Goal: Task Accomplishment & Management: Manage account settings

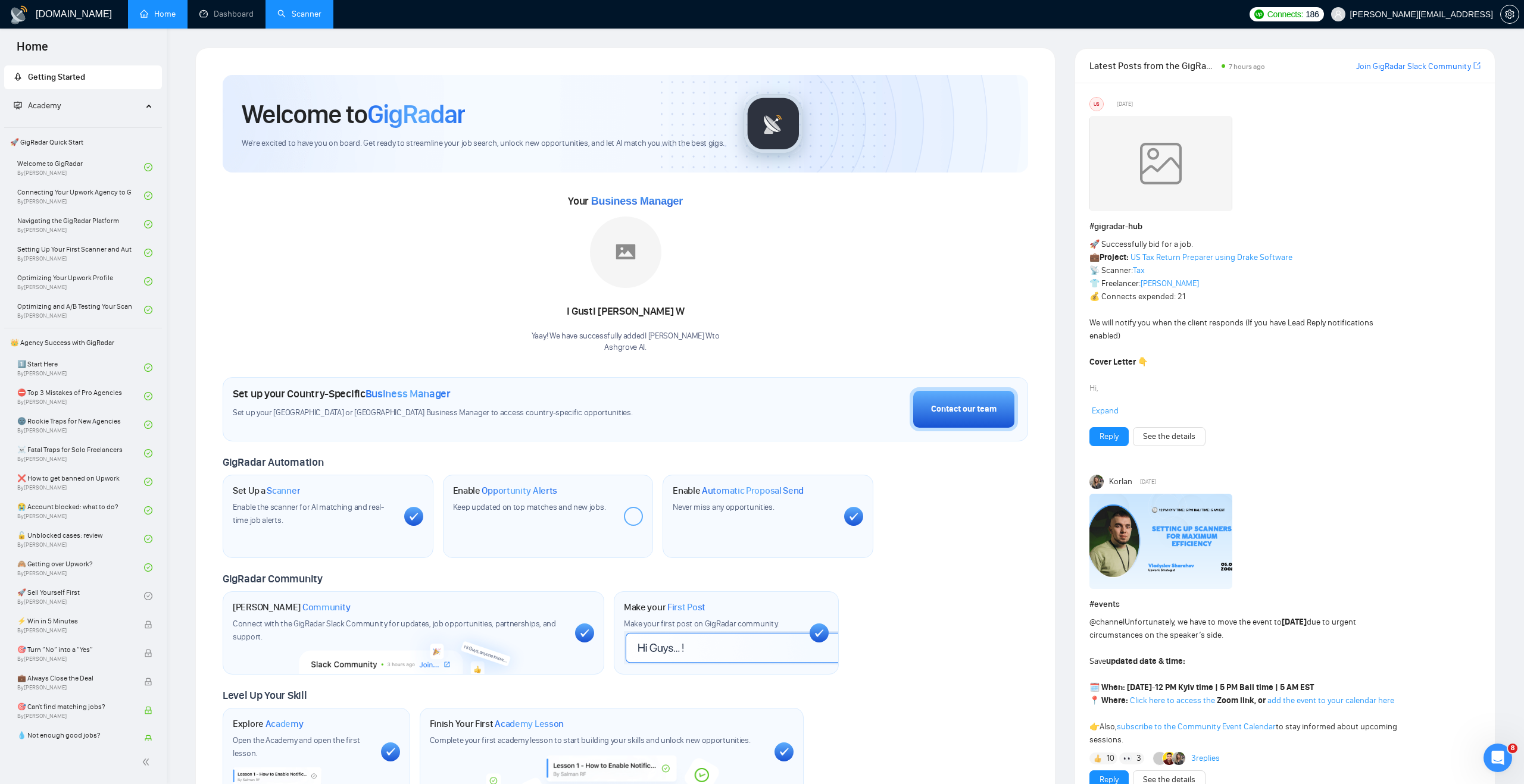
click at [297, 19] on link "Scanner" at bounding box center [299, 14] width 44 height 10
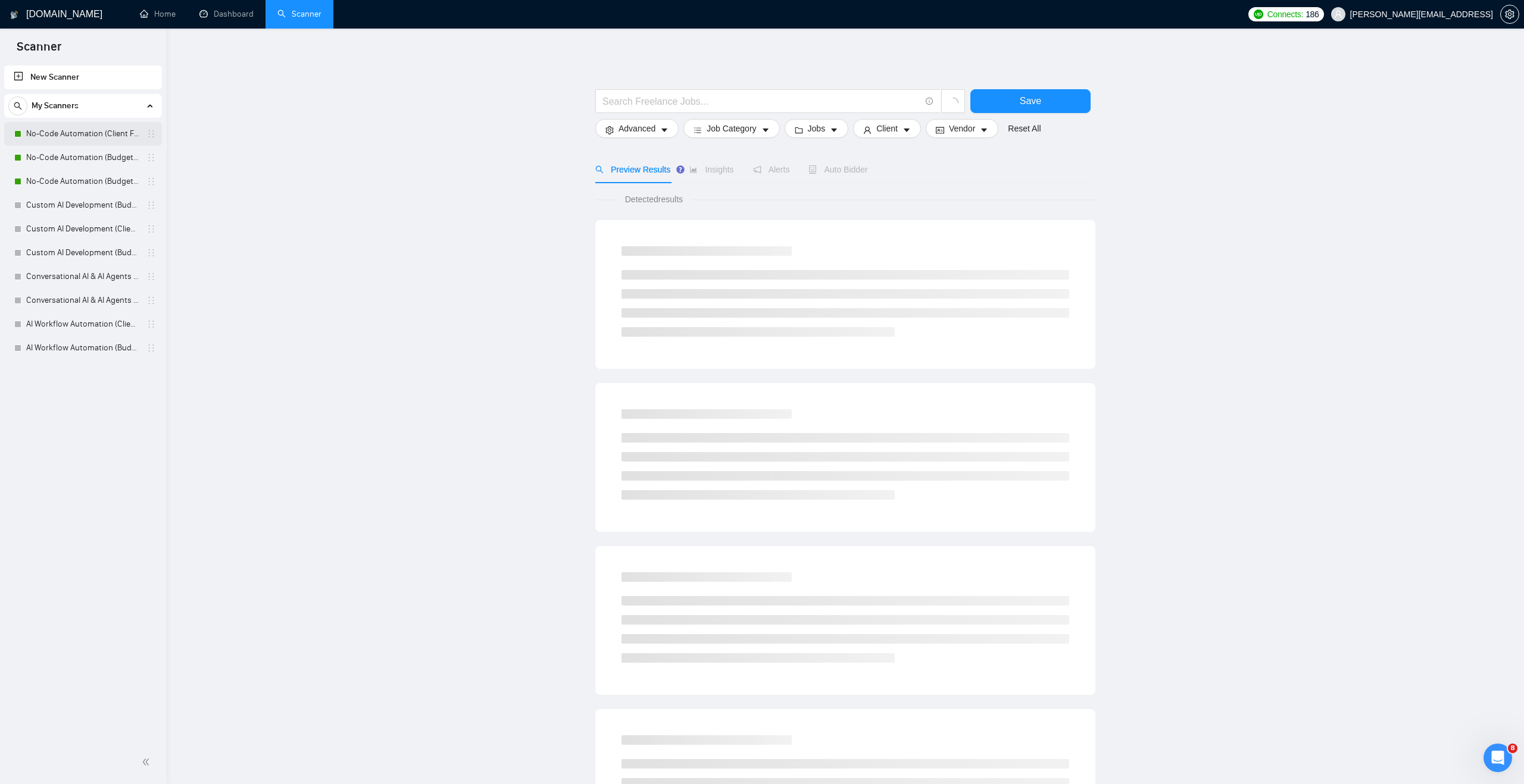
click at [119, 137] on link "No-Code Automation (Client Filters)" at bounding box center [83, 134] width 113 height 24
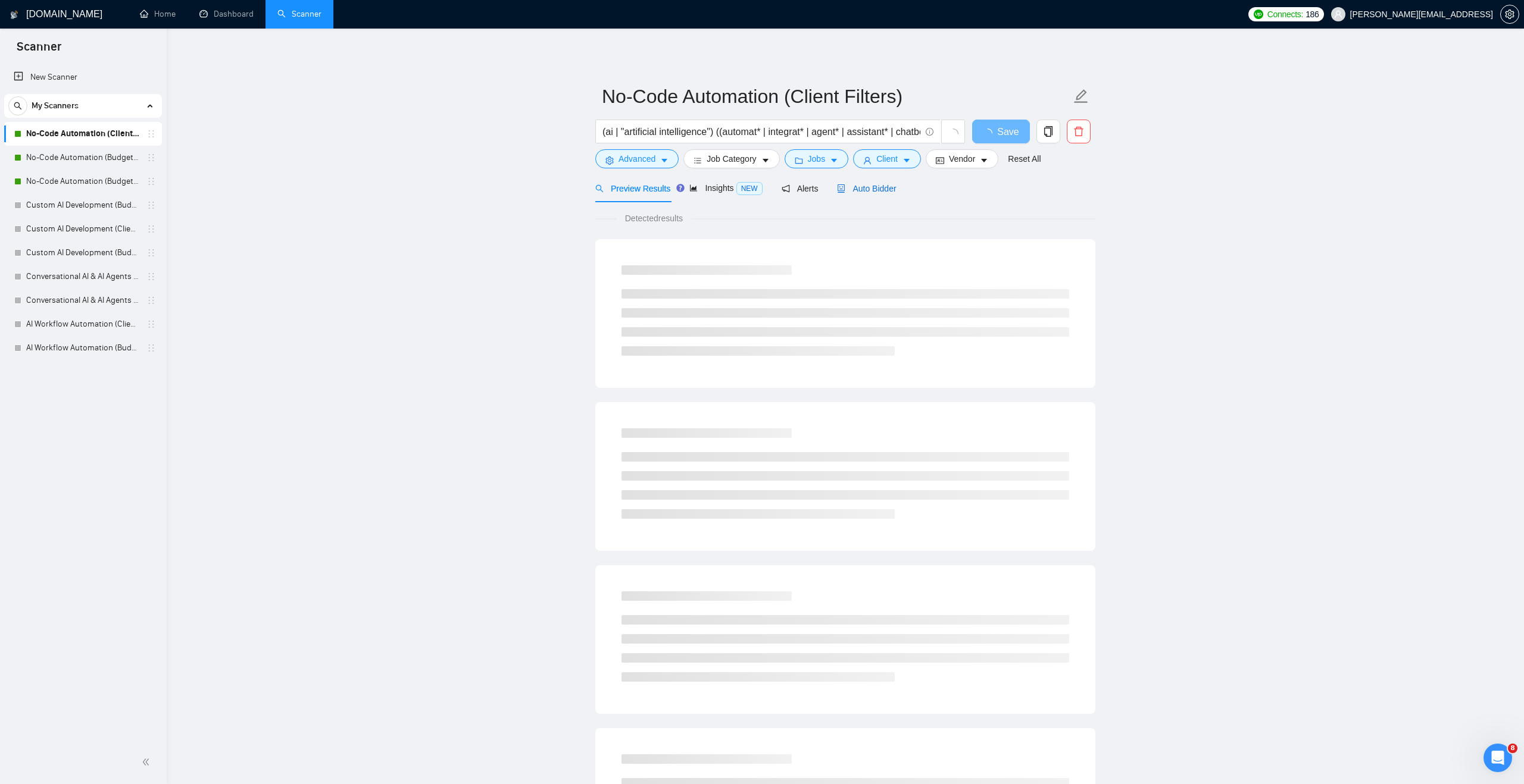
click at [878, 187] on span "Auto Bidder" at bounding box center [866, 189] width 59 height 10
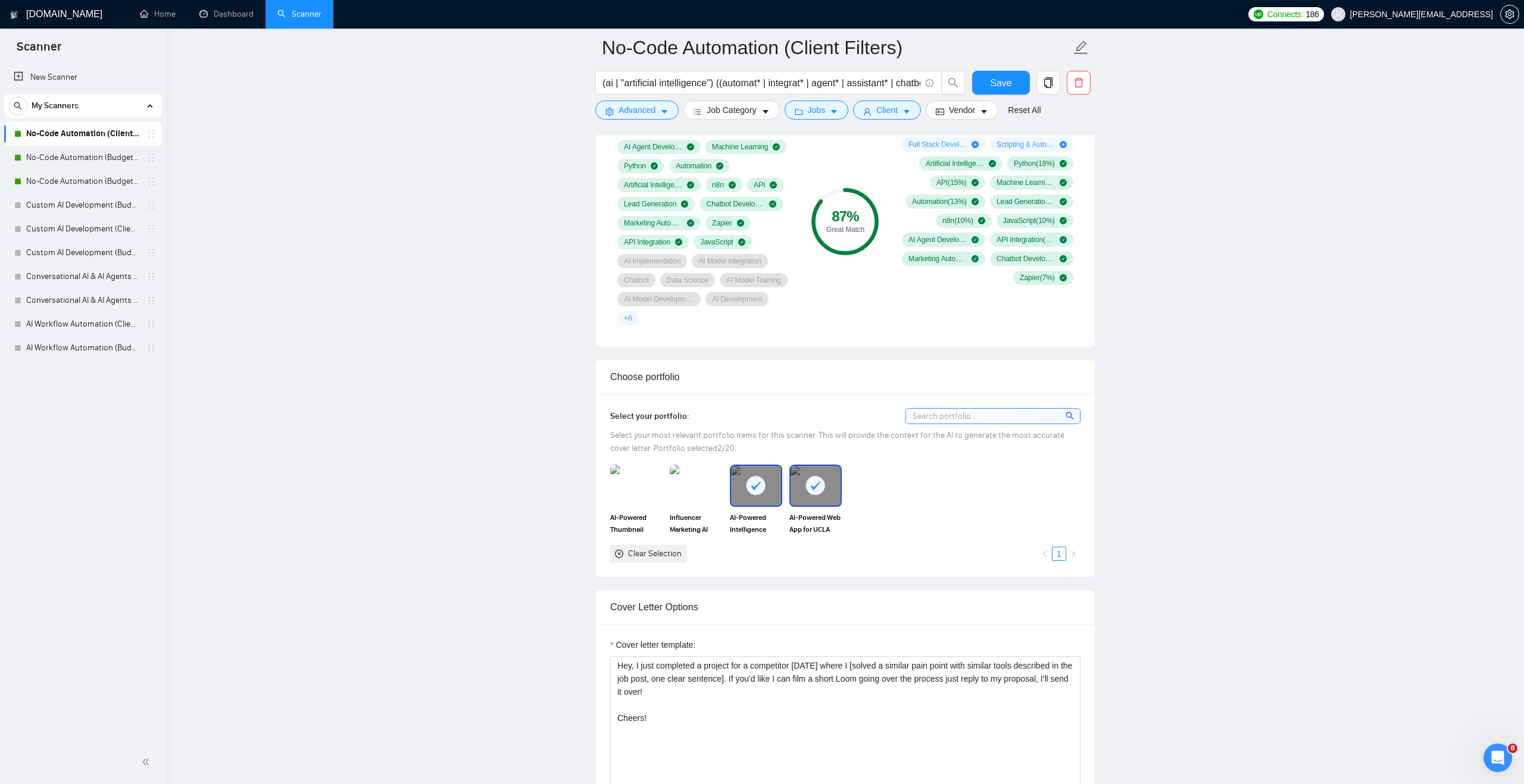
scroll to position [852, 0]
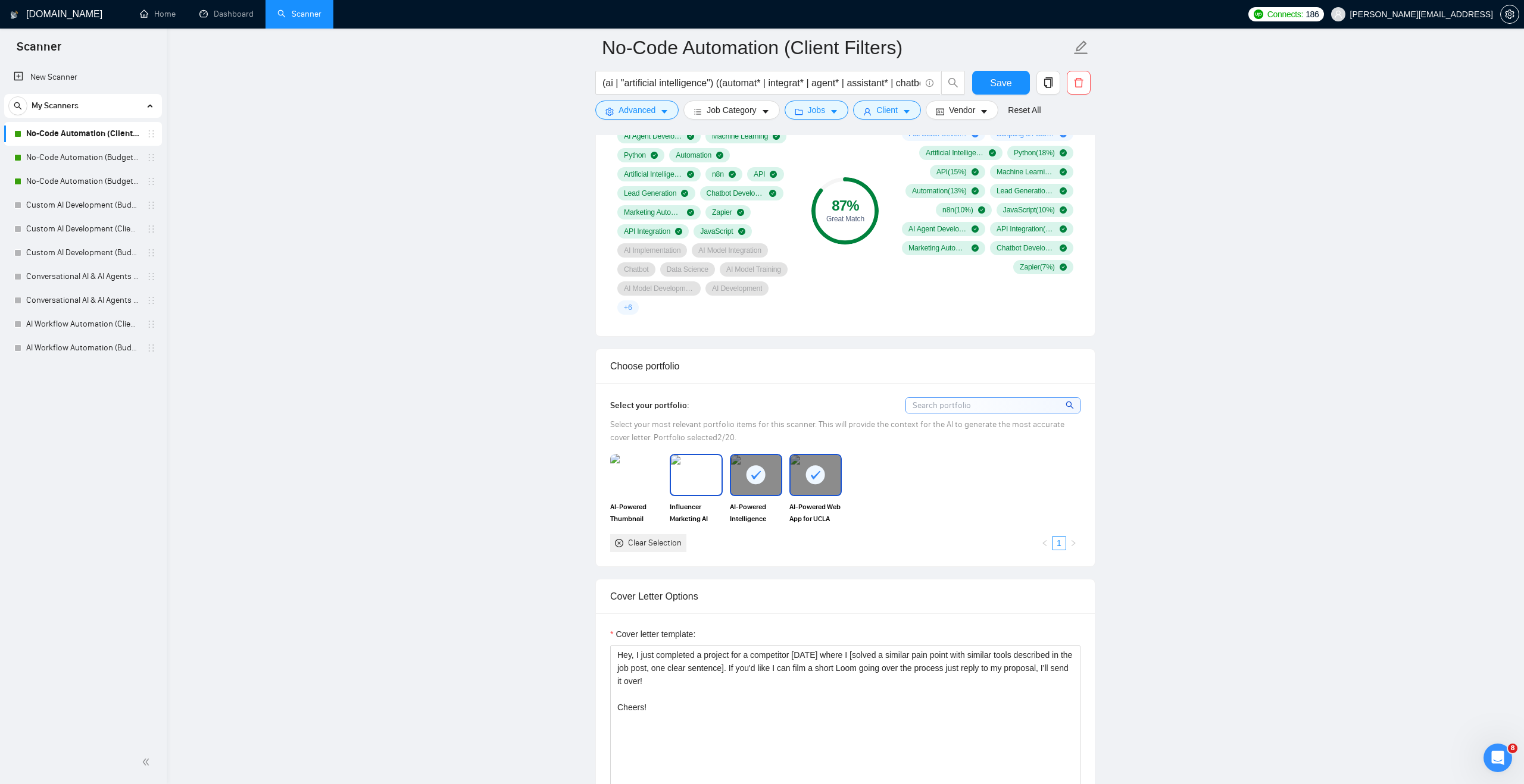
click at [696, 484] on img at bounding box center [695, 474] width 50 height 39
click at [650, 480] on img at bounding box center [636, 474] width 50 height 39
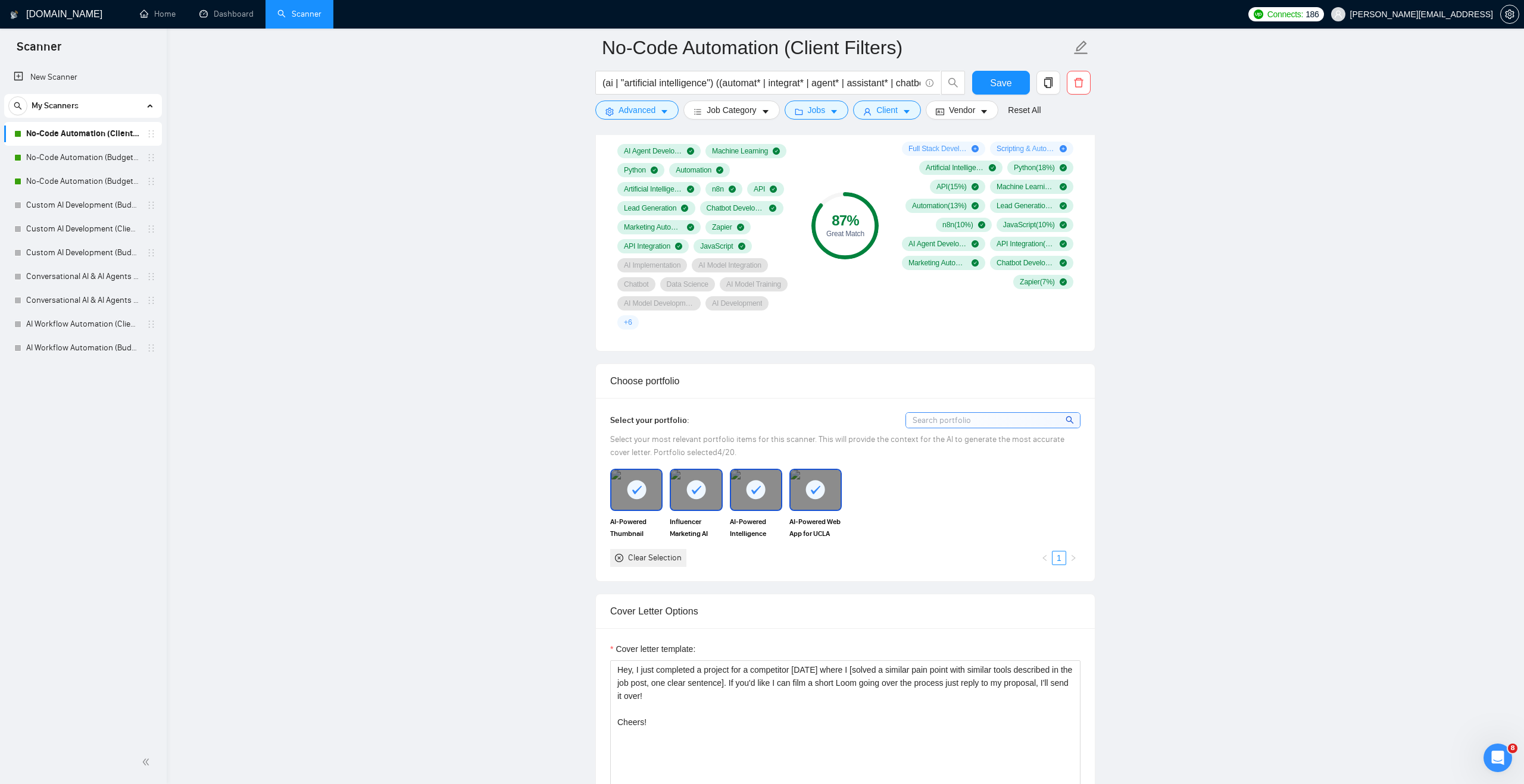
scroll to position [836, 0]
click at [994, 86] on span "Save" at bounding box center [1000, 82] width 22 height 15
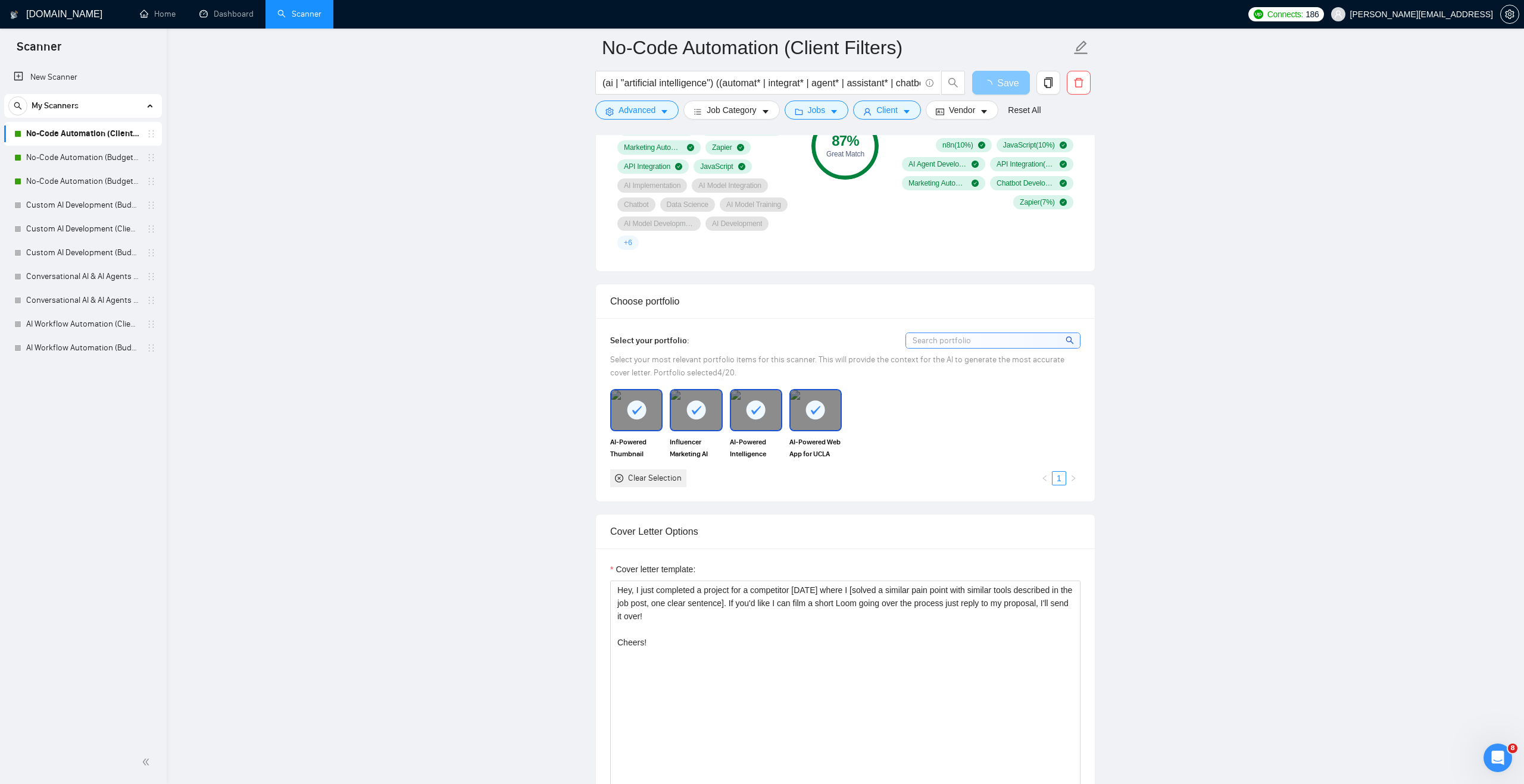
scroll to position [919, 0]
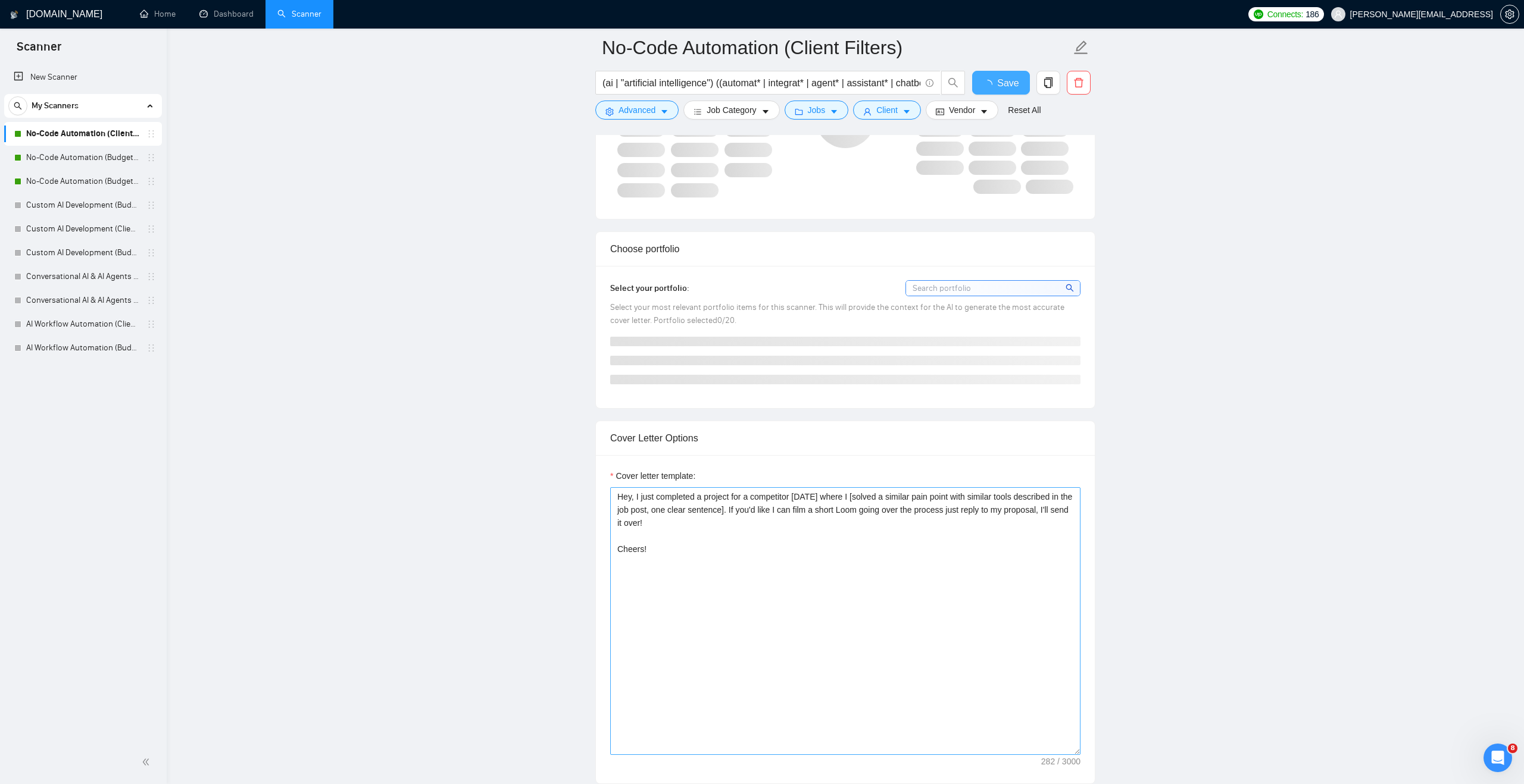
checkbox input "true"
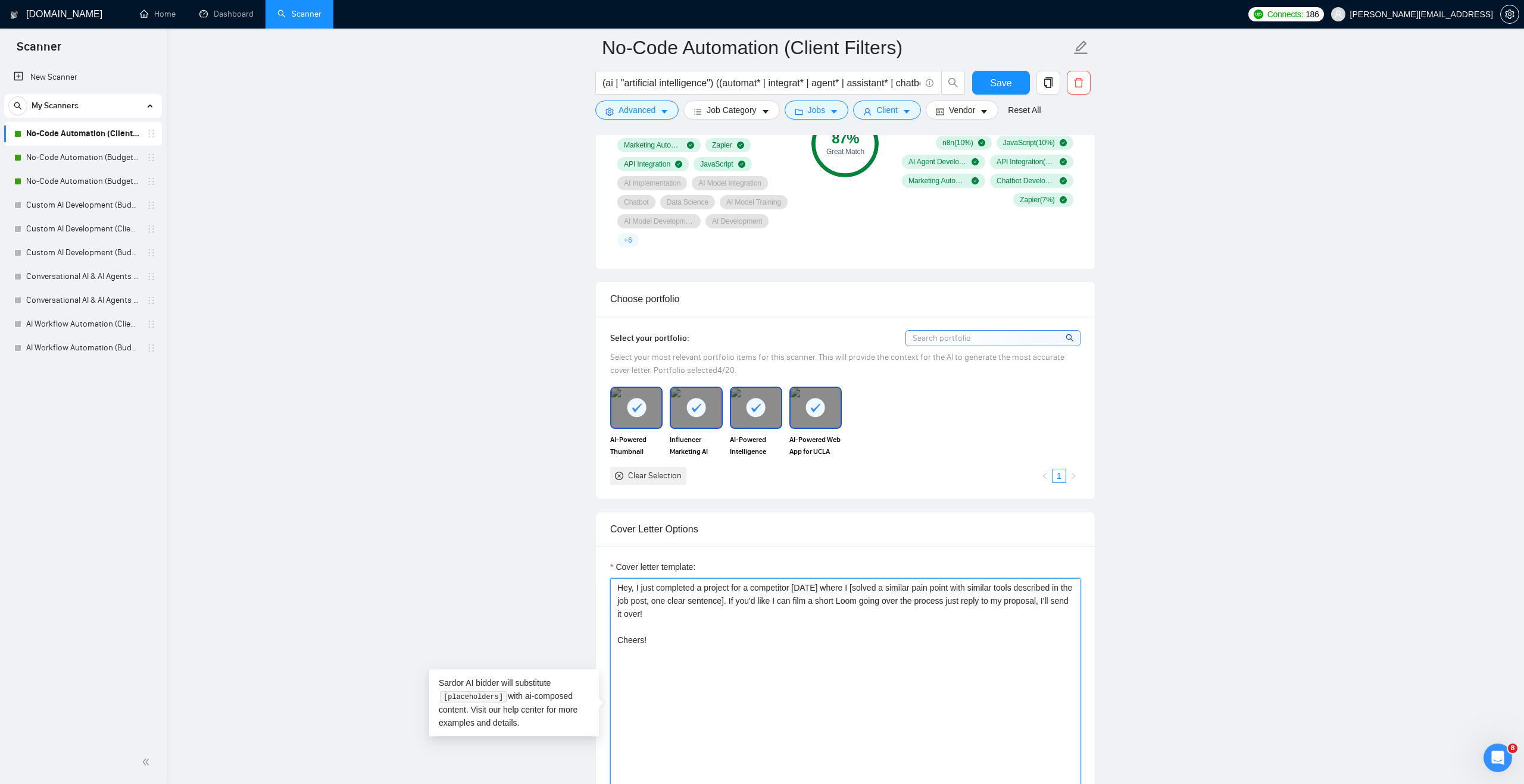
drag, startPoint x: 619, startPoint y: 601, endPoint x: 712, endPoint y: 601, distance: 93.0
click at [712, 601] on textarea "Hey, I just completed a project for a competitor [DATE] where I [solved a simil…" at bounding box center [845, 712] width 470 height 267
click at [792, 602] on textarea "Hey, I just completed a project for a competitor [DATE] where I [solved a simil…" at bounding box center [845, 712] width 470 height 267
click at [849, 599] on textarea "Hey, I just completed a project for a competitor [DATE] where I [solved a simil…" at bounding box center [845, 712] width 470 height 267
click at [869, 597] on textarea "Hey, I just completed a project for a competitor [DATE] where I [solved a simil…" at bounding box center [845, 712] width 470 height 267
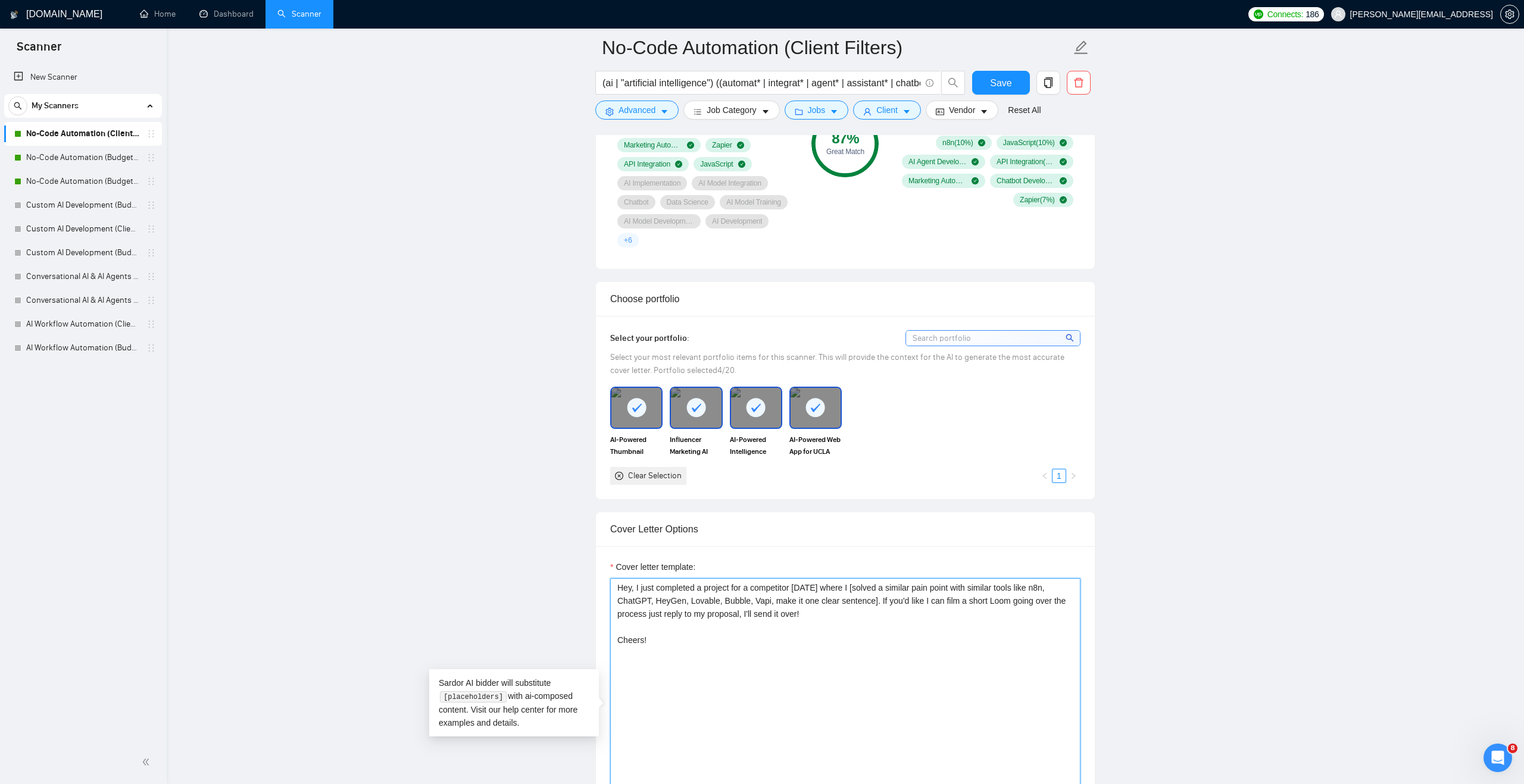
click at [869, 597] on textarea "Hey, I just completed a project for a competitor [DATE] where I [solved a simil…" at bounding box center [845, 712] width 470 height 267
click at [869, 673] on textarea "Hey, I just completed a project for a competitor [DATE] where I [solved a simil…" at bounding box center [845, 712] width 470 height 267
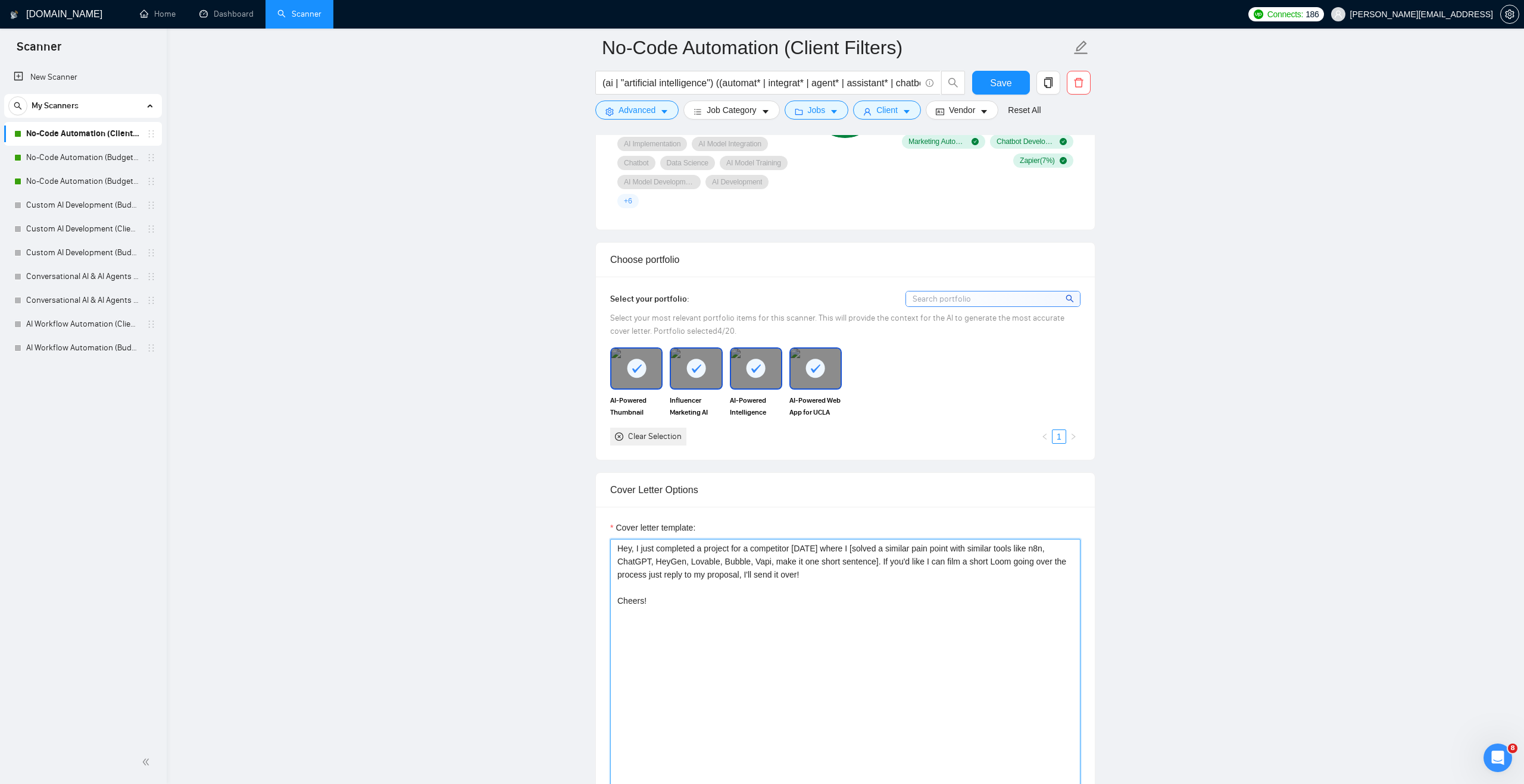
scroll to position [956, 0]
drag, startPoint x: 841, startPoint y: 633, endPoint x: 619, endPoint y: 549, distance: 237.4
click at [619, 549] on textarea "Hey, I just completed a project for a competitor [DATE] where I [solved a simil…" at bounding box center [845, 675] width 470 height 267
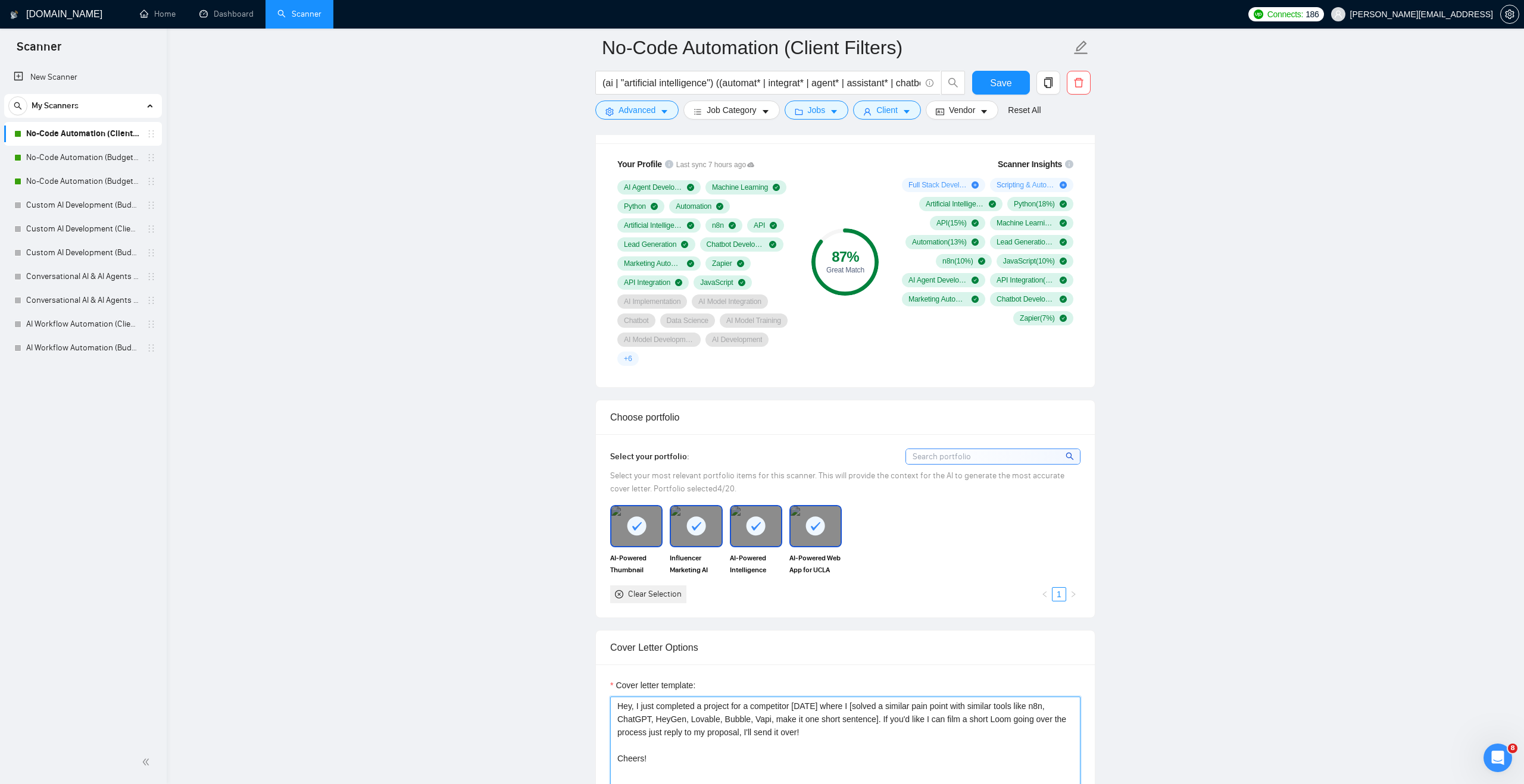
scroll to position [586, 0]
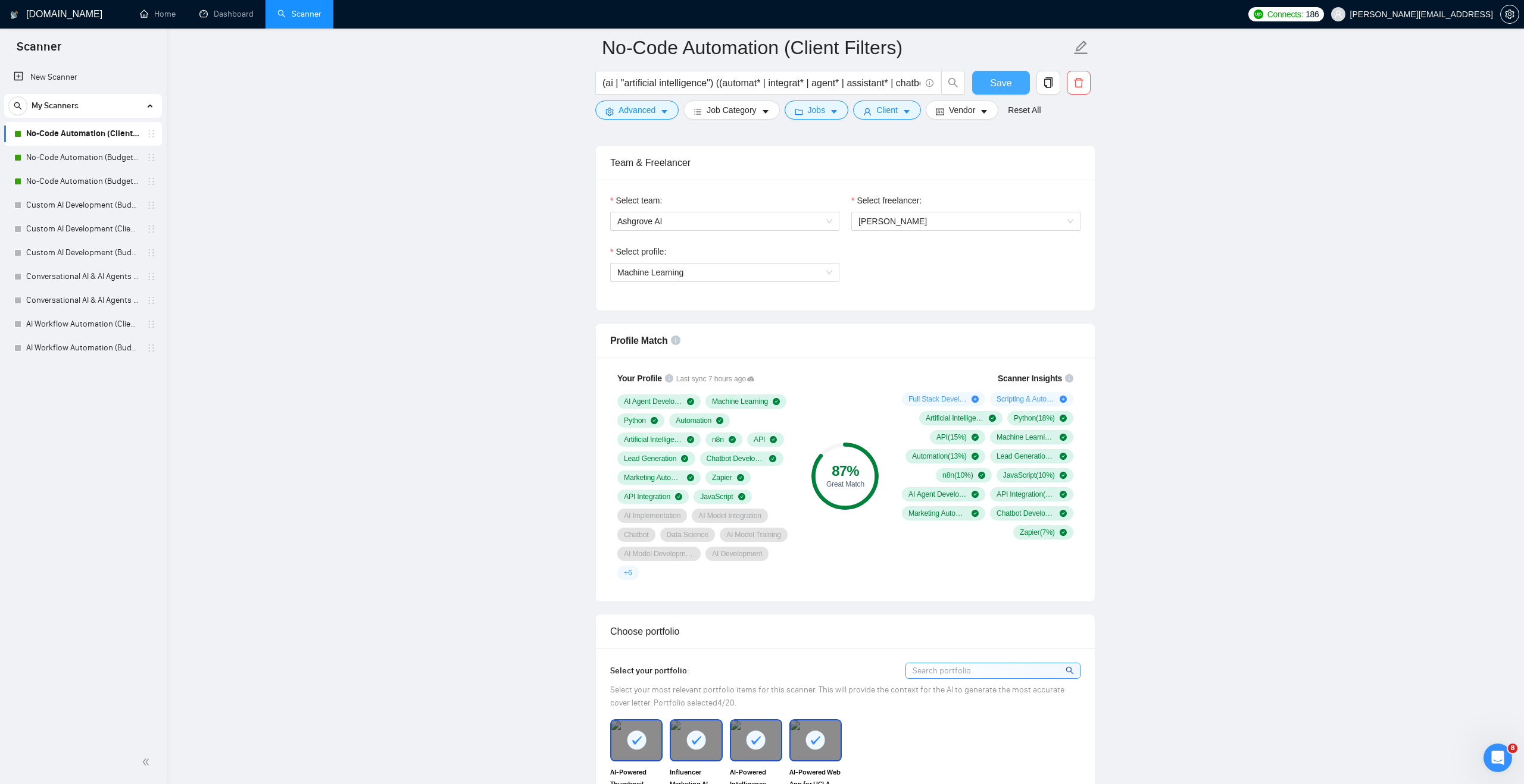
type textarea "Hey, I just completed a project for a competitor [DATE] where I [solved a simil…"
click at [998, 78] on span "Save" at bounding box center [1000, 82] width 22 height 15
click at [110, 165] on link "No-Code Automation (Budget Filters)" at bounding box center [83, 158] width 113 height 24
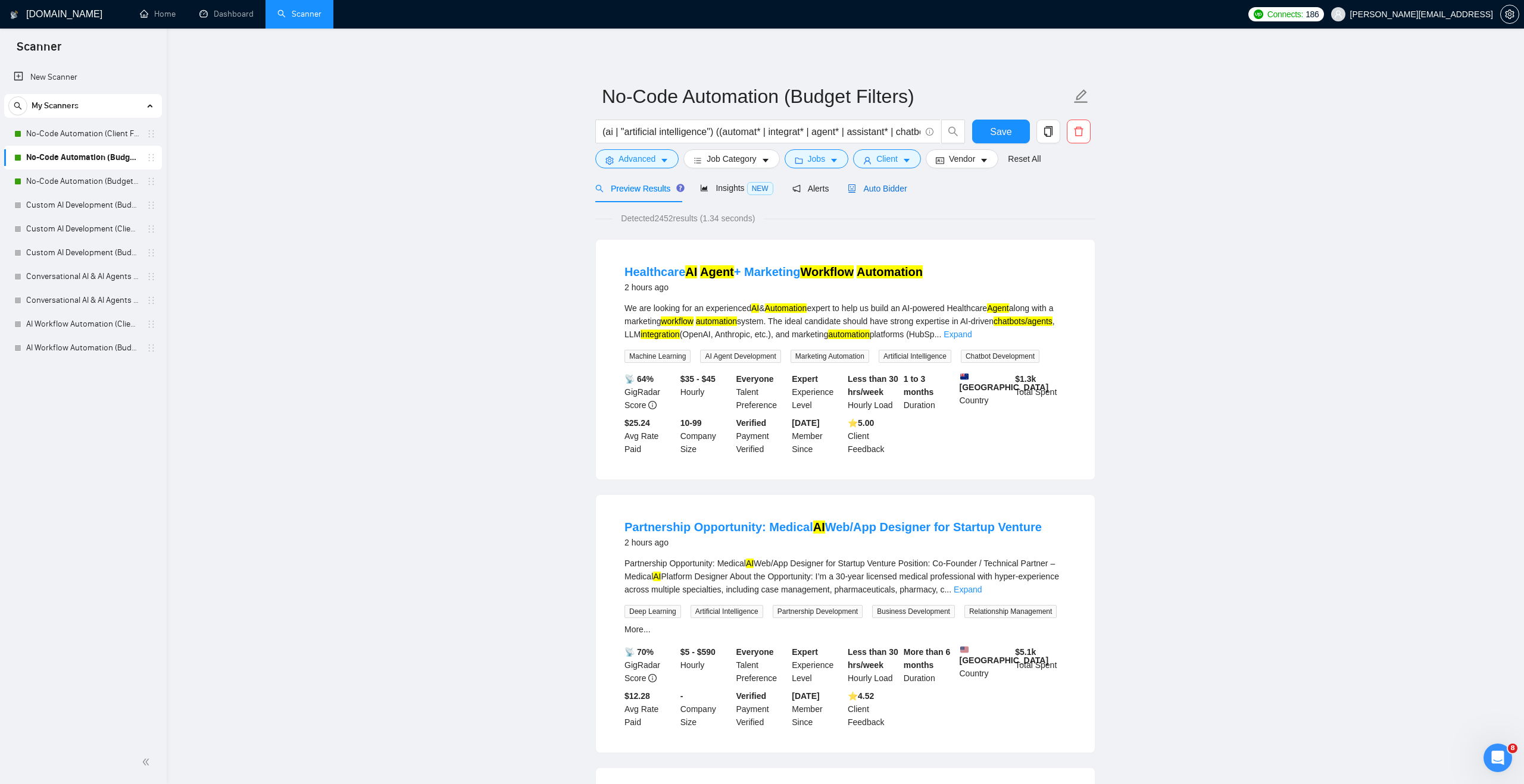
click at [888, 182] on div "Auto Bidder" at bounding box center [877, 188] width 59 height 13
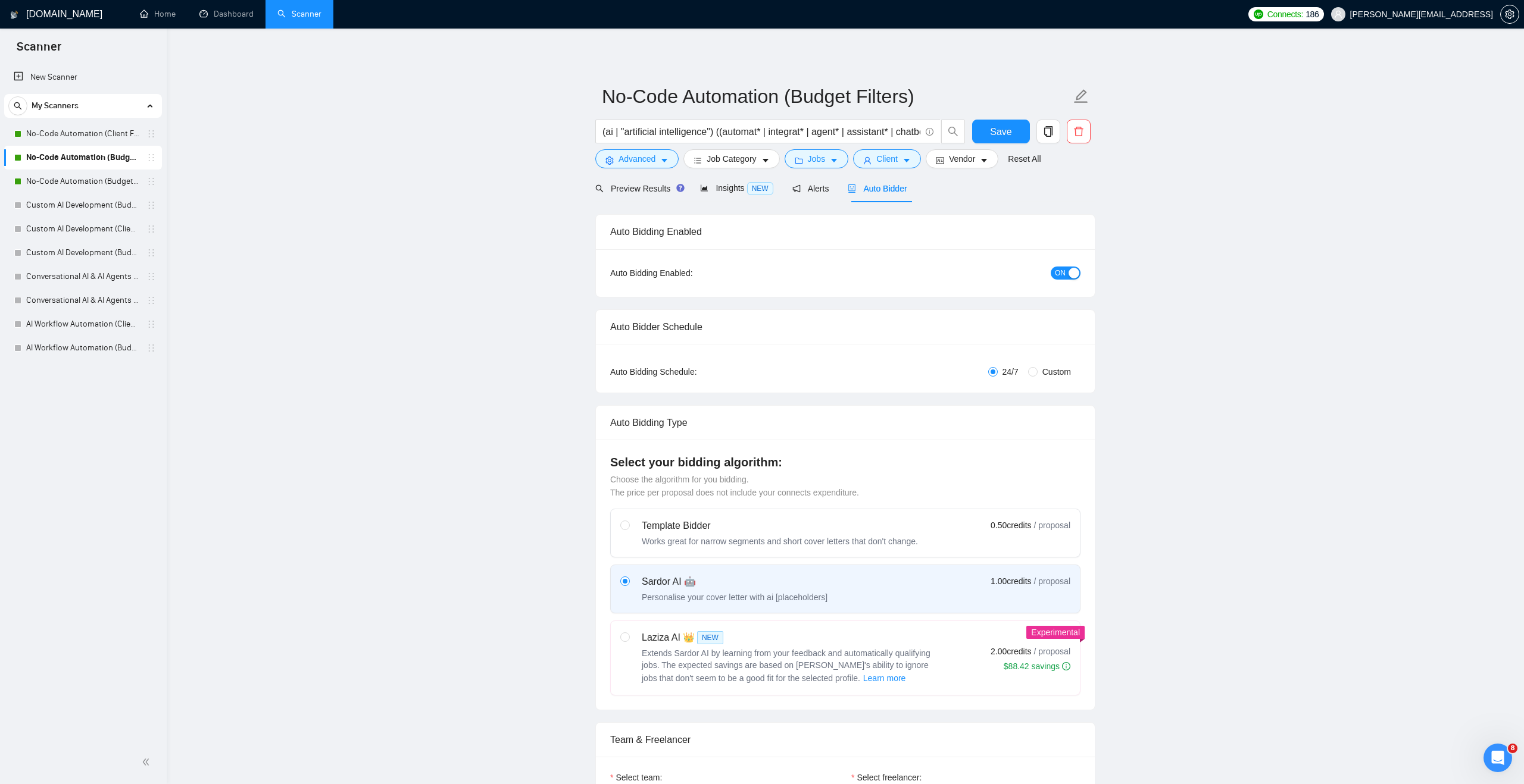
checkbox input "true"
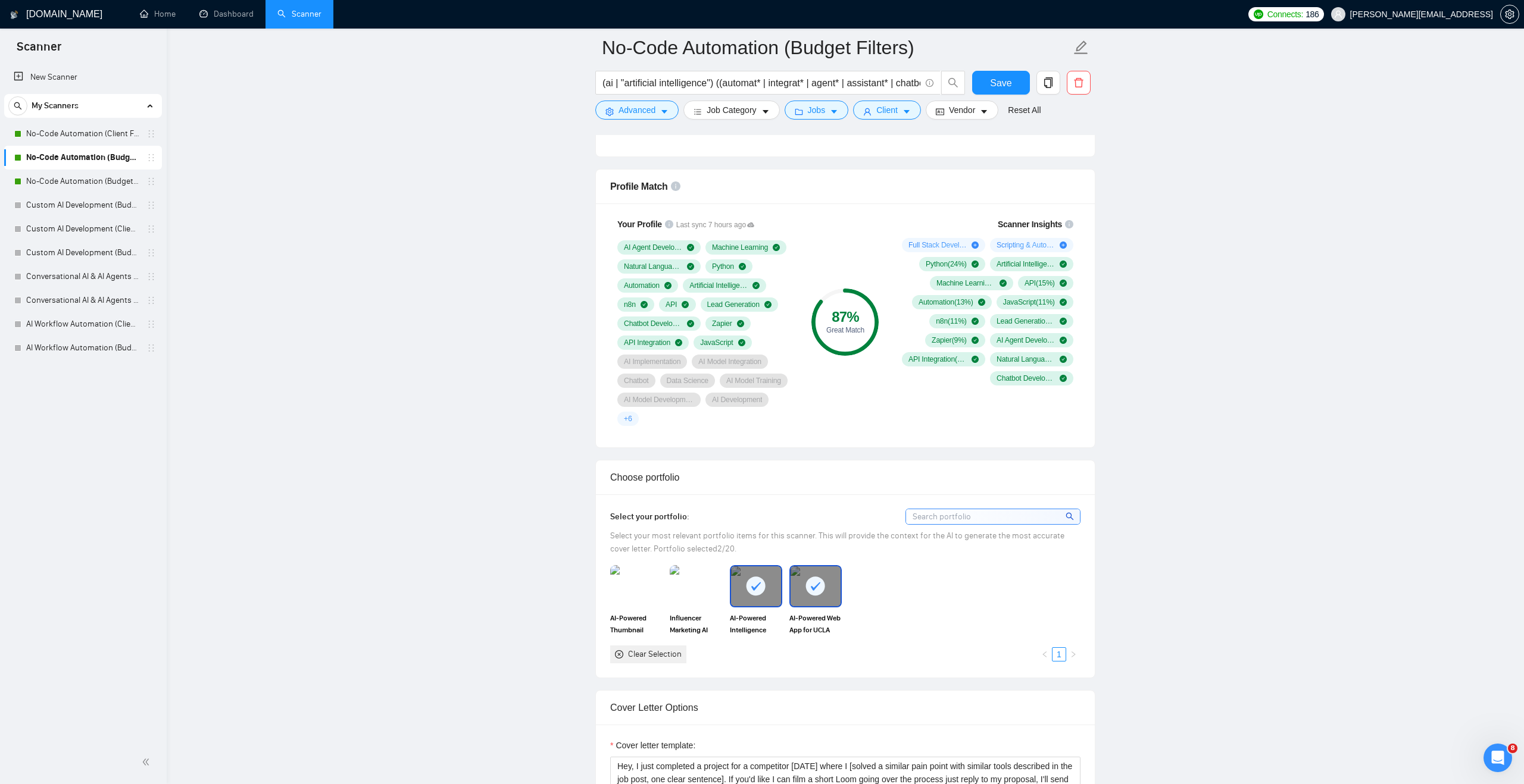
scroll to position [797, 0]
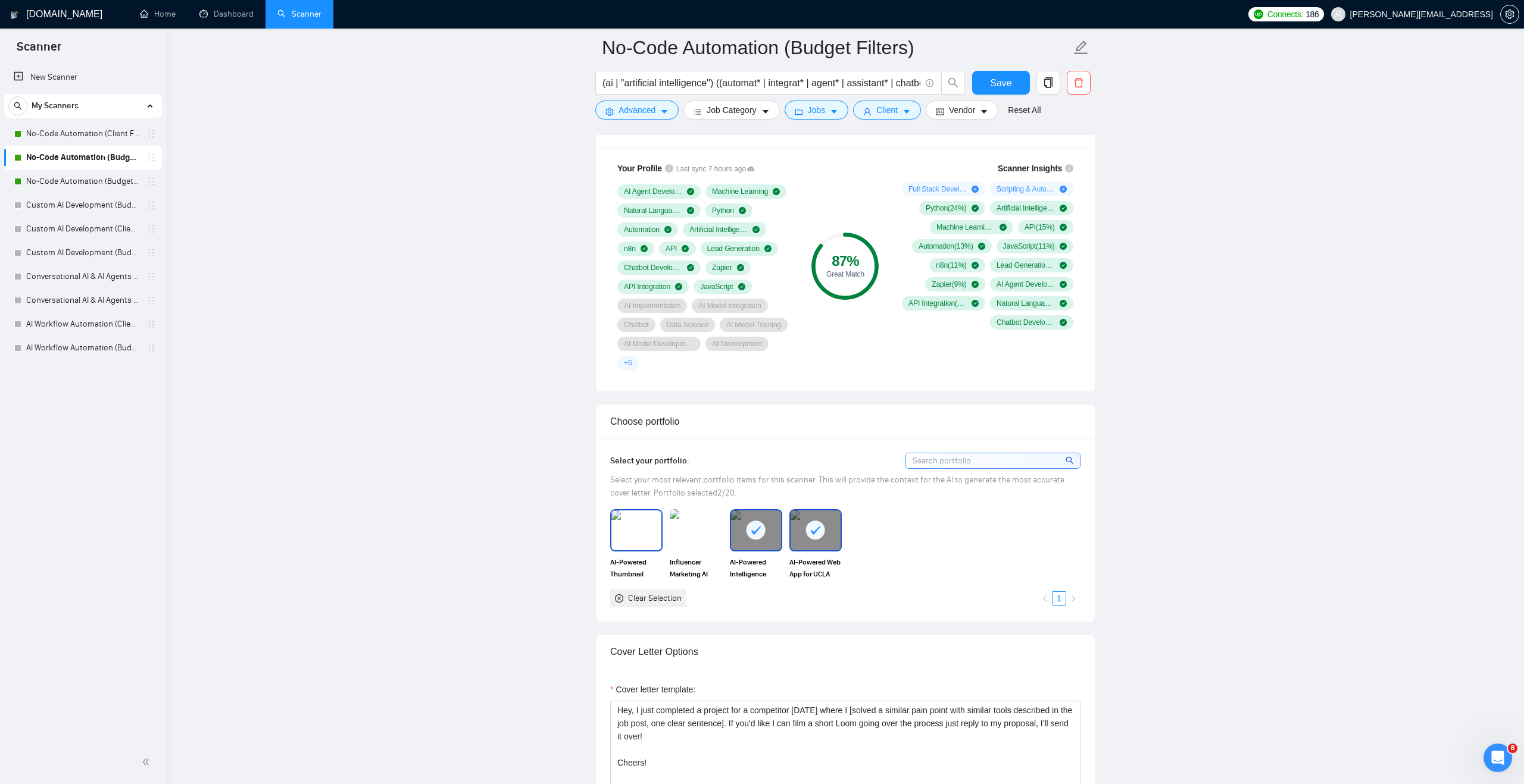
click at [632, 538] on img at bounding box center [636, 529] width 50 height 39
click at [714, 533] on img at bounding box center [695, 530] width 52 height 42
click at [998, 83] on span "Save" at bounding box center [1000, 82] width 22 height 15
click at [66, 179] on link "No-Code Automation (Budget Filters W4, Aug)" at bounding box center [83, 182] width 113 height 24
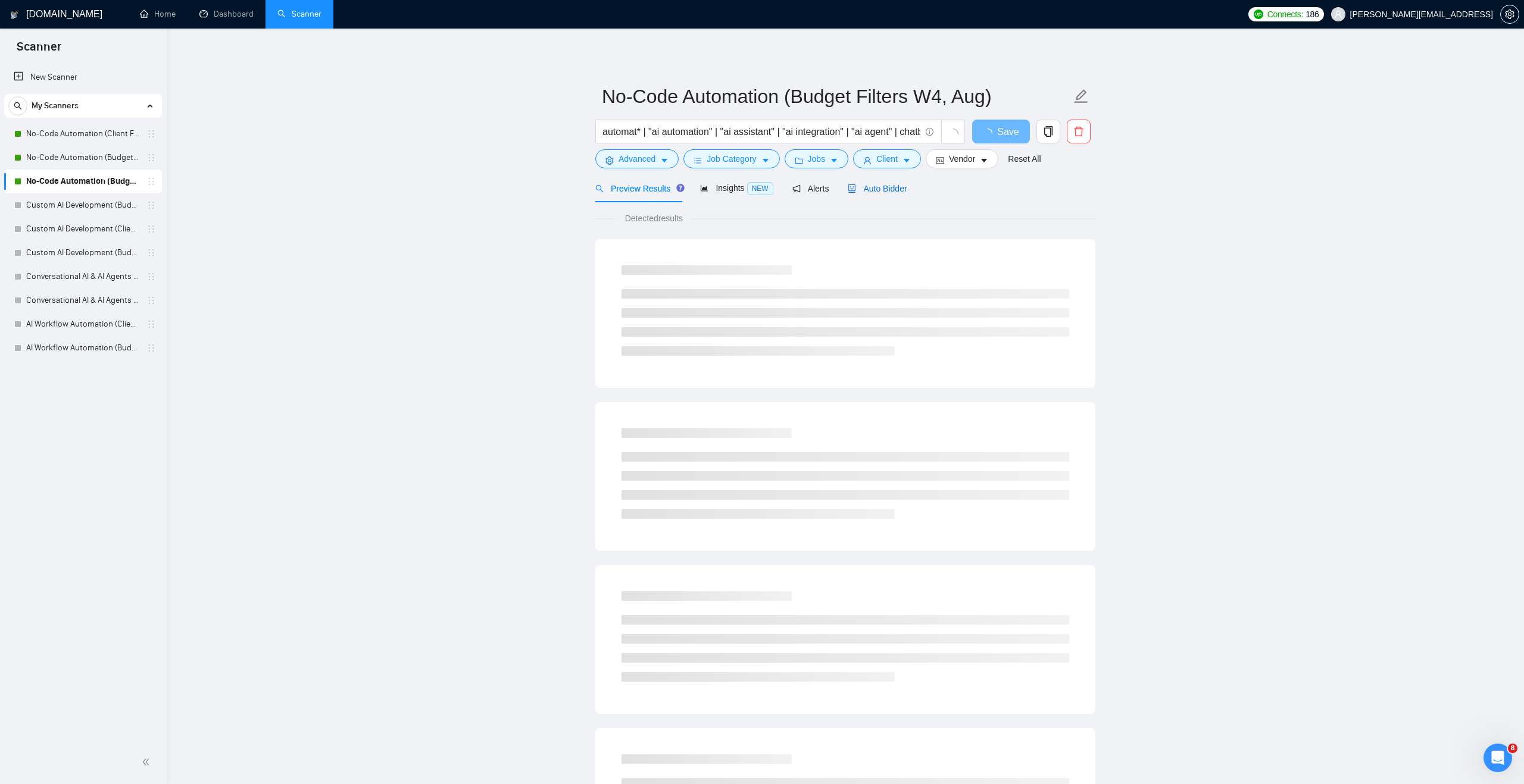
click at [856, 188] on icon "robot" at bounding box center [852, 188] width 8 height 8
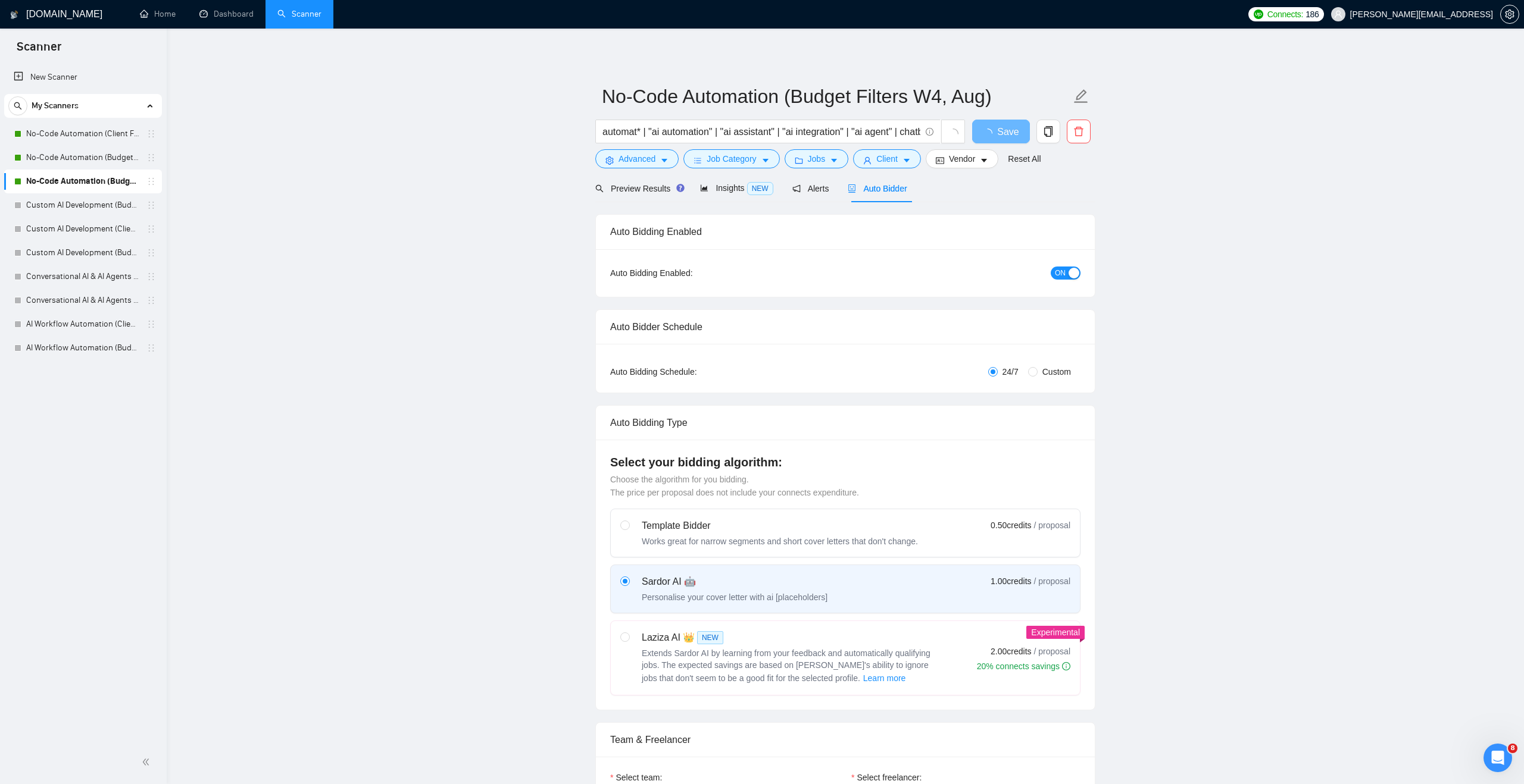
checkbox input "true"
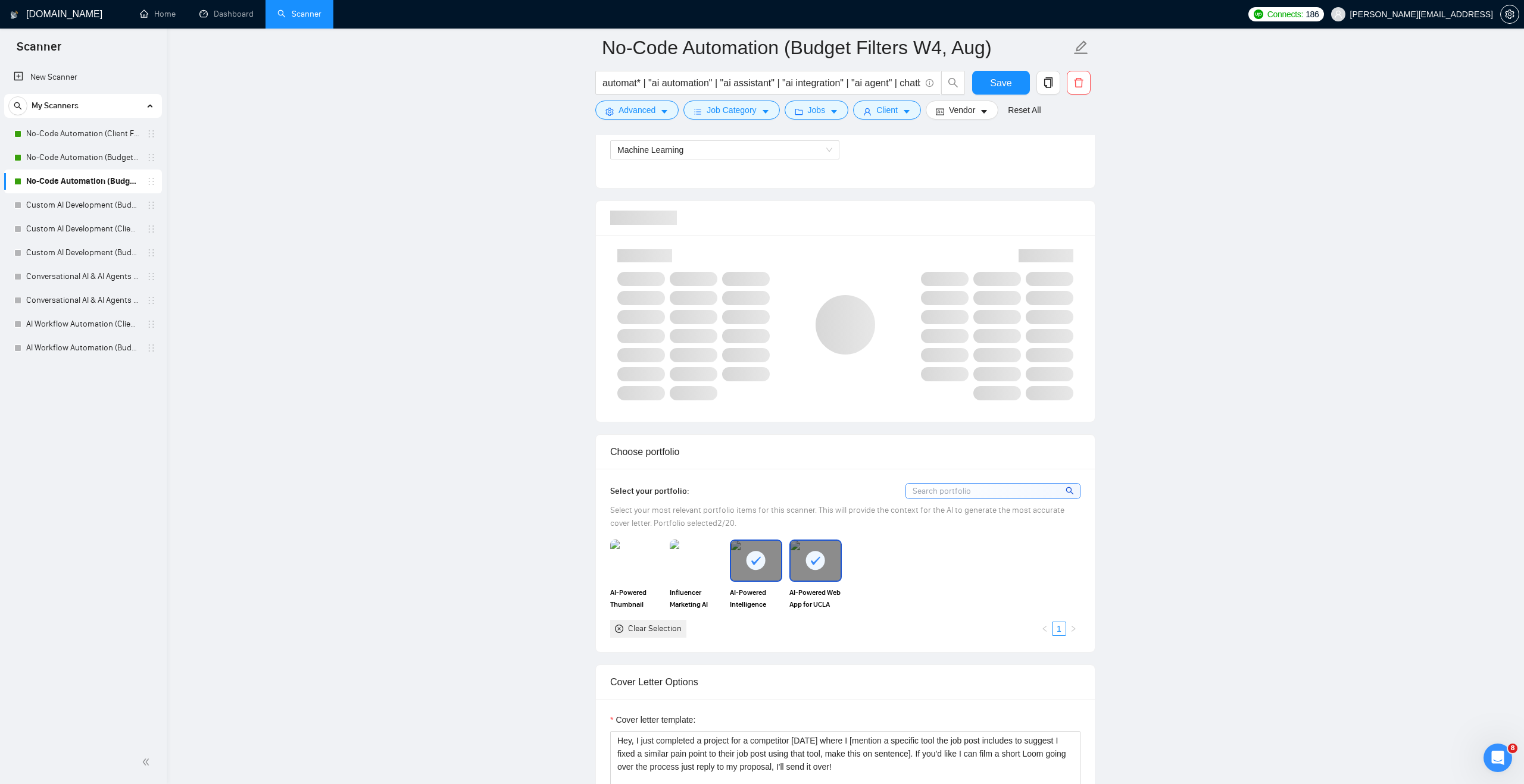
scroll to position [717, 0]
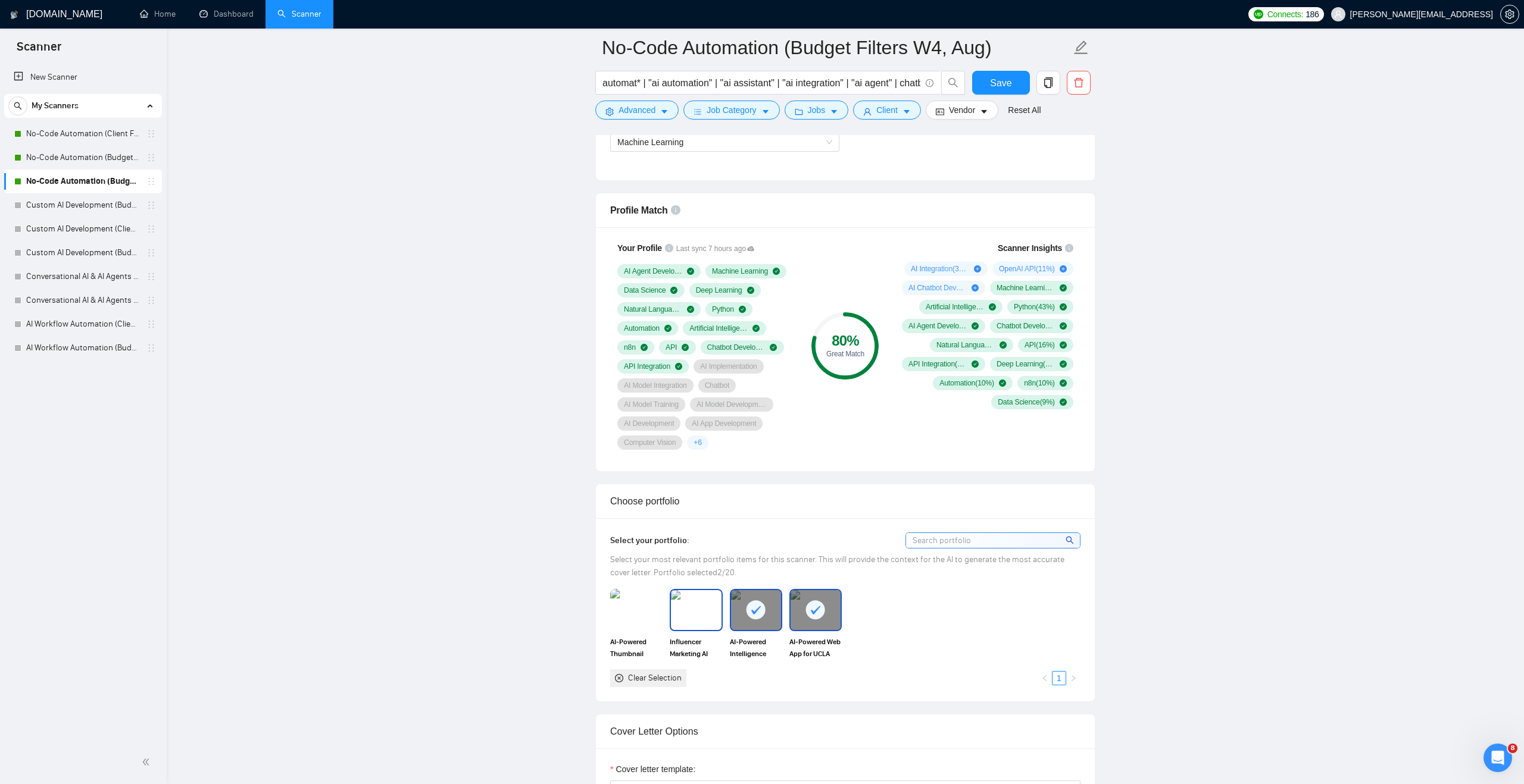
click at [703, 617] on img at bounding box center [695, 609] width 50 height 39
click at [640, 596] on img at bounding box center [636, 609] width 50 height 39
click at [1013, 78] on button "Save" at bounding box center [1001, 82] width 58 height 24
click at [1005, 86] on span "Save" at bounding box center [1000, 82] width 22 height 15
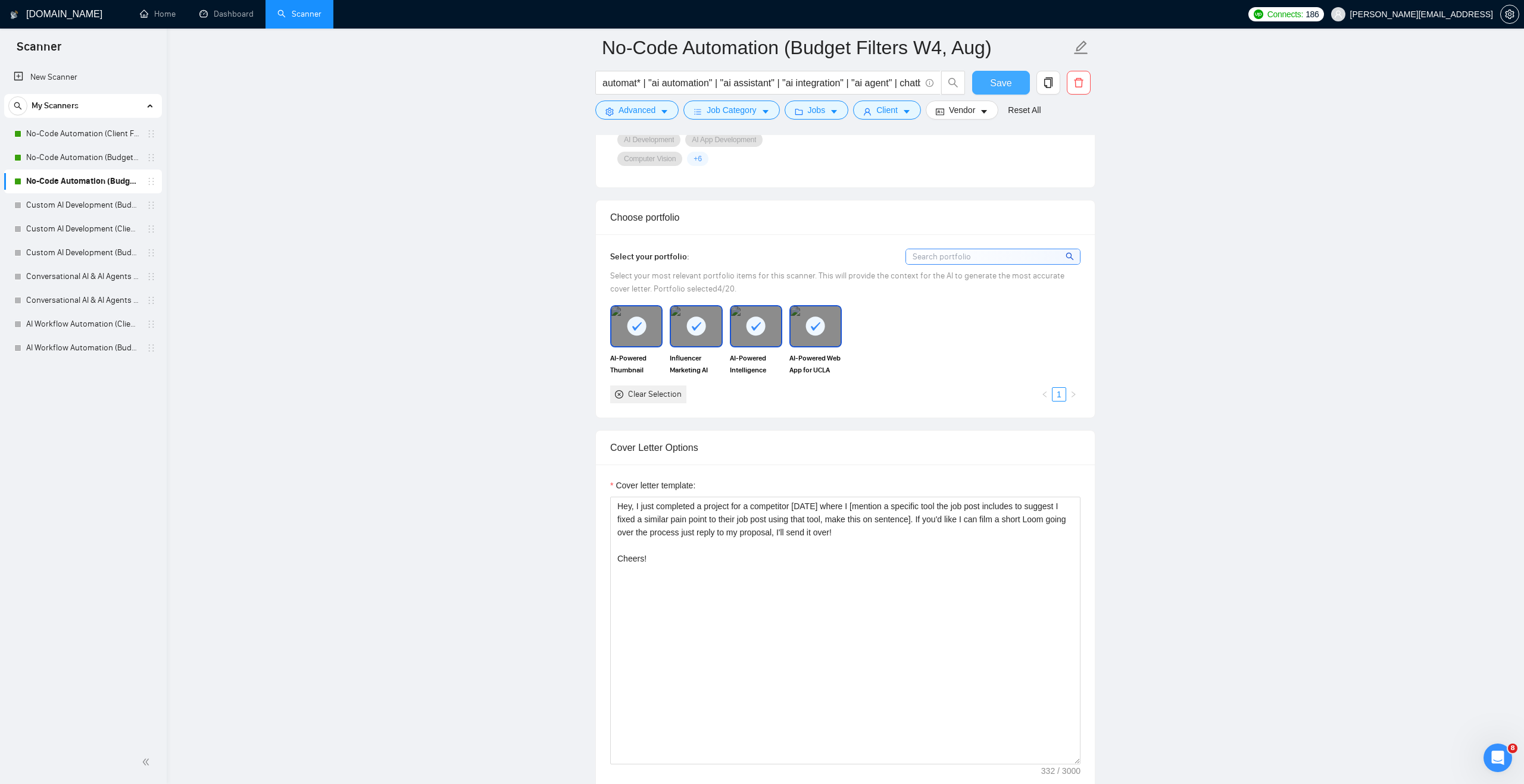
scroll to position [1008, 0]
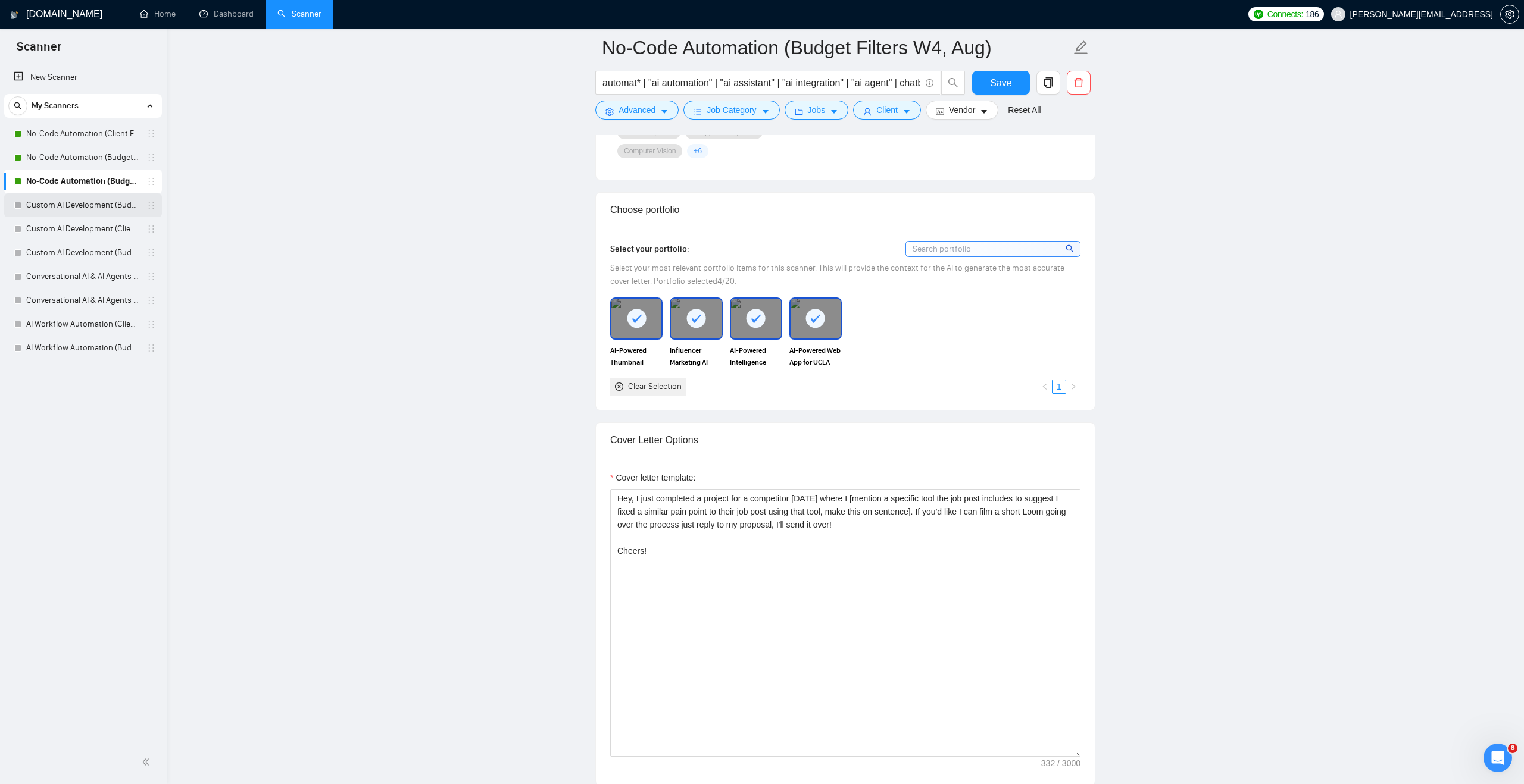
click at [103, 197] on link "Custom AI Development (Budget Filter)" at bounding box center [83, 205] width 113 height 24
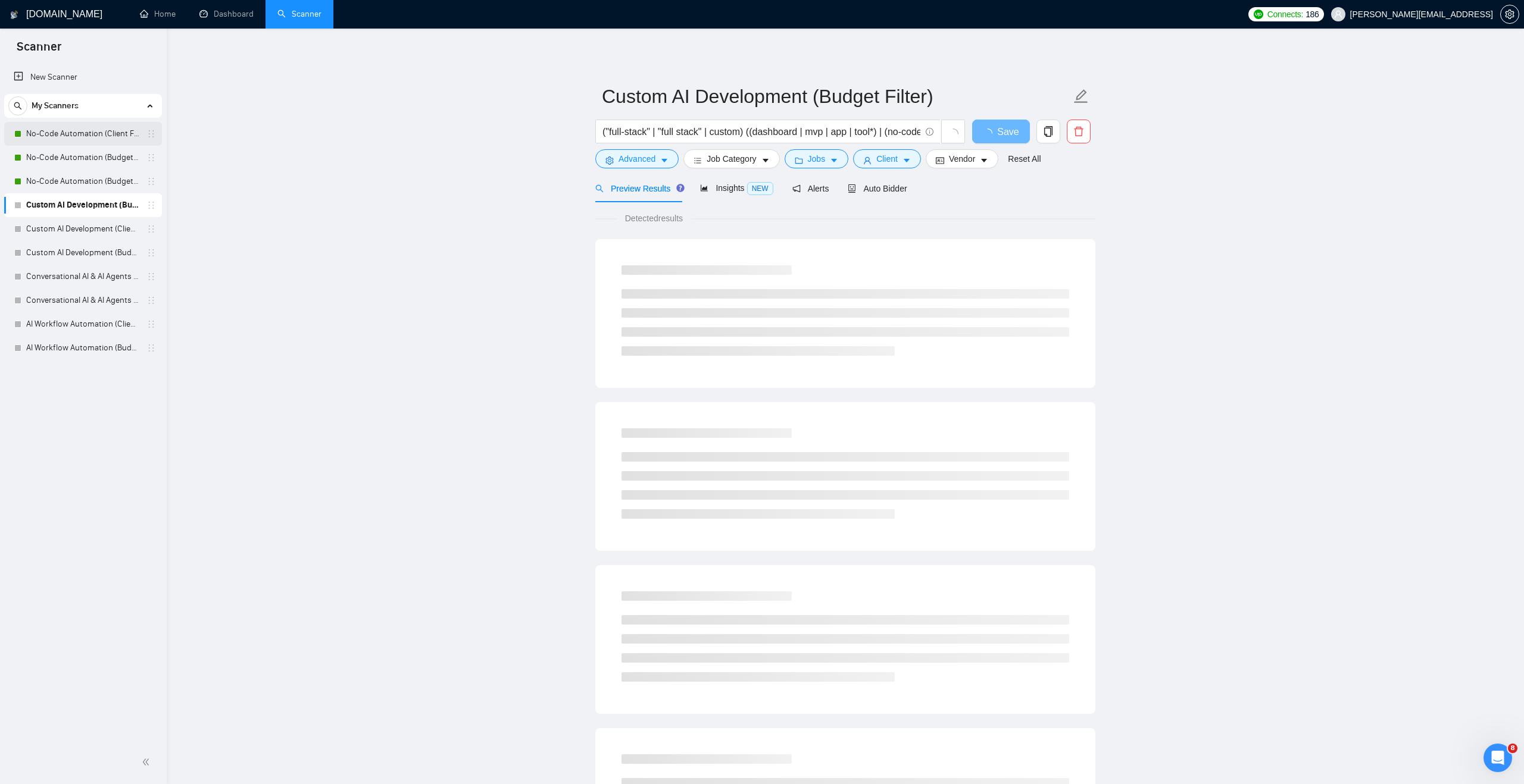
click at [115, 131] on link "No-Code Automation (Client Filters)" at bounding box center [83, 134] width 113 height 24
click at [640, 158] on span "Advanced" at bounding box center [637, 159] width 37 height 13
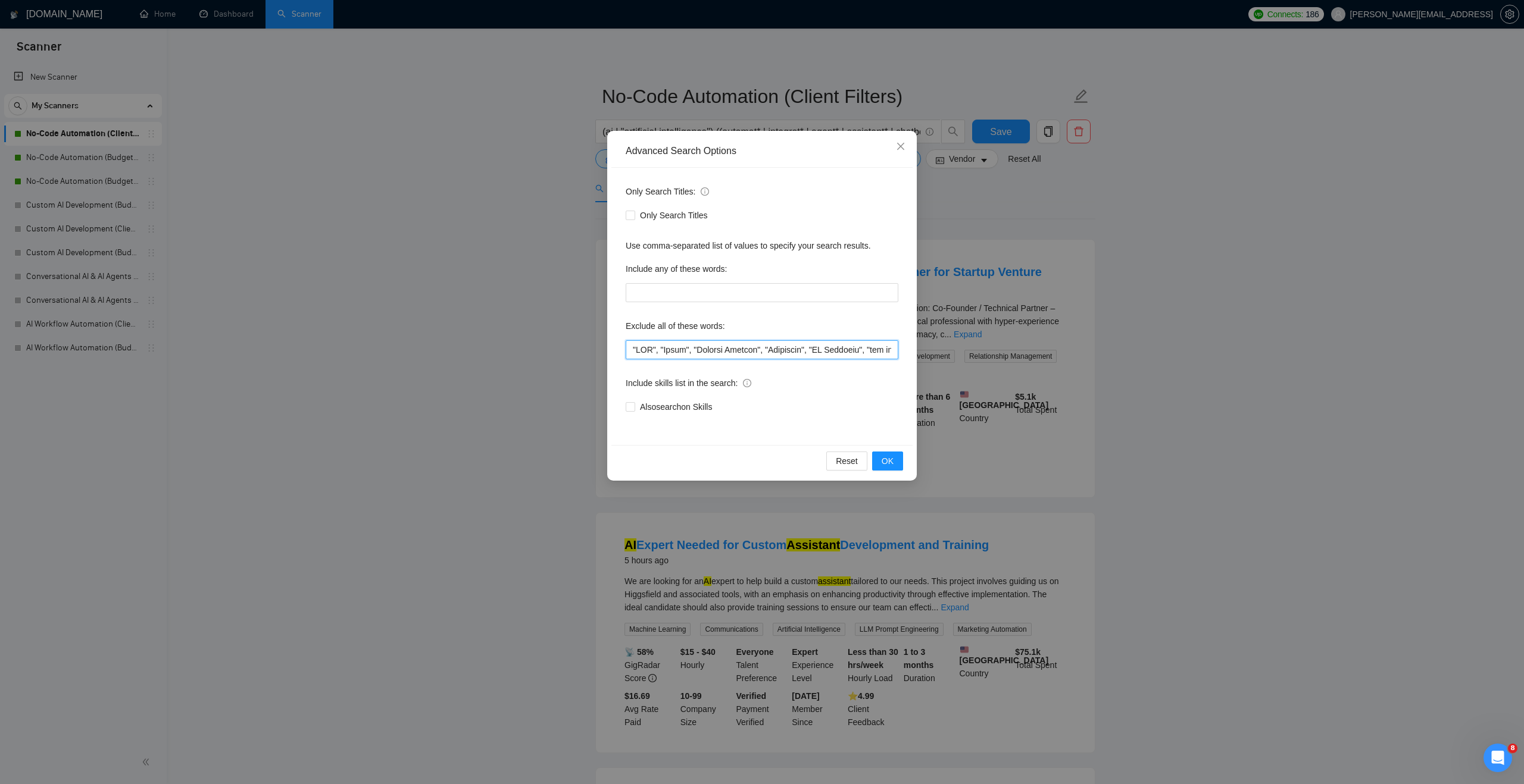
click at [633, 348] on input "text" at bounding box center [762, 350] width 272 height 19
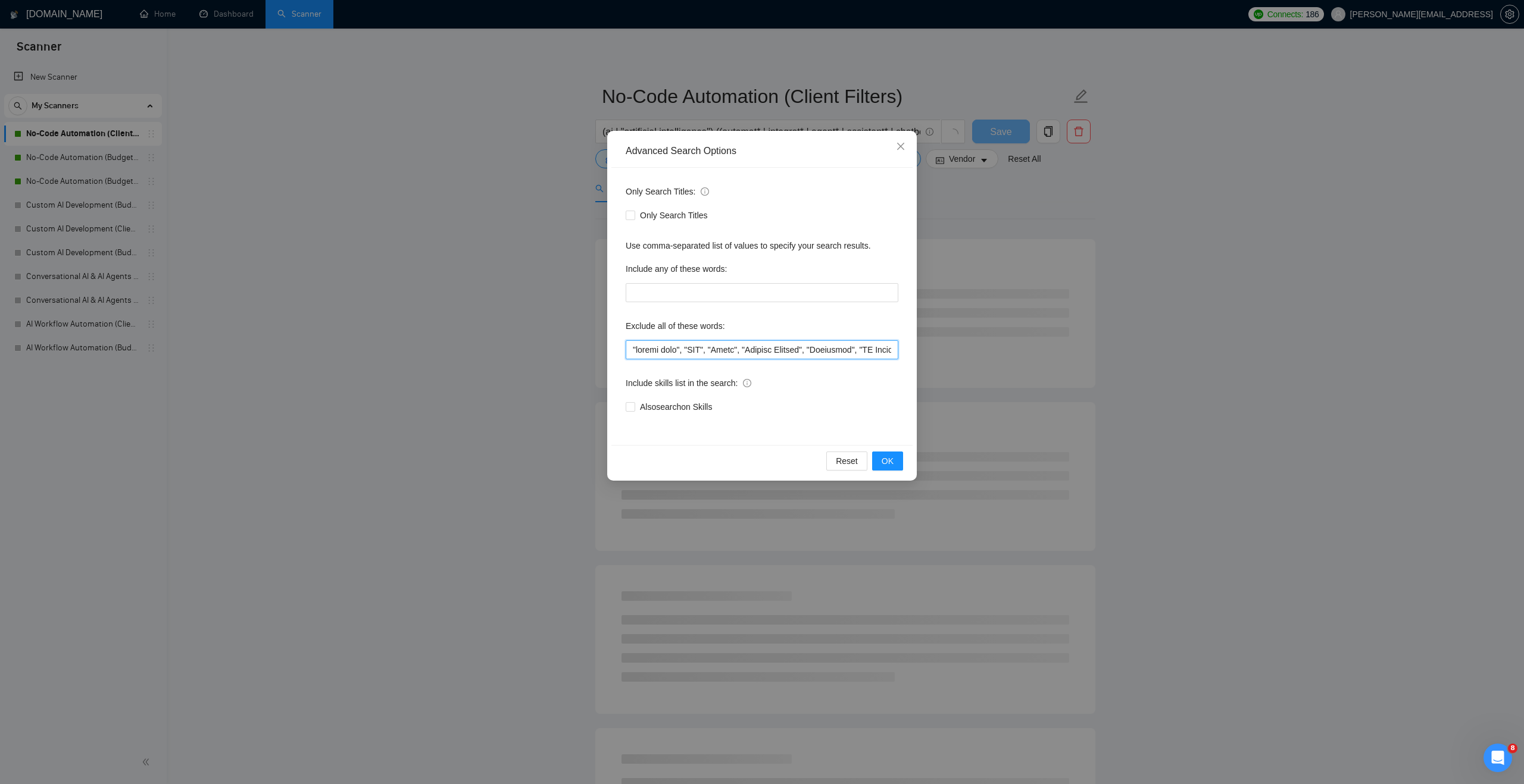
drag, startPoint x: 695, startPoint y: 351, endPoint x: 592, endPoint y: 352, distance: 103.0
click at [591, 351] on div "Advanced Search Options Only Search Titles: Only Search Titles Use comma-separa…" at bounding box center [762, 392] width 1524 height 784
click at [695, 351] on input "text" at bounding box center [762, 350] width 272 height 19
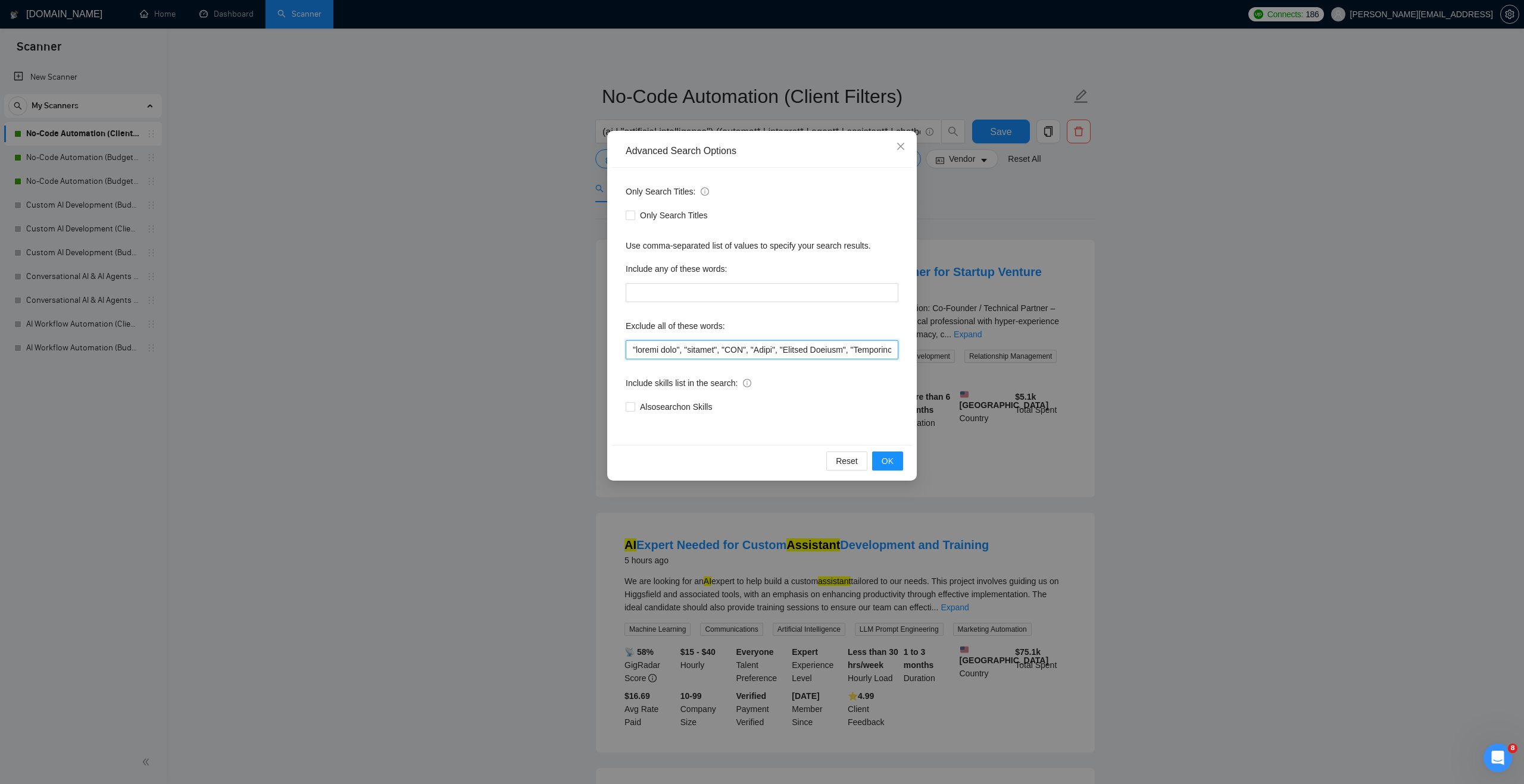
drag, startPoint x: 734, startPoint y: 349, endPoint x: 622, endPoint y: 350, distance: 112.0
click at [622, 350] on div "Only Search Titles: Only Search Titles Use comma-separated list of values to sp…" at bounding box center [762, 306] width 301 height 277
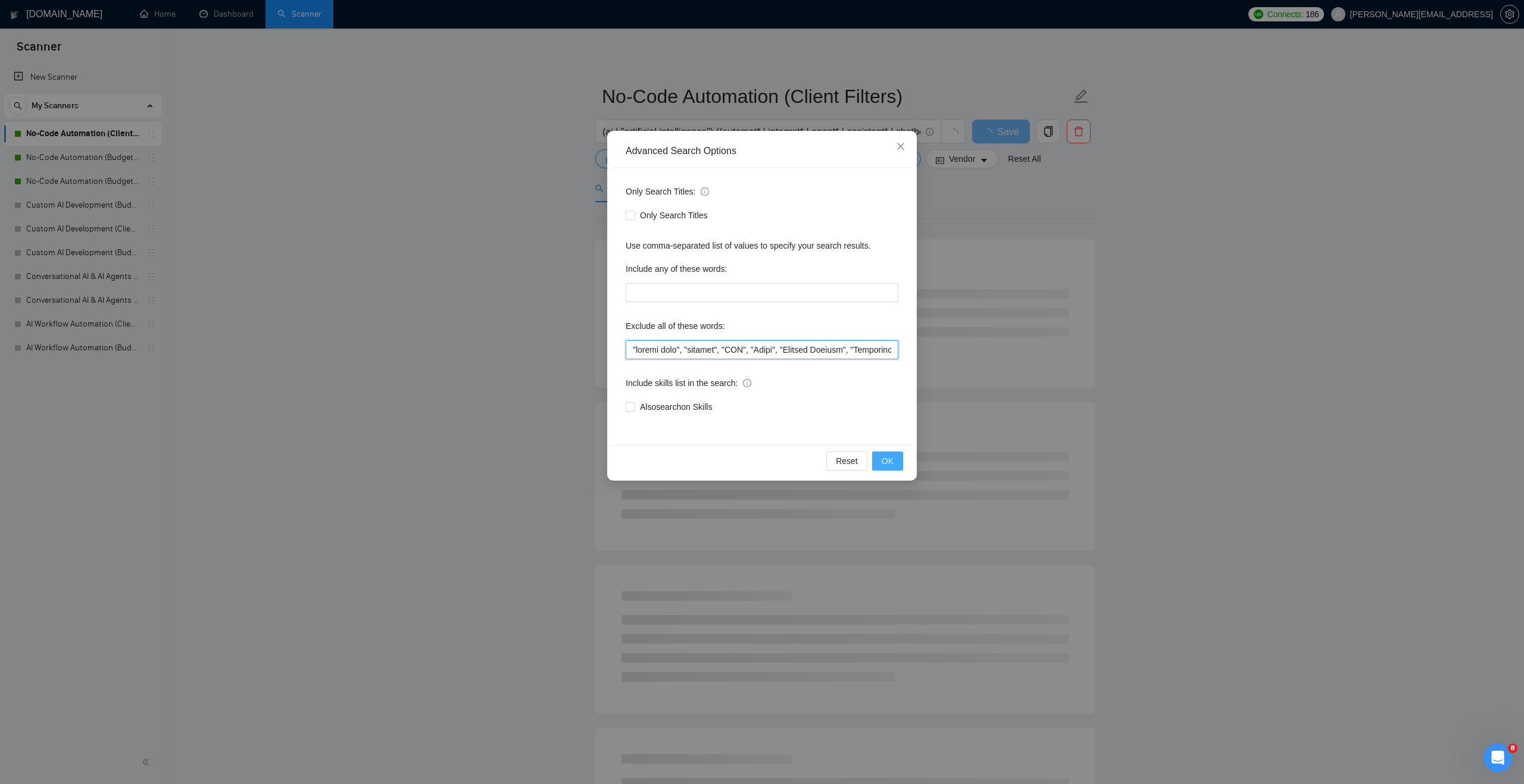
type input ""google home", "startup", "CMO", "Teach", "Payment Gateway", "Woosender", "UX D…"
click at [879, 457] on button "OK" at bounding box center [887, 461] width 31 height 19
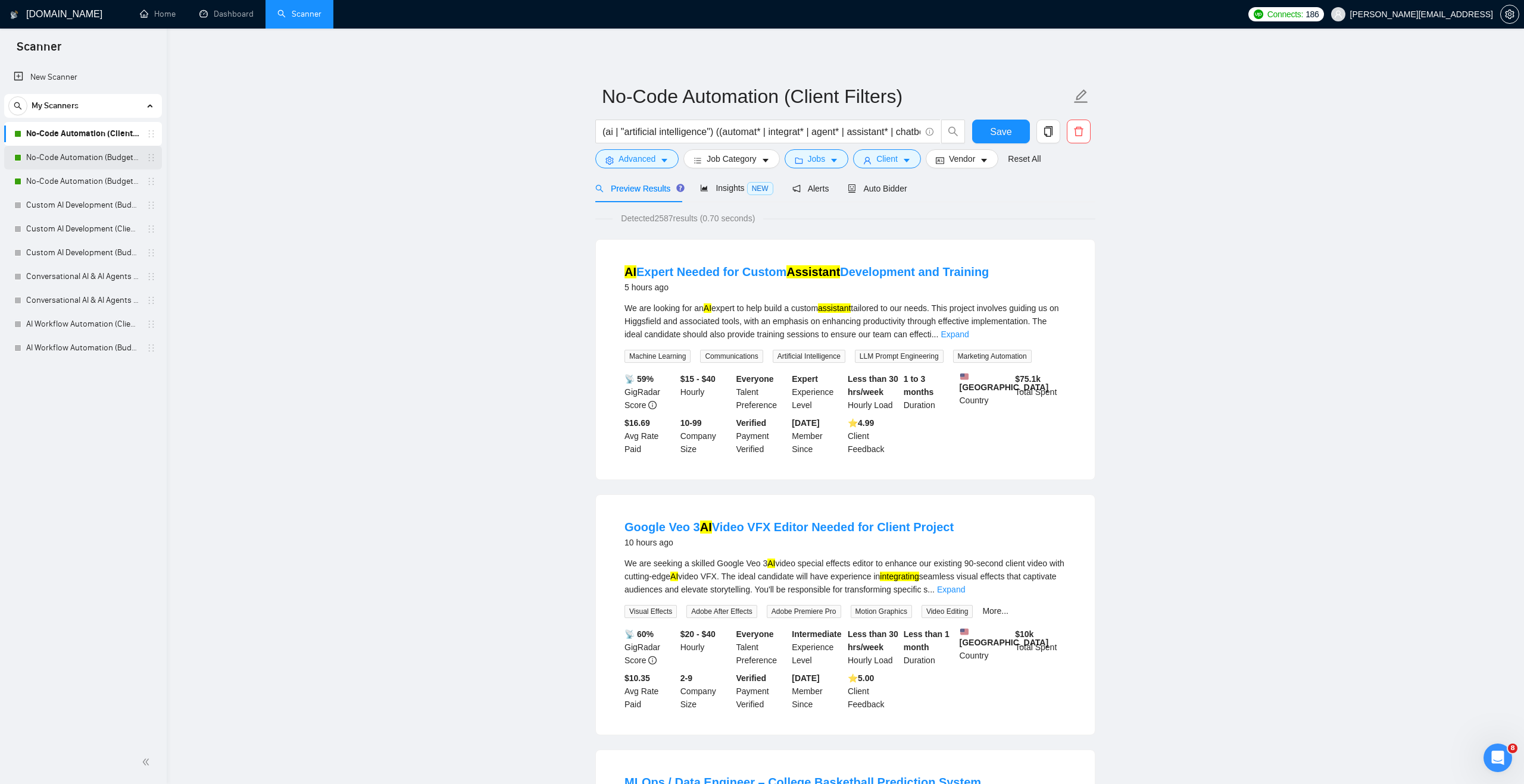
click at [111, 162] on link "No-Code Automation (Budget Filters)" at bounding box center [83, 158] width 113 height 24
click at [996, 127] on span "Save" at bounding box center [1000, 131] width 22 height 15
click at [107, 159] on link "No-Code Automation (Budget Filters)" at bounding box center [83, 158] width 113 height 24
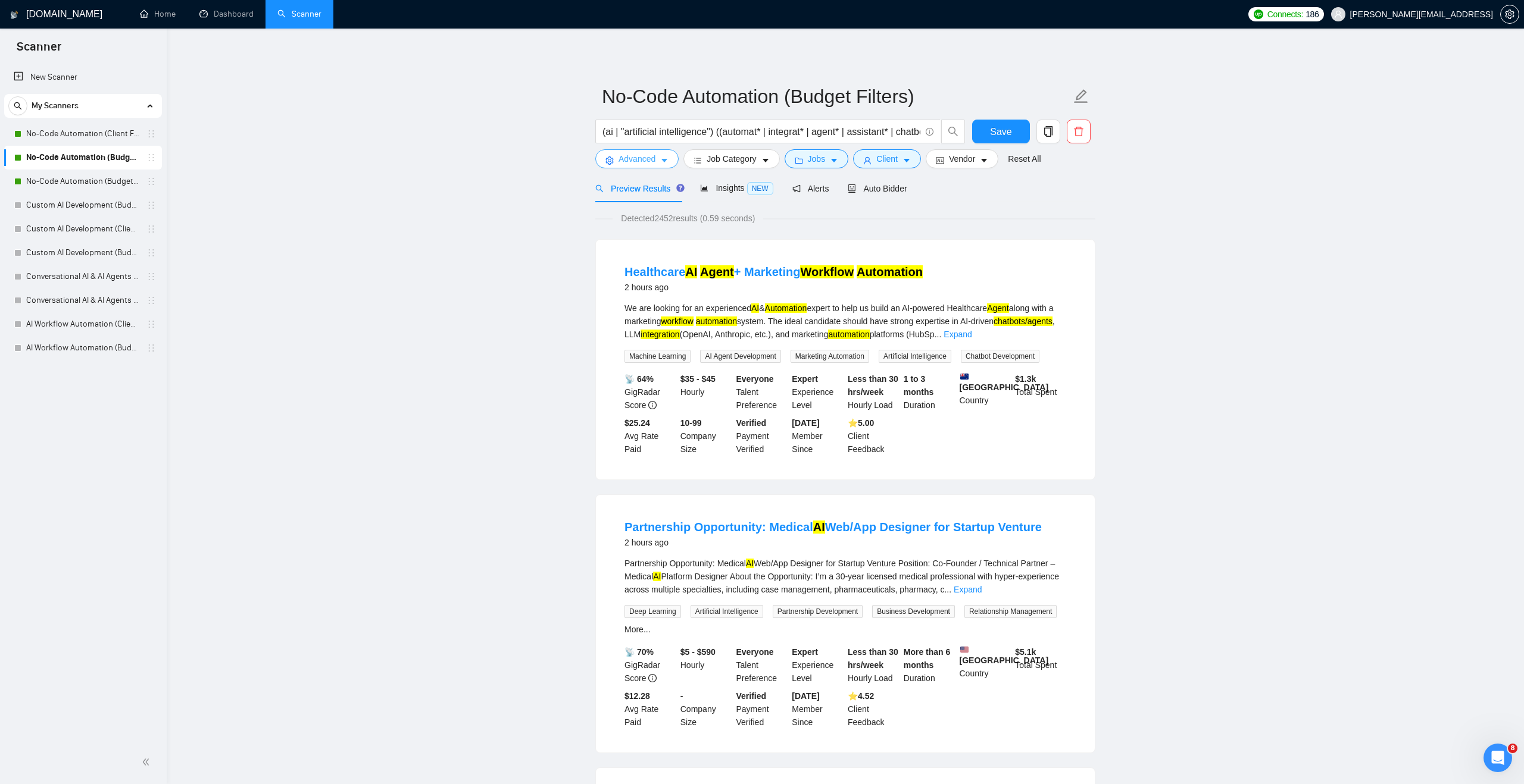
click at [640, 165] on span "Advanced" at bounding box center [637, 159] width 37 height 13
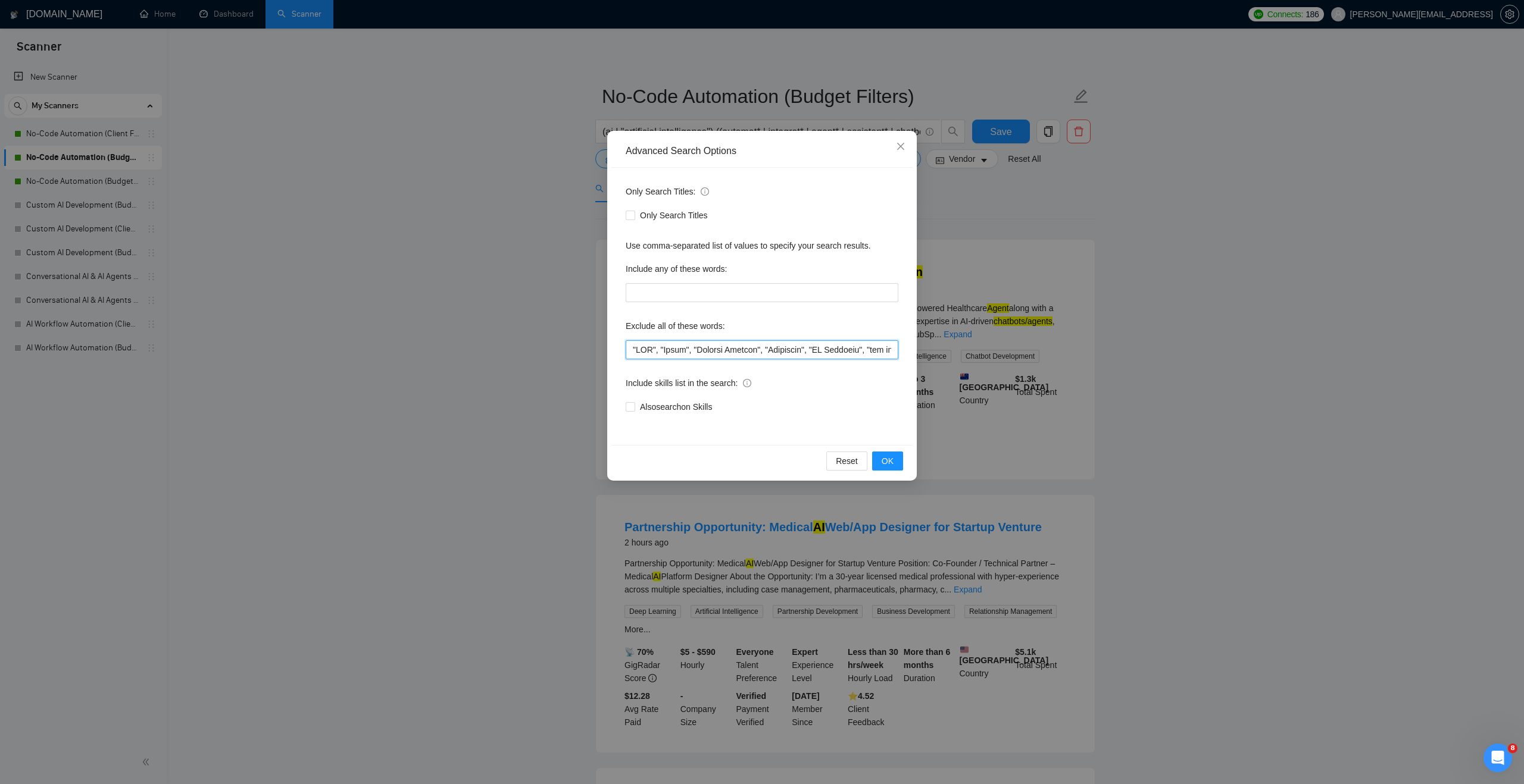
click at [631, 345] on input "text" at bounding box center [762, 350] width 272 height 19
paste input ""google home", "startup","
type input ""google home", "startup", "CMO", "Teach", "Payment Gateway", "Woosender", "UX D…"
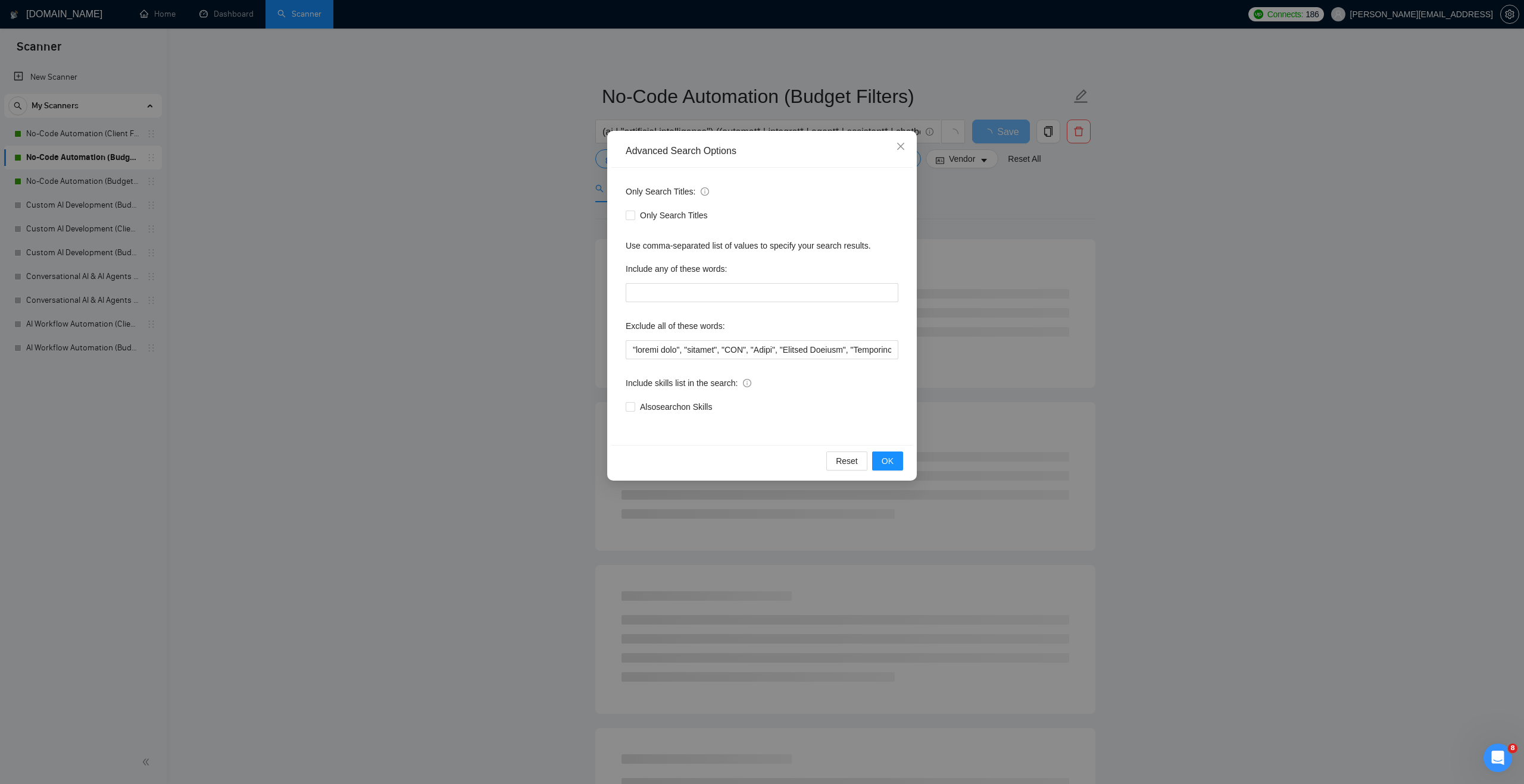
click at [885, 450] on div "Reset OK" at bounding box center [762, 460] width 301 height 31
click at [890, 464] on span "OK" at bounding box center [887, 461] width 12 height 13
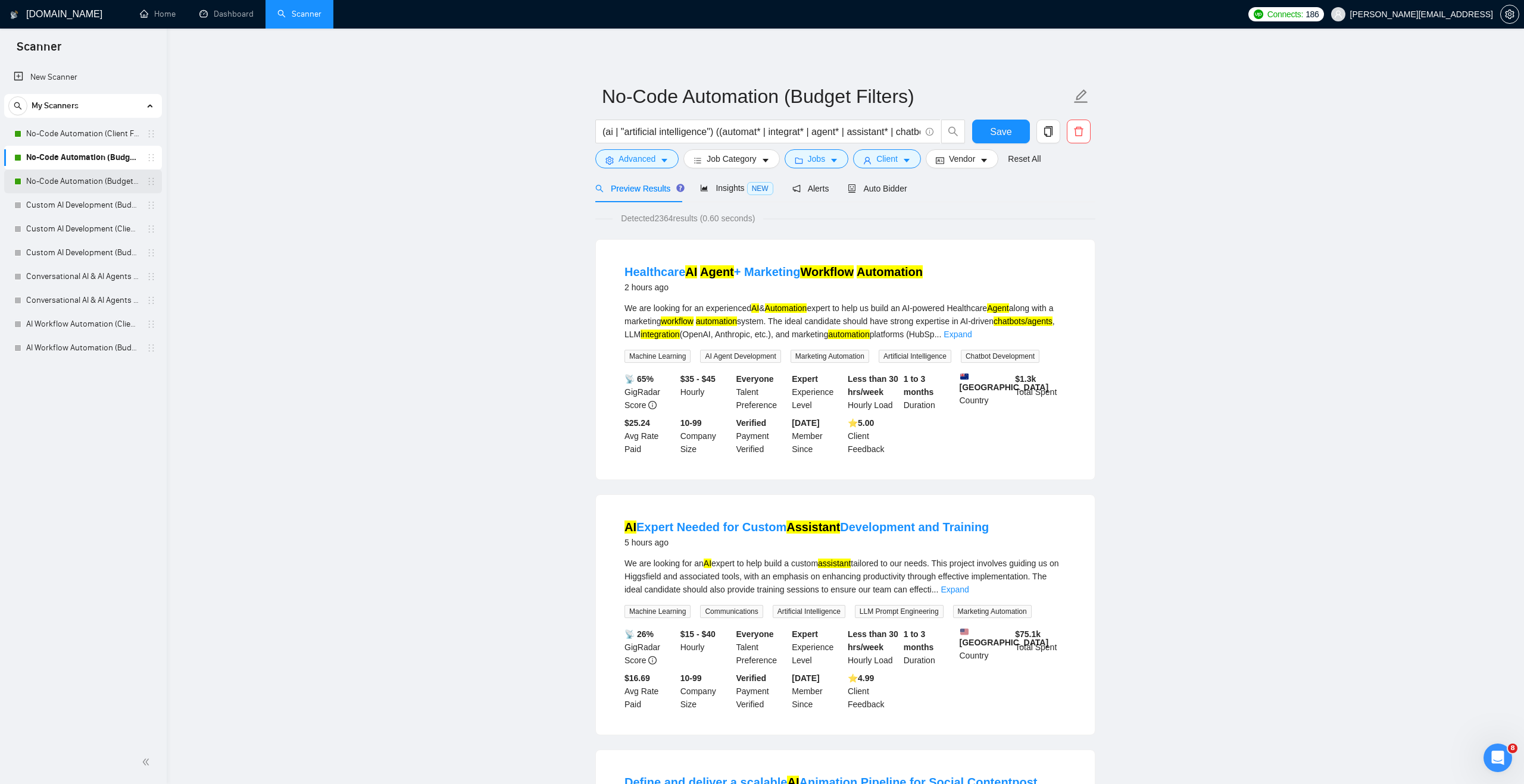
click at [132, 175] on link "No-Code Automation (Budget Filters W4, Aug)" at bounding box center [83, 182] width 113 height 24
click at [979, 126] on button "Save" at bounding box center [1001, 131] width 58 height 24
click at [139, 179] on link "No-Code Automation (Budget Filters W4, Aug)" at bounding box center [83, 182] width 113 height 24
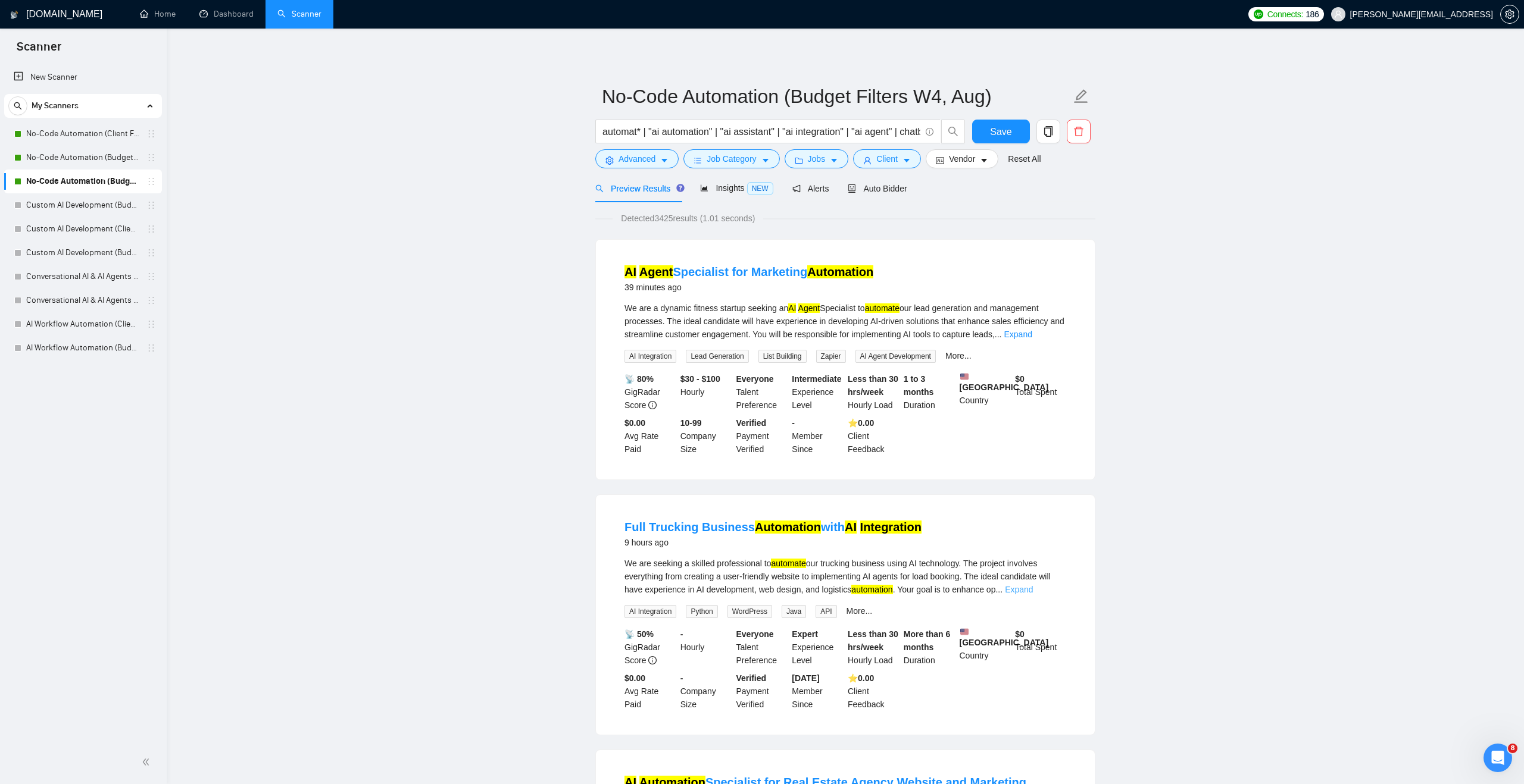
click at [1033, 594] on link "Expand" at bounding box center [1018, 589] width 28 height 10
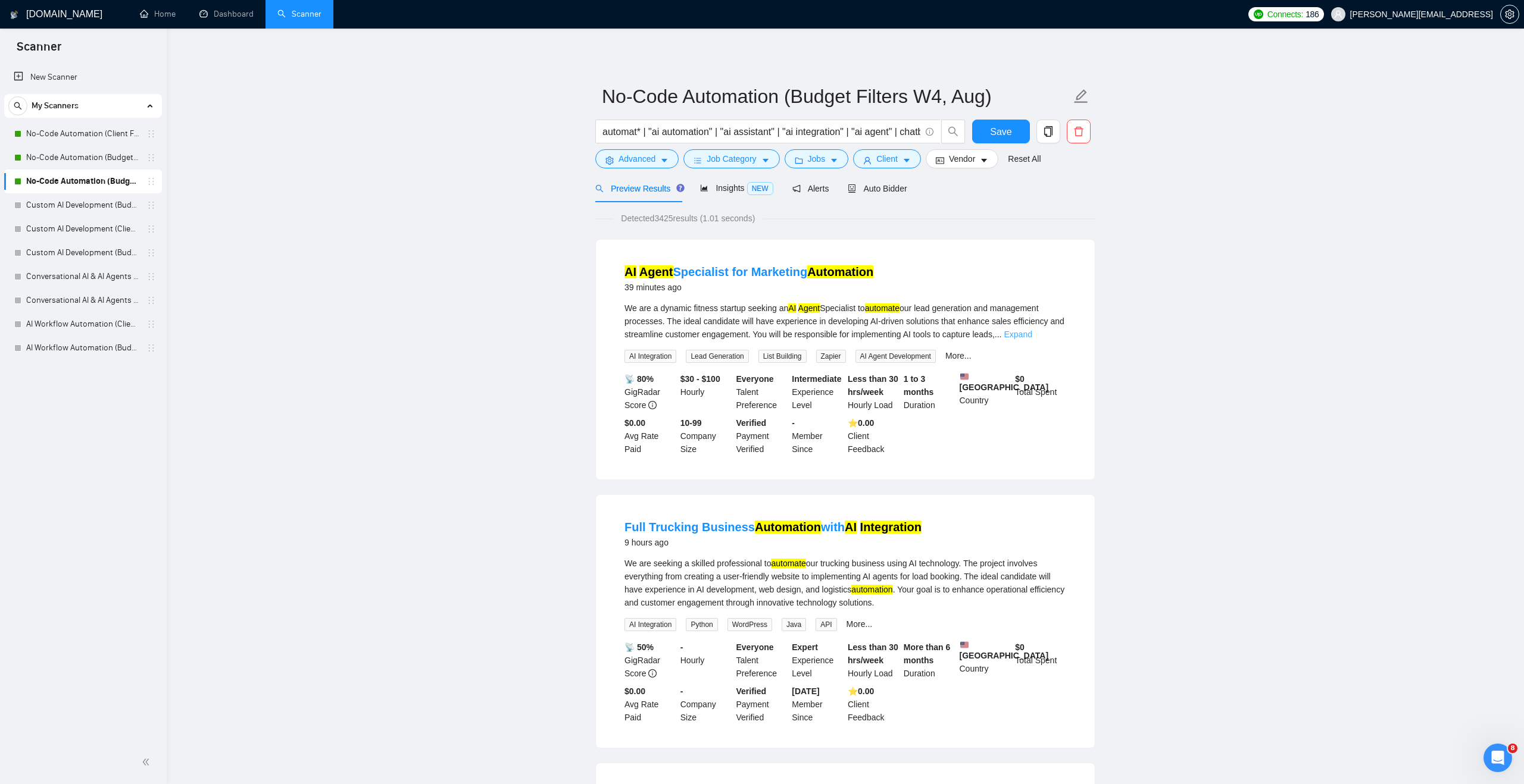
click at [1031, 333] on link "Expand" at bounding box center [1017, 335] width 28 height 10
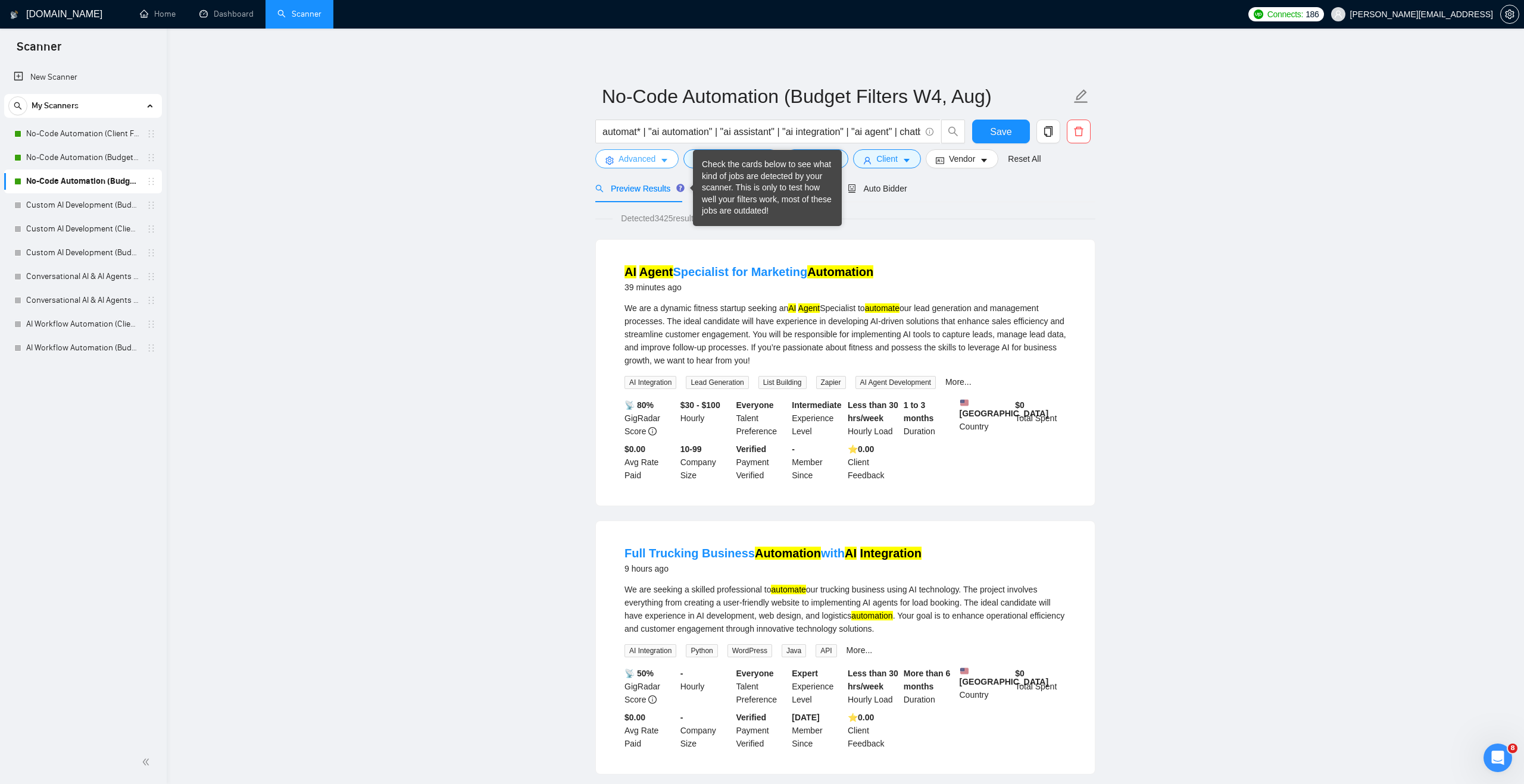
click at [651, 163] on span "Advanced" at bounding box center [637, 159] width 37 height 13
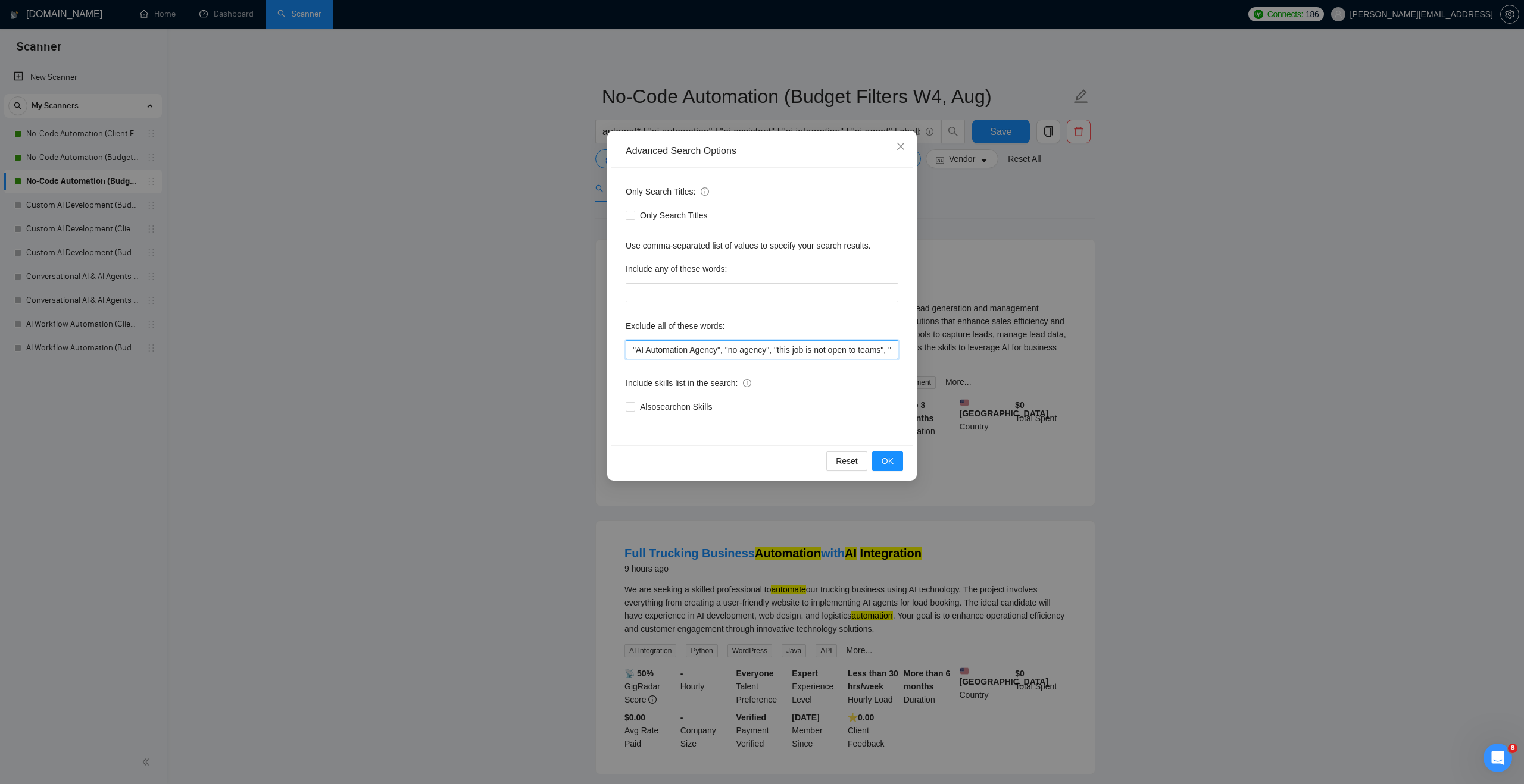
click at [633, 348] on input ""AI Automation Agency", "no agency", "this job is not open to teams", "this job…" at bounding box center [762, 350] width 272 height 19
paste input ""google home", "startup","
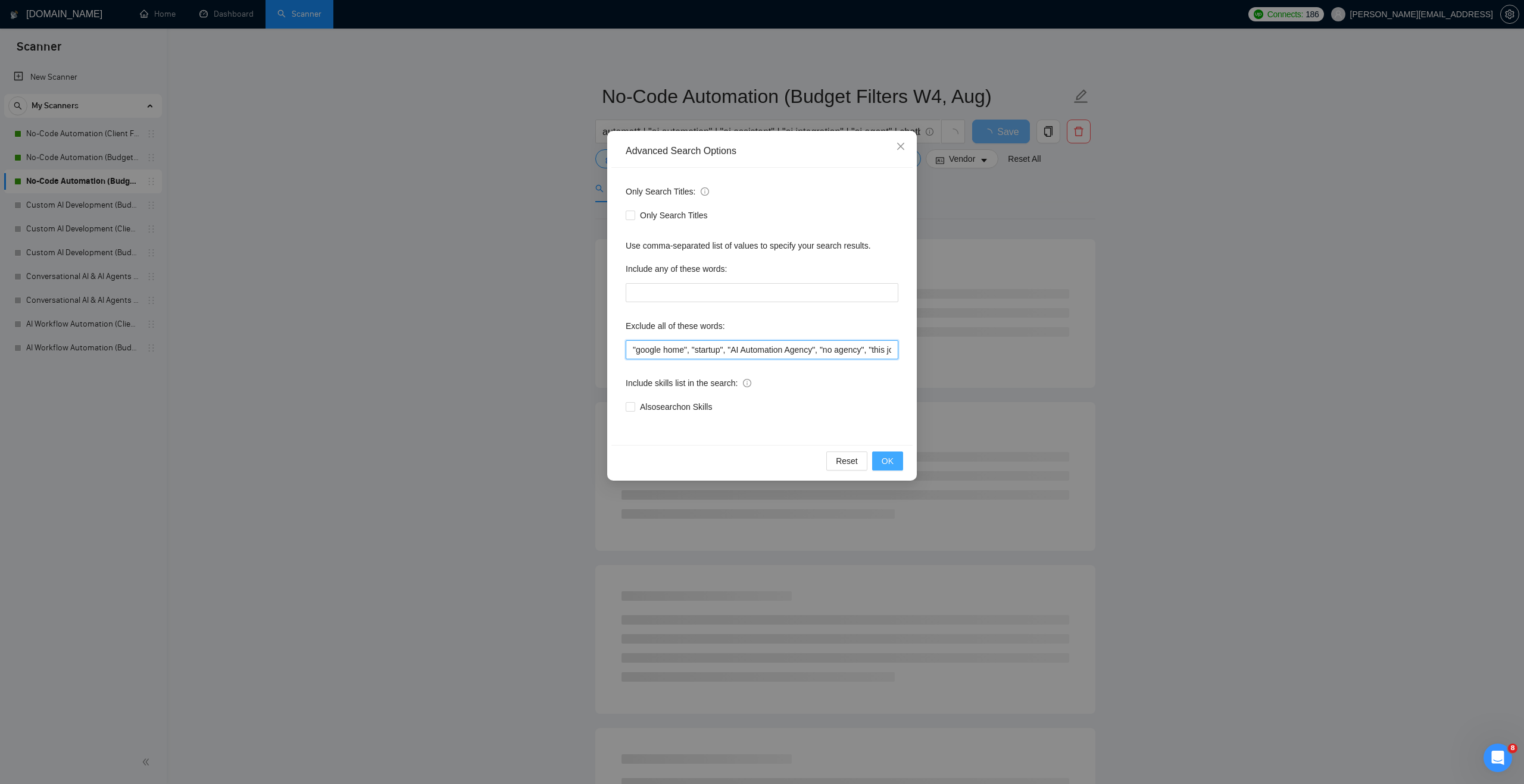
type input ""google home", "startup", "AI Automation Agency", "no agency", "this job is not…"
click at [887, 455] on span "OK" at bounding box center [887, 461] width 12 height 13
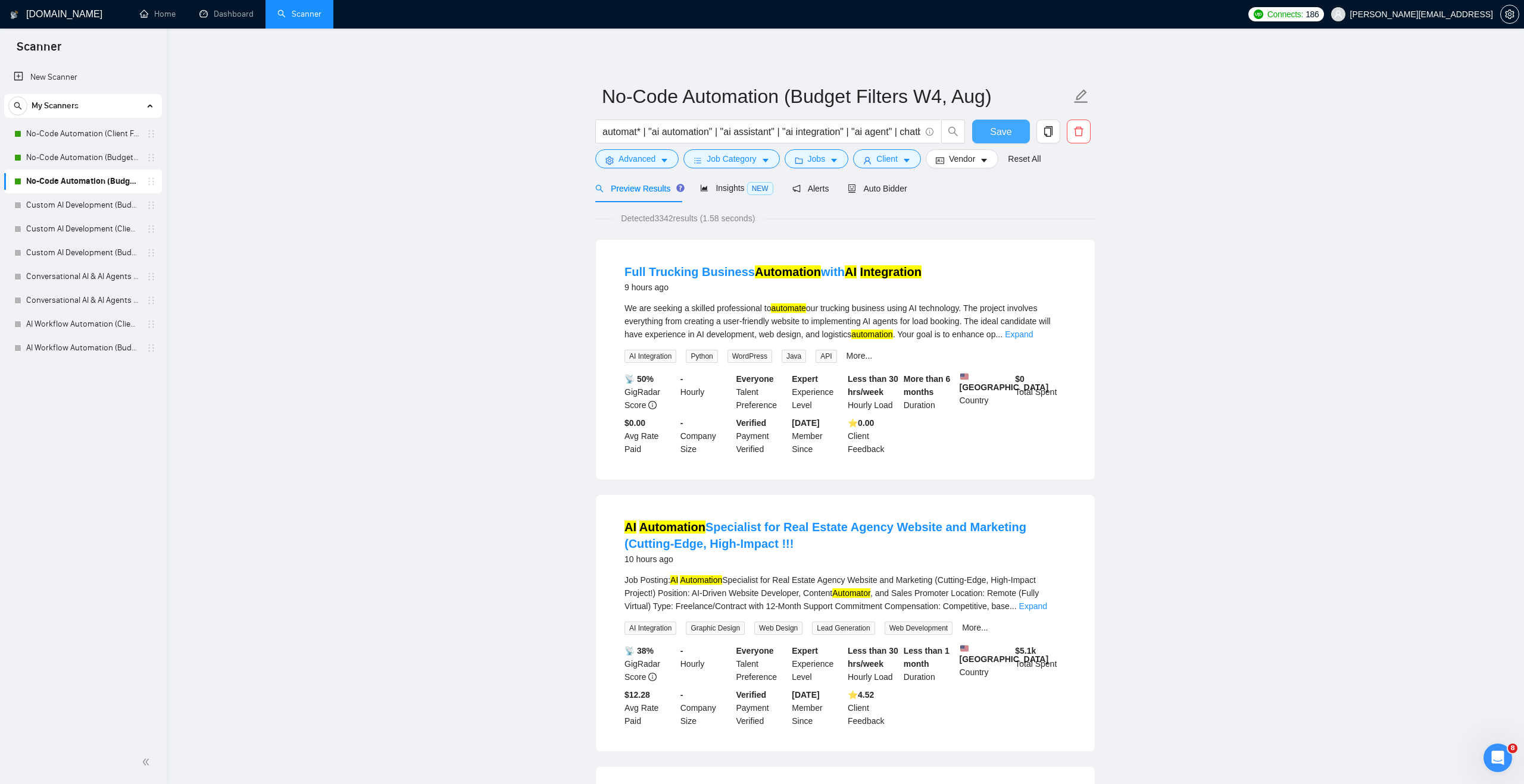
click at [987, 131] on button "Save" at bounding box center [1001, 131] width 58 height 24
click at [113, 207] on link "Custom AI Development (Budget Filter)" at bounding box center [83, 205] width 113 height 24
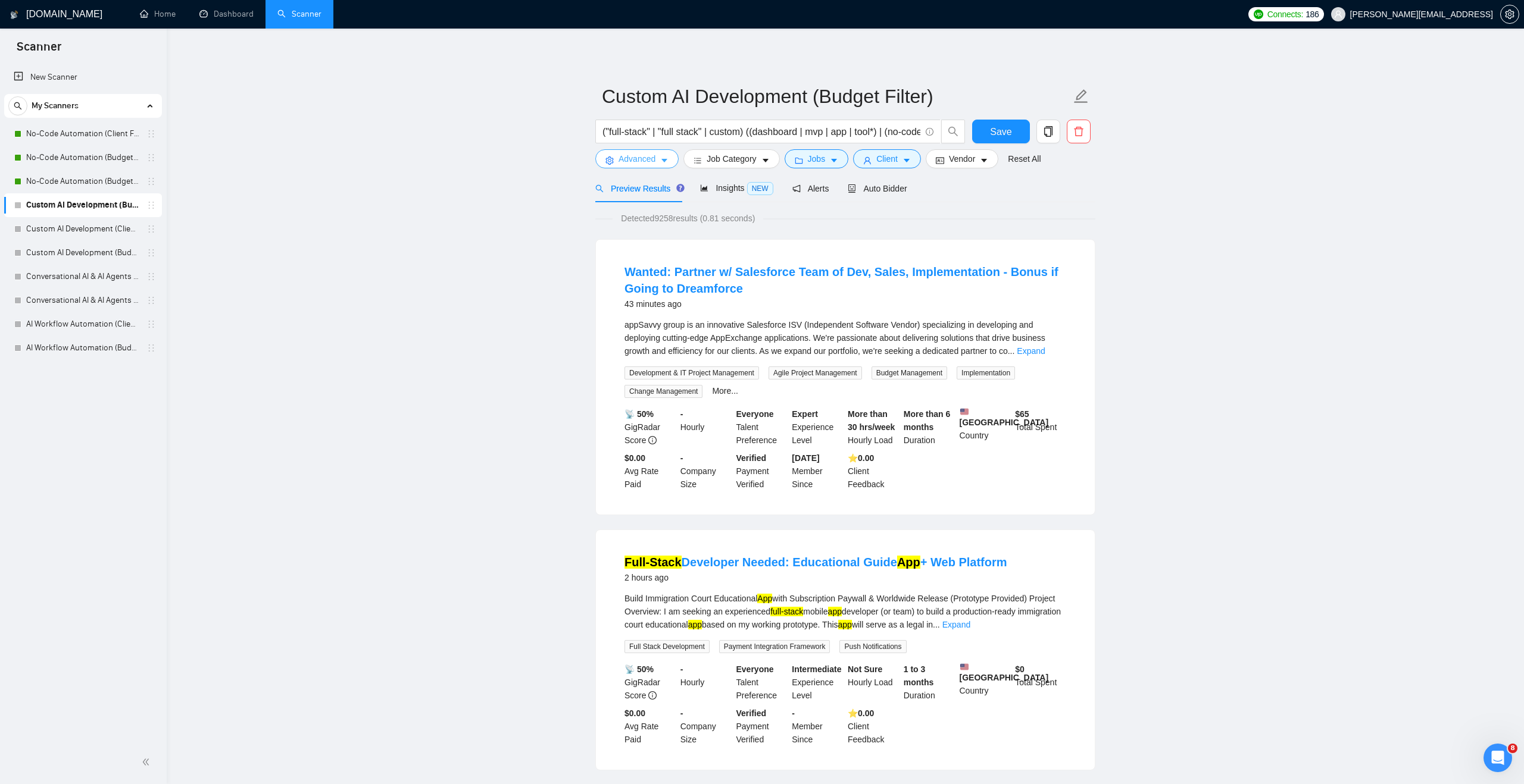
click at [642, 165] on span "Advanced" at bounding box center [637, 159] width 37 height 13
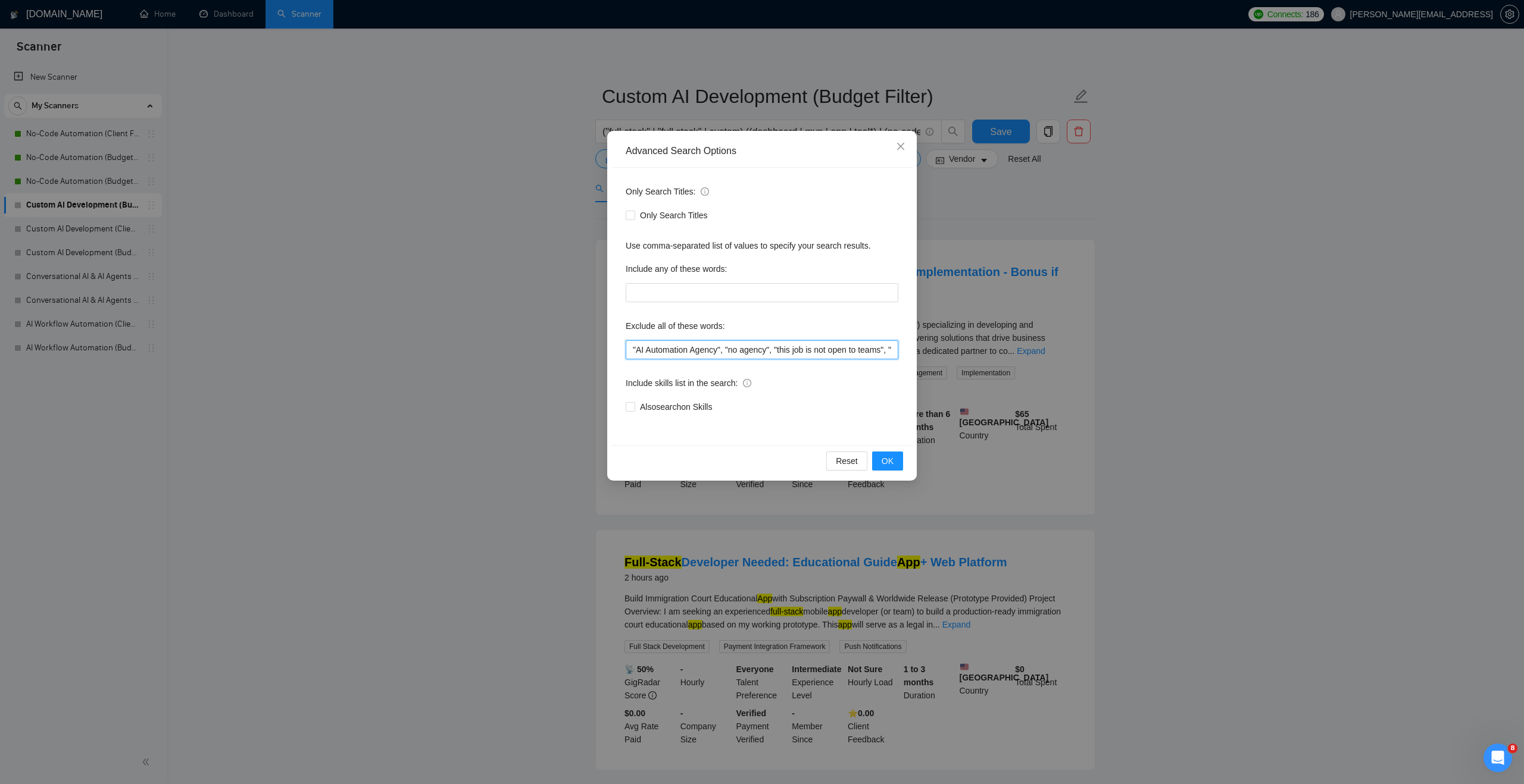
click at [631, 350] on input ""AI Automation Agency", "no agency", "this job is not open to teams", "this job…" at bounding box center [762, 350] width 272 height 19
click at [632, 348] on input "Startup", "AI Automation Agency", "no agency", "this job is not open to teams",…" at bounding box center [762, 350] width 272 height 19
click at [674, 348] on input ""Startup", "AI Automation Agency", "no agency", "this job is not open to teams"…" at bounding box center [762, 350] width 272 height 19
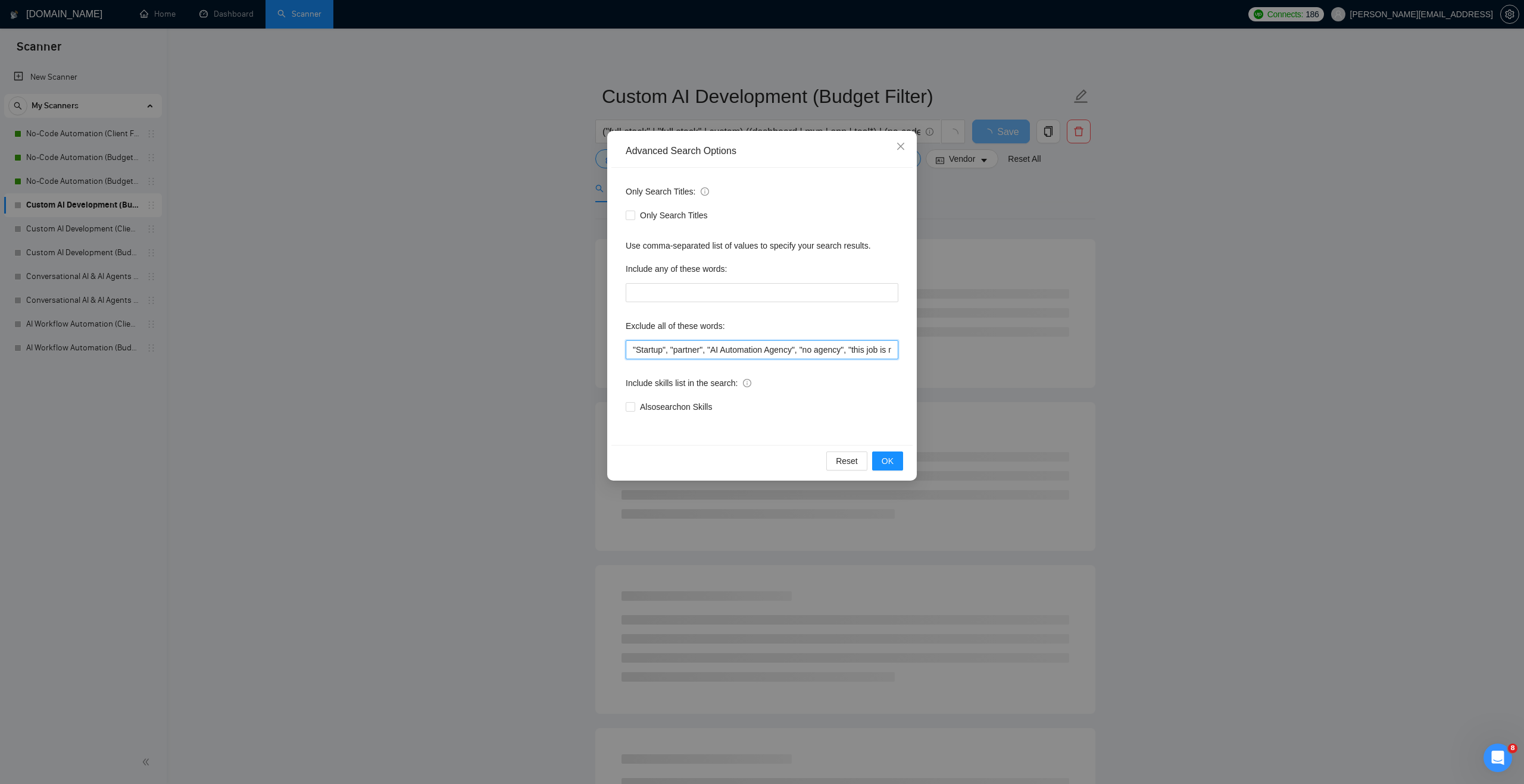
drag, startPoint x: 712, startPoint y: 352, endPoint x: 623, endPoint y: 354, distance: 89.0
click at [623, 354] on div "Only Search Titles: Only Search Titles Use comma-separated list of values to sp…" at bounding box center [762, 306] width 301 height 277
type input ""Startup", "partner", "AI Automation Agency", "no agency", "this job is not ope…"
click at [881, 456] on span "OK" at bounding box center [887, 461] width 12 height 13
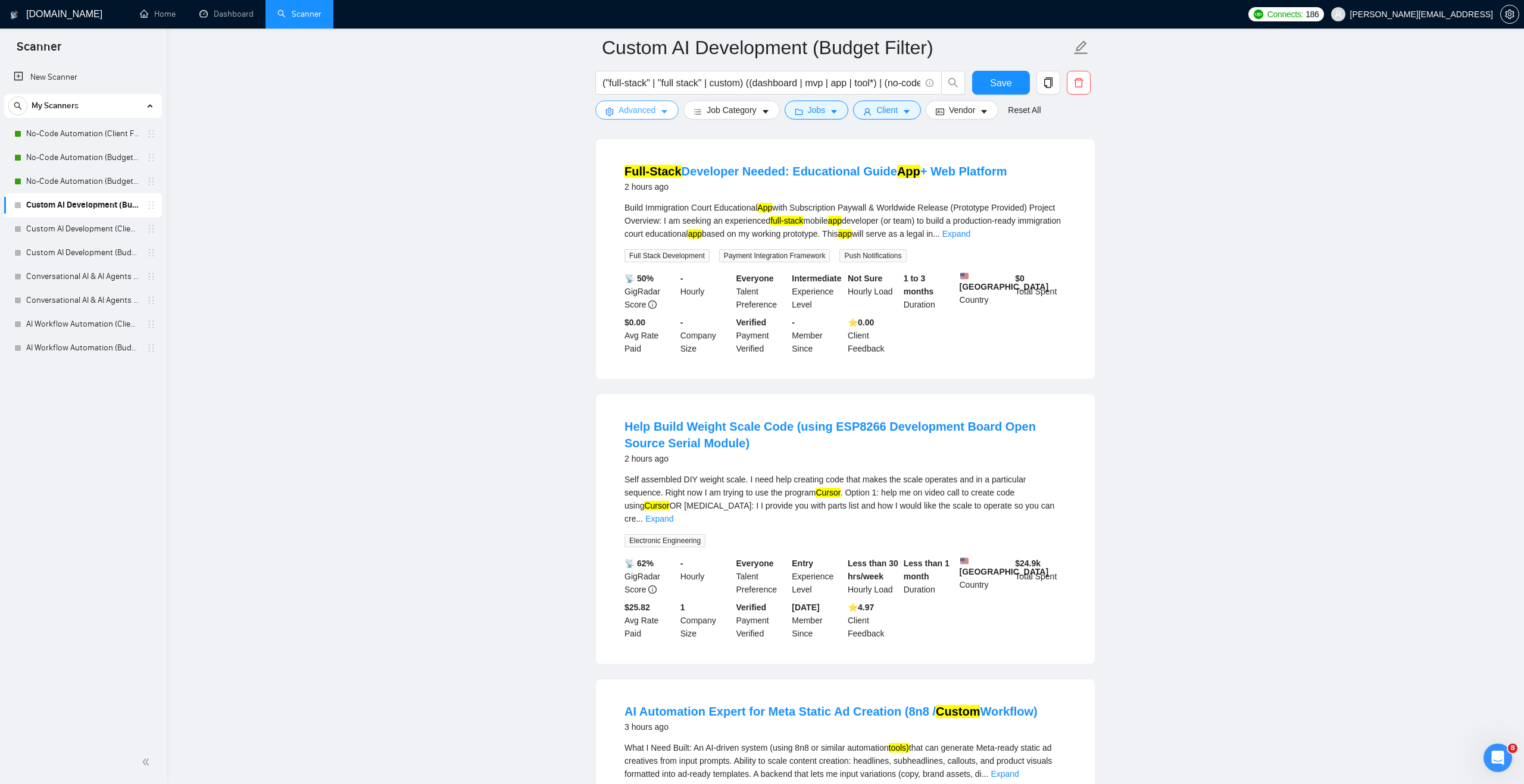
scroll to position [112, 0]
click at [673, 513] on link "Expand" at bounding box center [659, 517] width 28 height 10
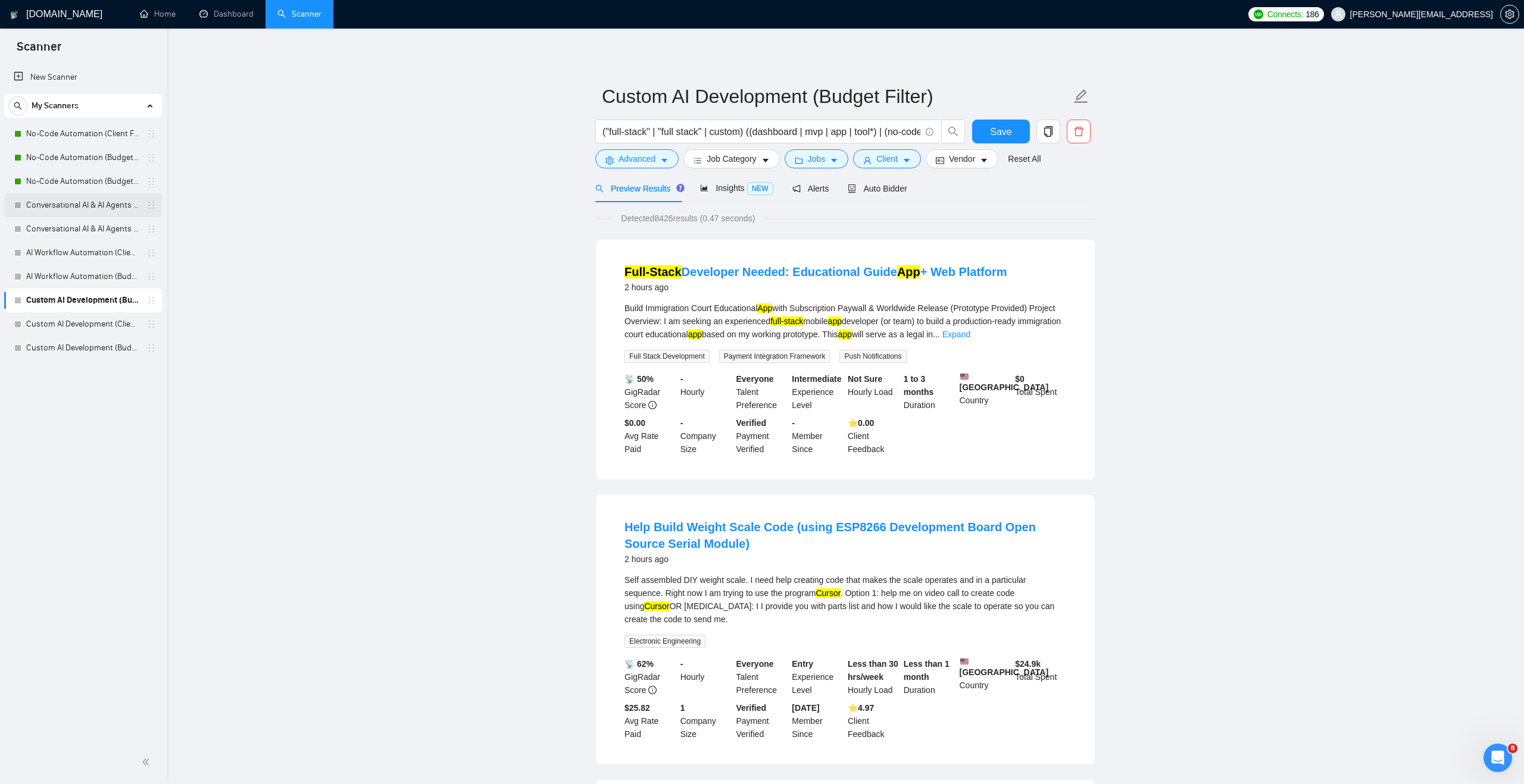
click at [107, 201] on link "Conversational AI & AI Agents (Client Filters)" at bounding box center [83, 205] width 113 height 24
click at [90, 225] on link "Conversational AI & AI Agents (Budget Filters)" at bounding box center [83, 229] width 113 height 24
click at [91, 200] on link "Conversational AI & AI Agents (Client Filters)" at bounding box center [83, 205] width 113 height 24
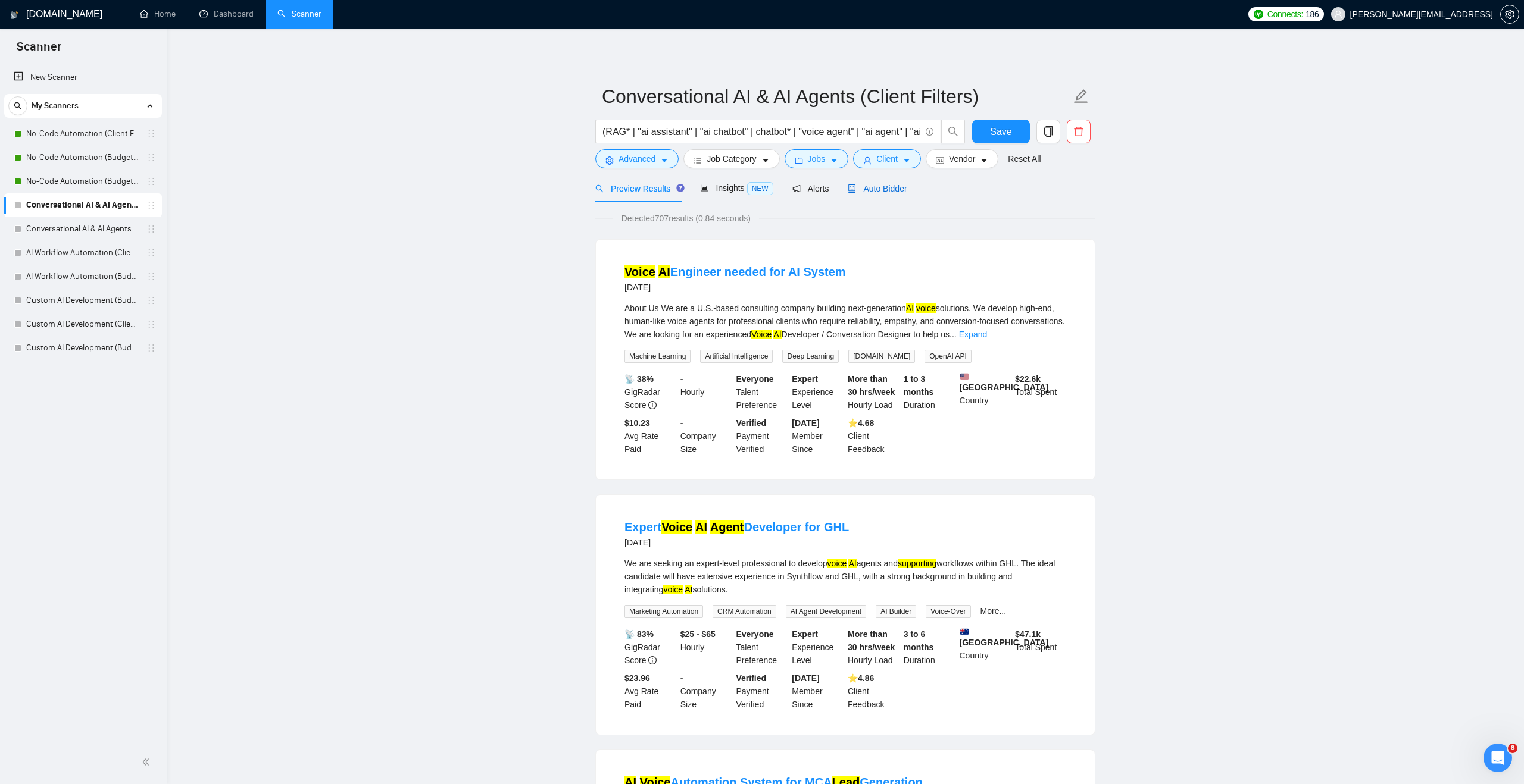
click at [880, 191] on span "Auto Bidder" at bounding box center [877, 189] width 59 height 10
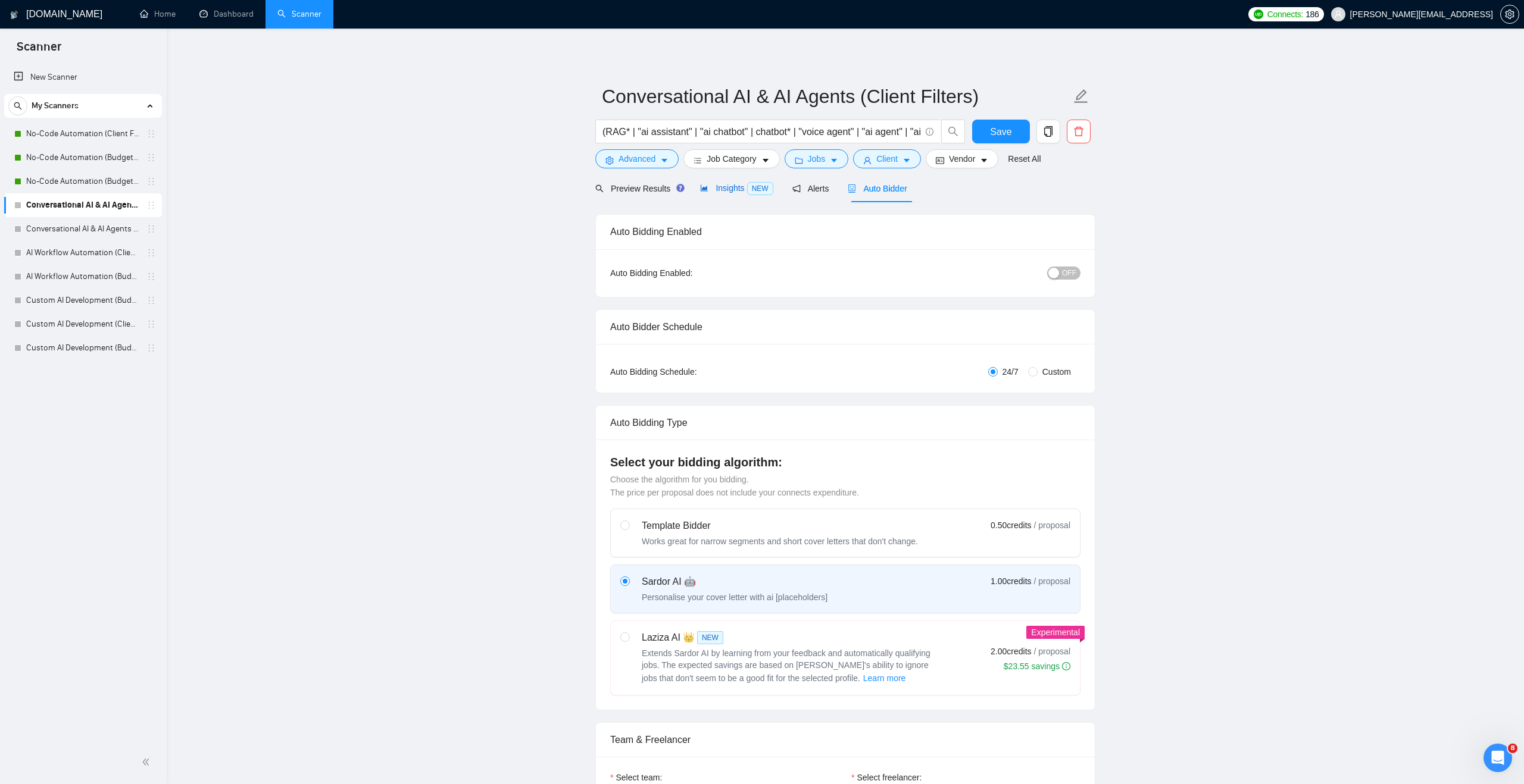
click at [708, 192] on span "Insights NEW" at bounding box center [736, 188] width 73 height 10
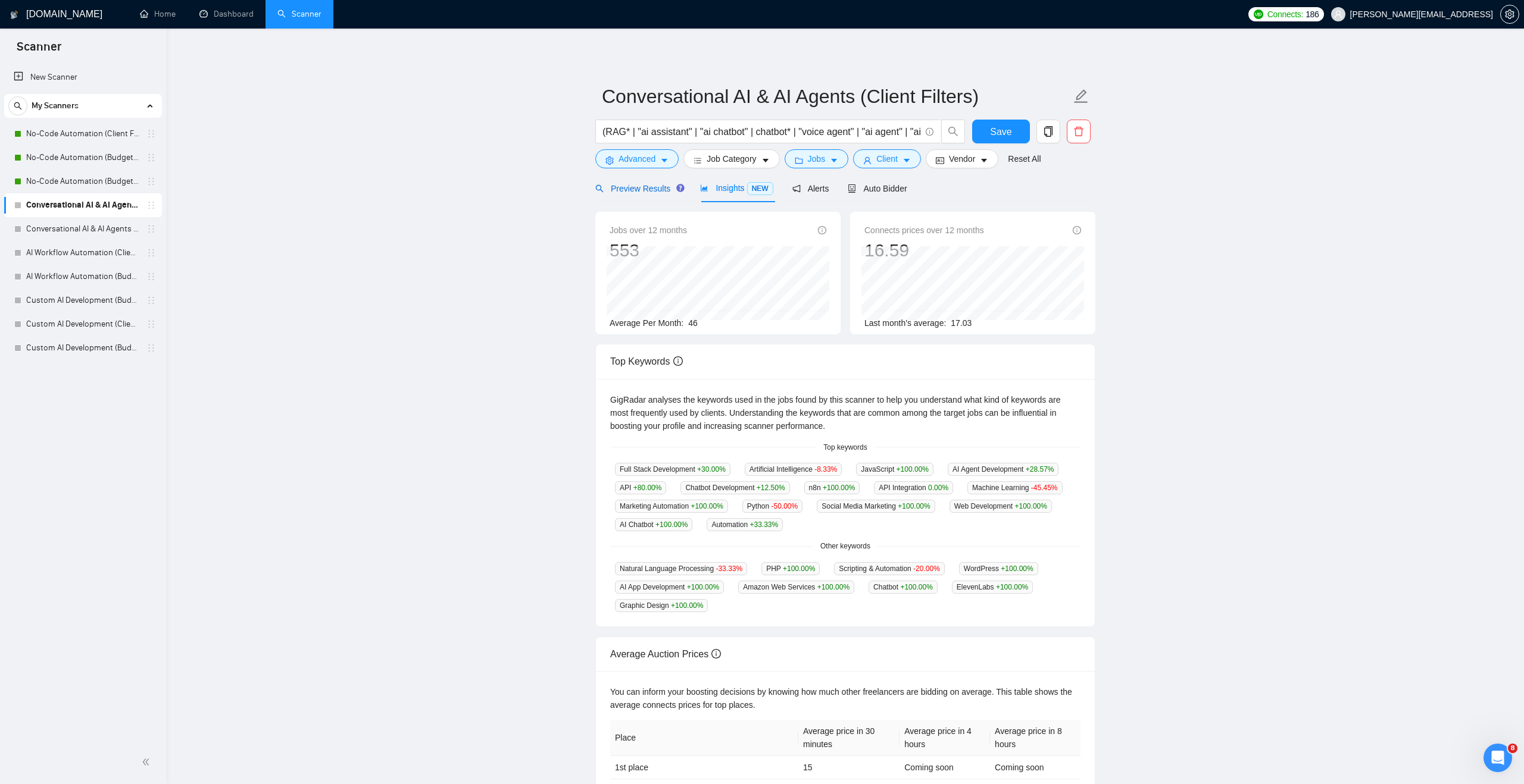
click at [638, 193] on span "Preview Results" at bounding box center [638, 189] width 86 height 10
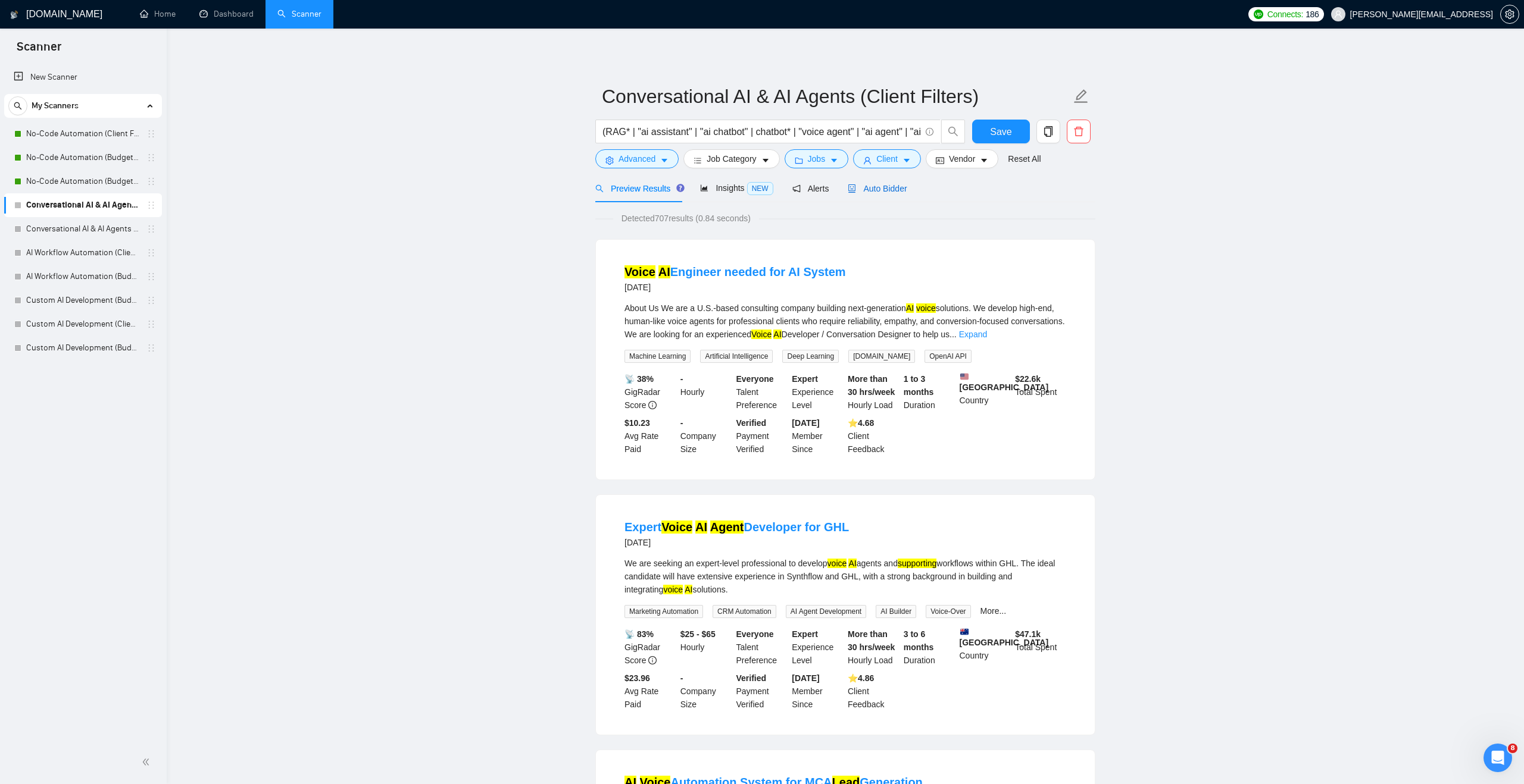
click at [877, 191] on span "Auto Bidder" at bounding box center [877, 189] width 59 height 10
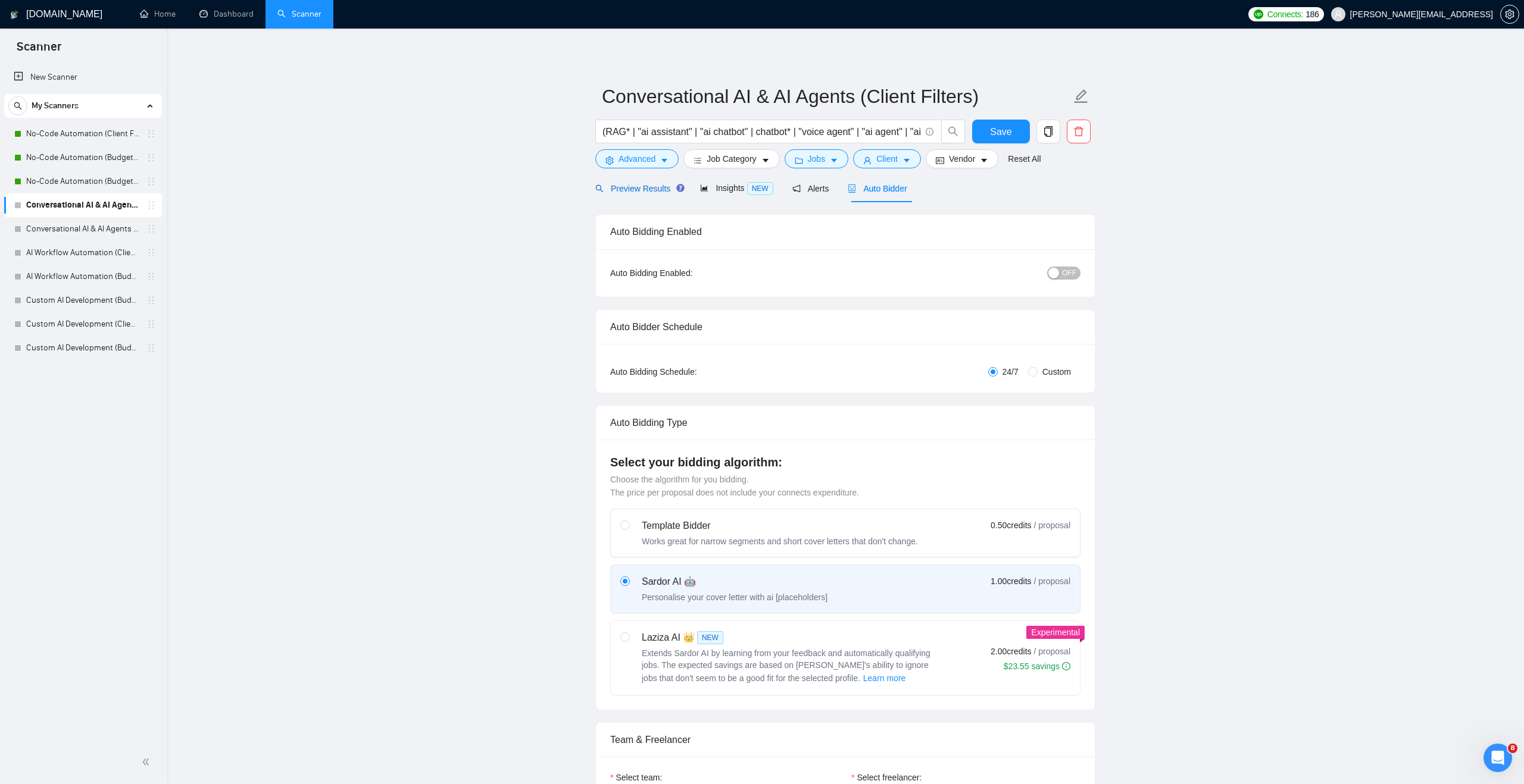
click at [634, 191] on span "Preview Results" at bounding box center [638, 189] width 86 height 10
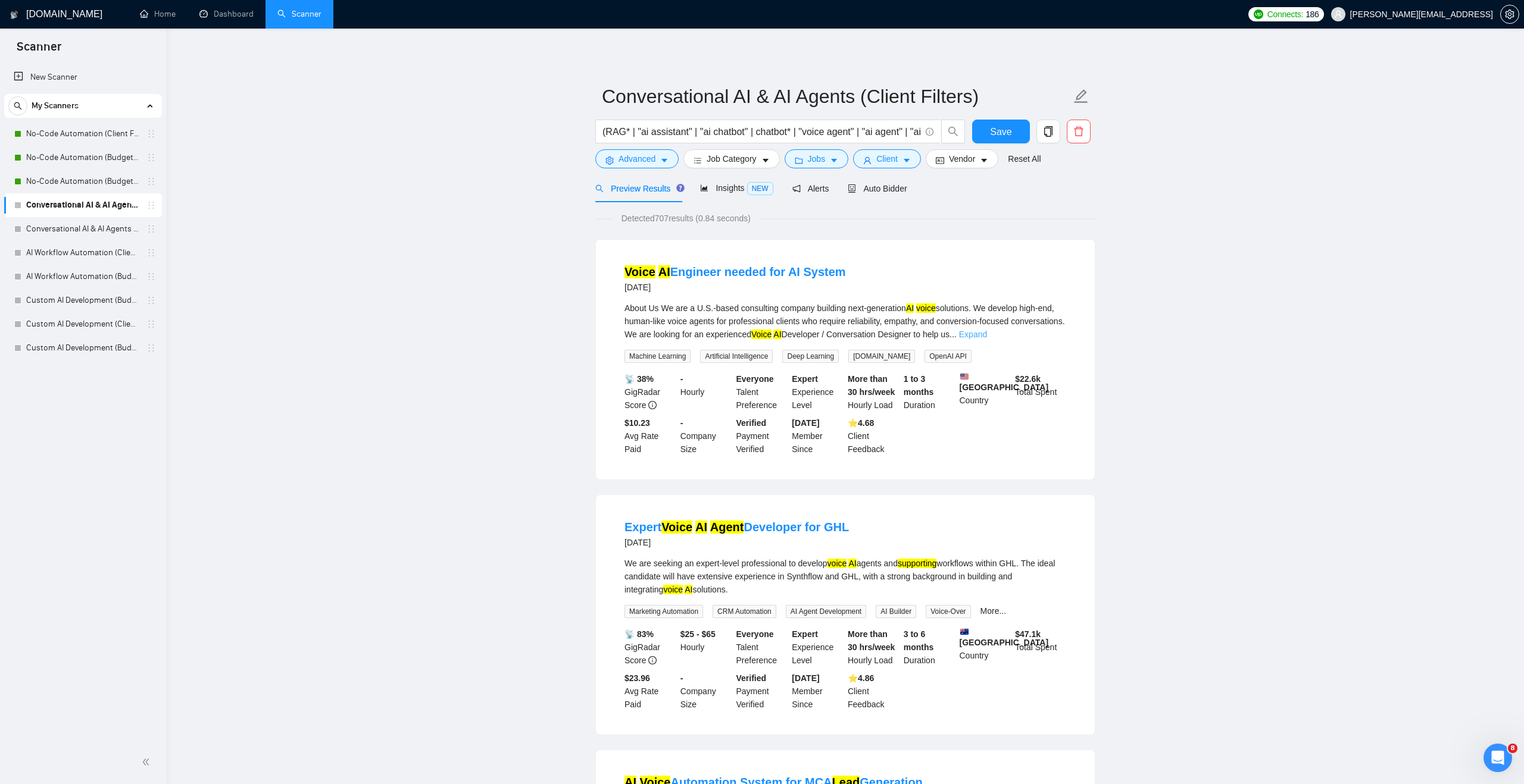
click at [987, 333] on link "Expand" at bounding box center [973, 335] width 28 height 10
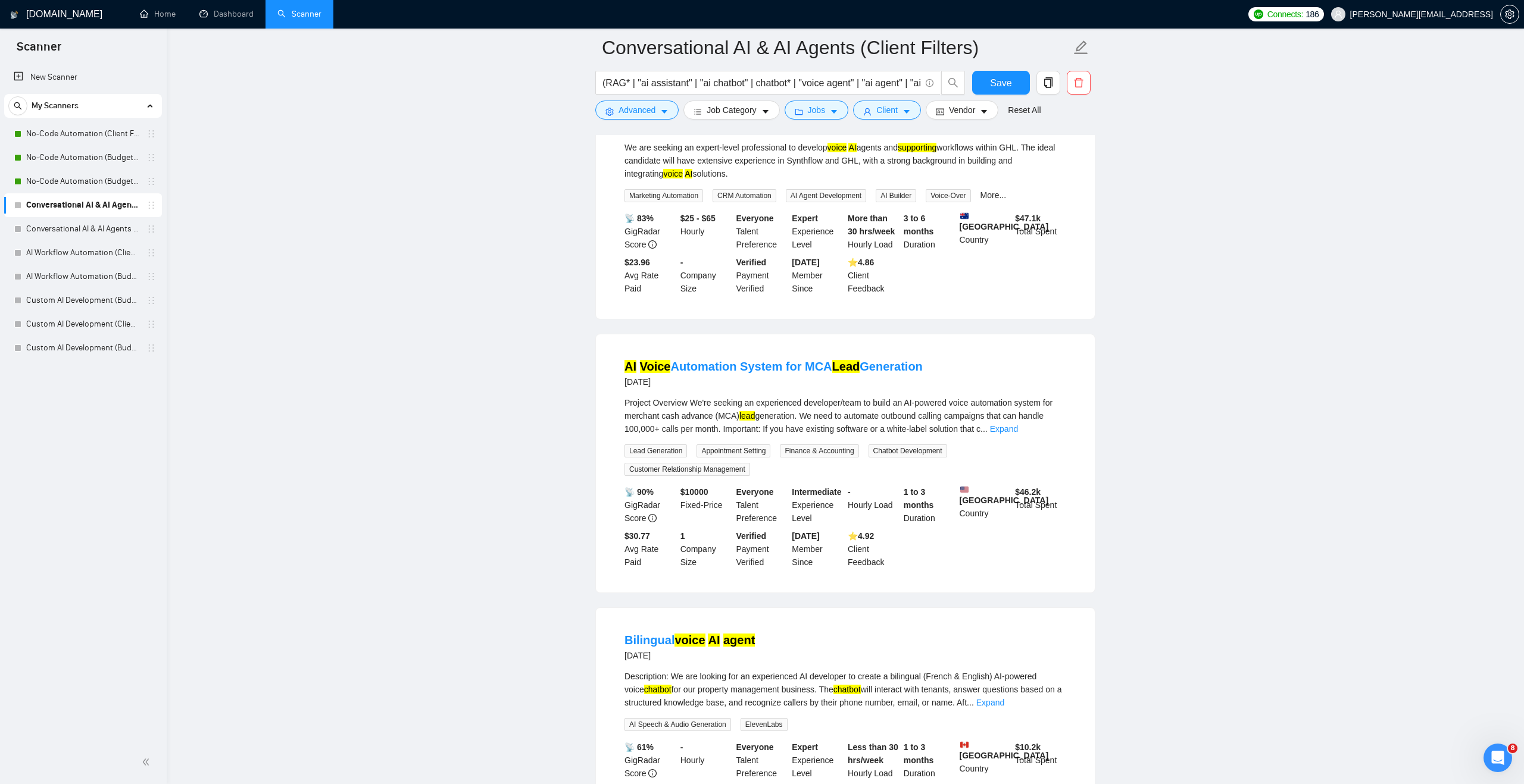
scroll to position [598, 0]
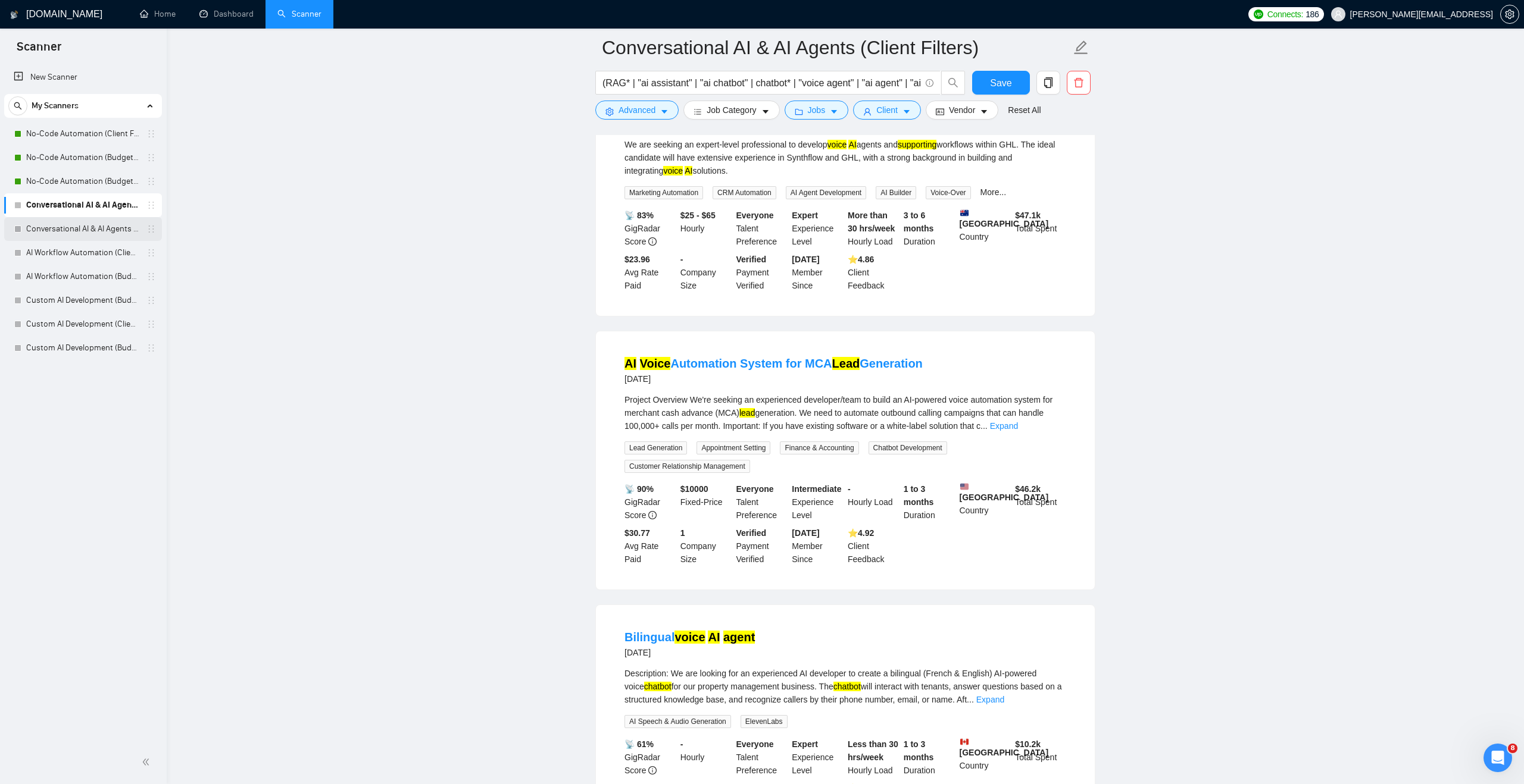
click at [79, 225] on link "Conversational AI & AI Agents (Budget Filters)" at bounding box center [83, 229] width 113 height 24
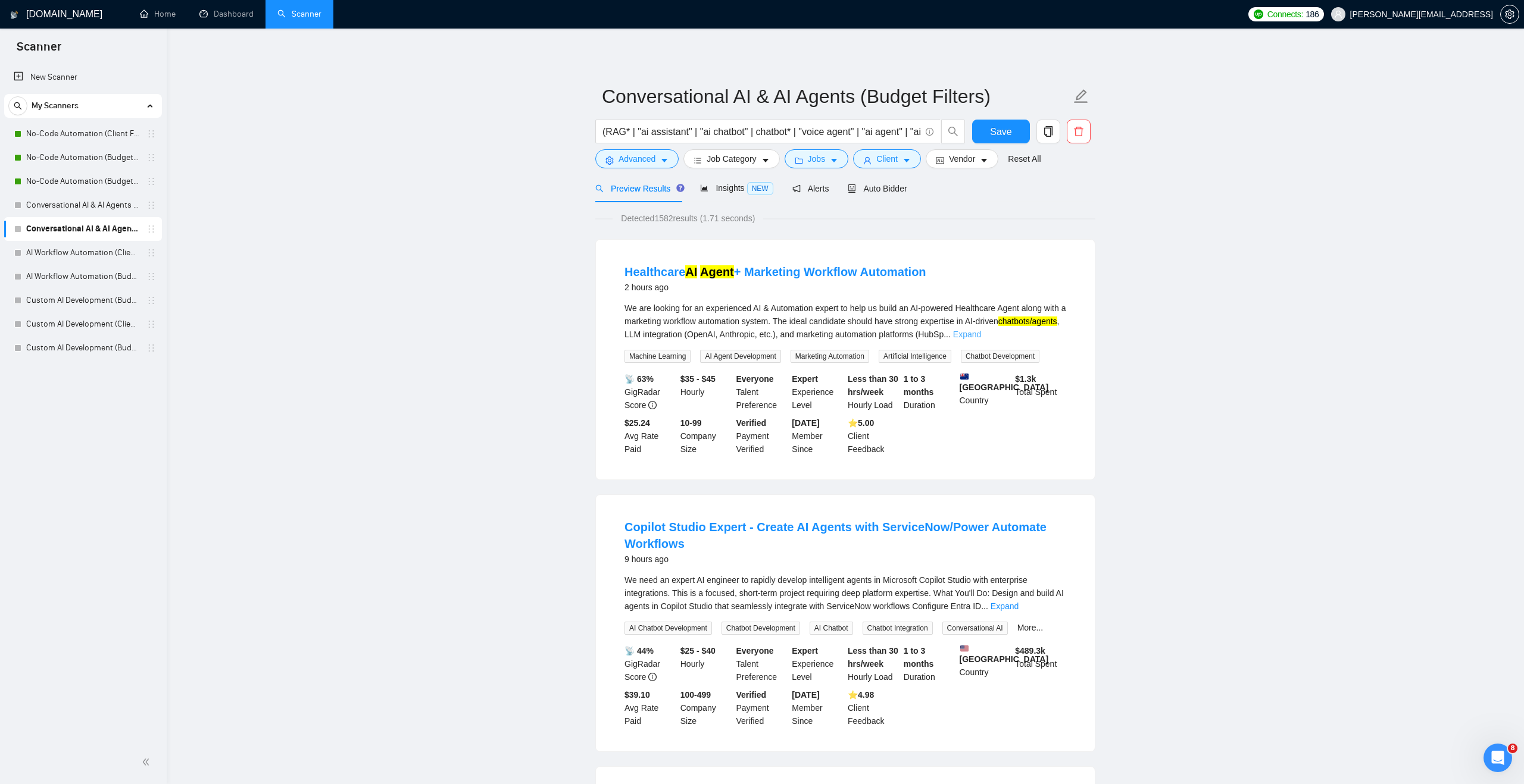
click at [981, 333] on link "Expand" at bounding box center [966, 335] width 28 height 10
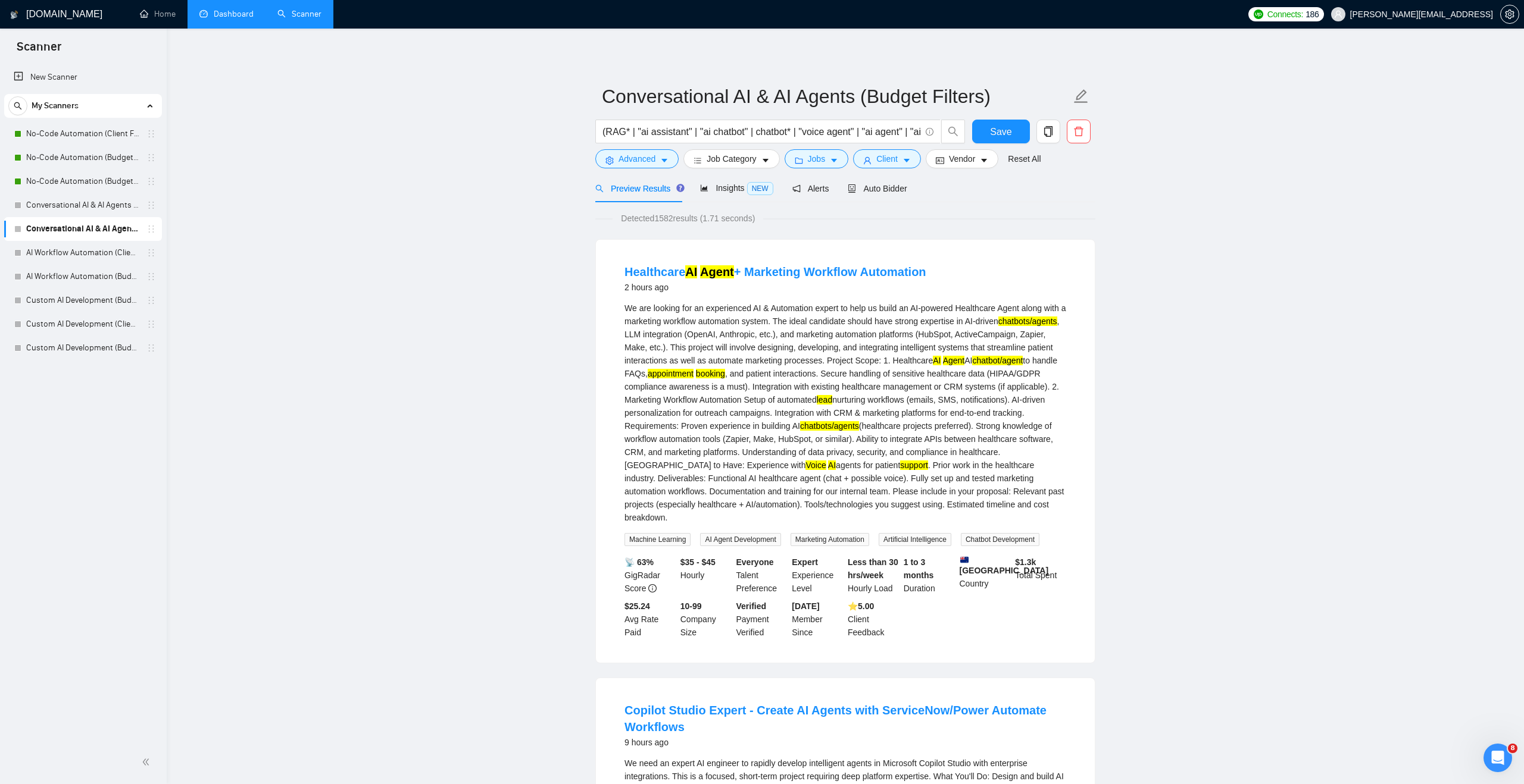
click at [216, 15] on link "Dashboard" at bounding box center [227, 14] width 54 height 10
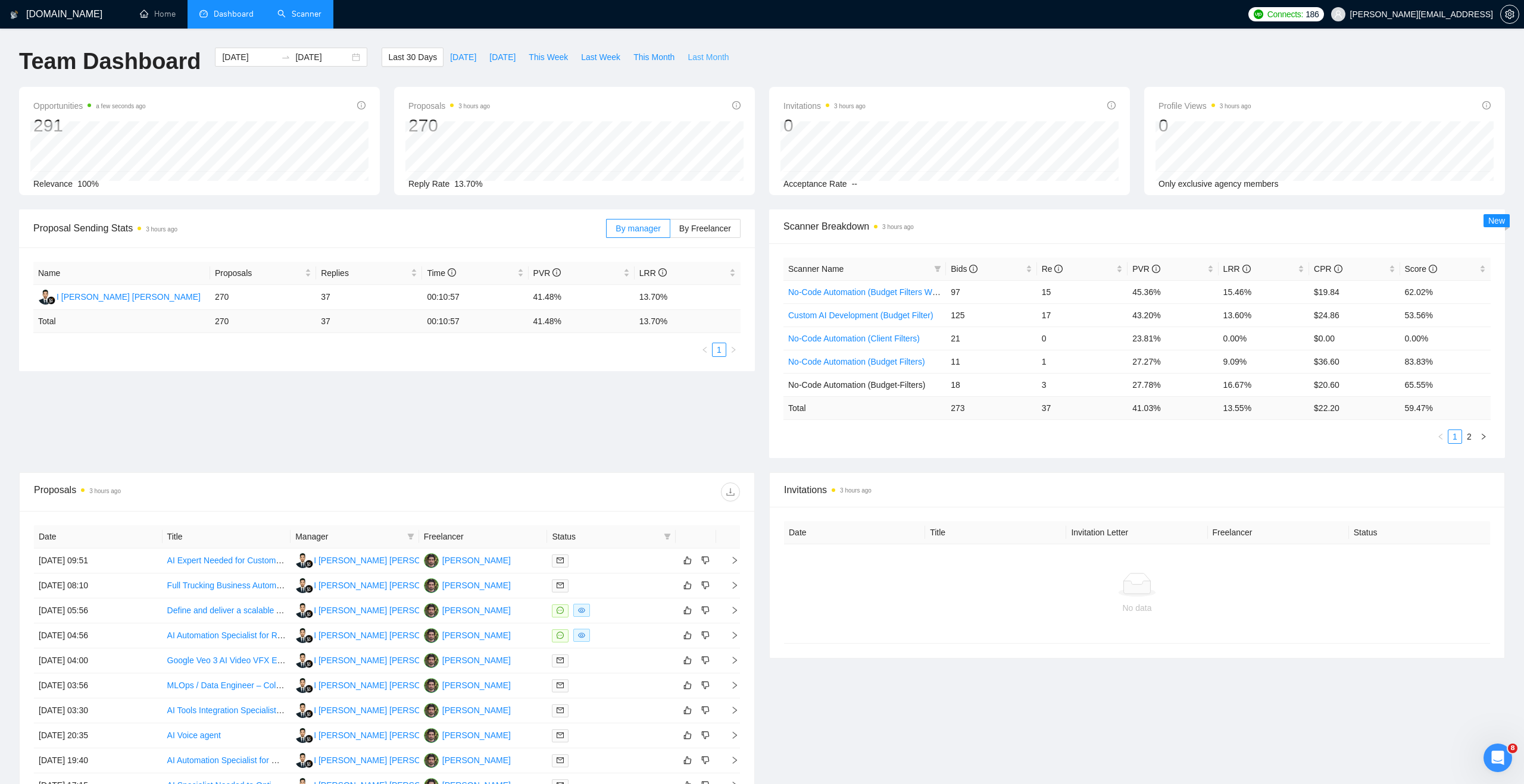
click at [716, 57] on span "Last Month" at bounding box center [708, 57] width 41 height 13
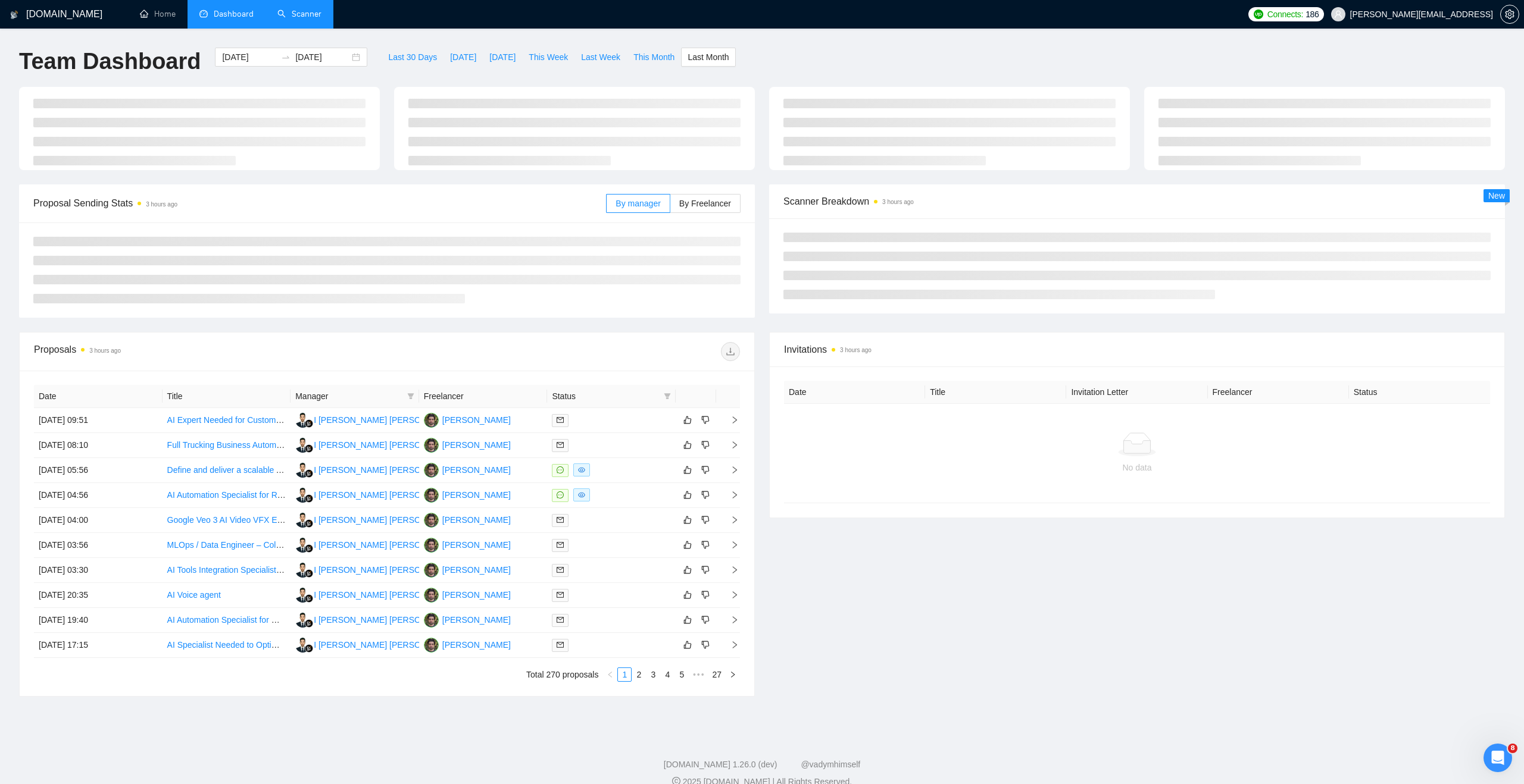
type input "[DATE]"
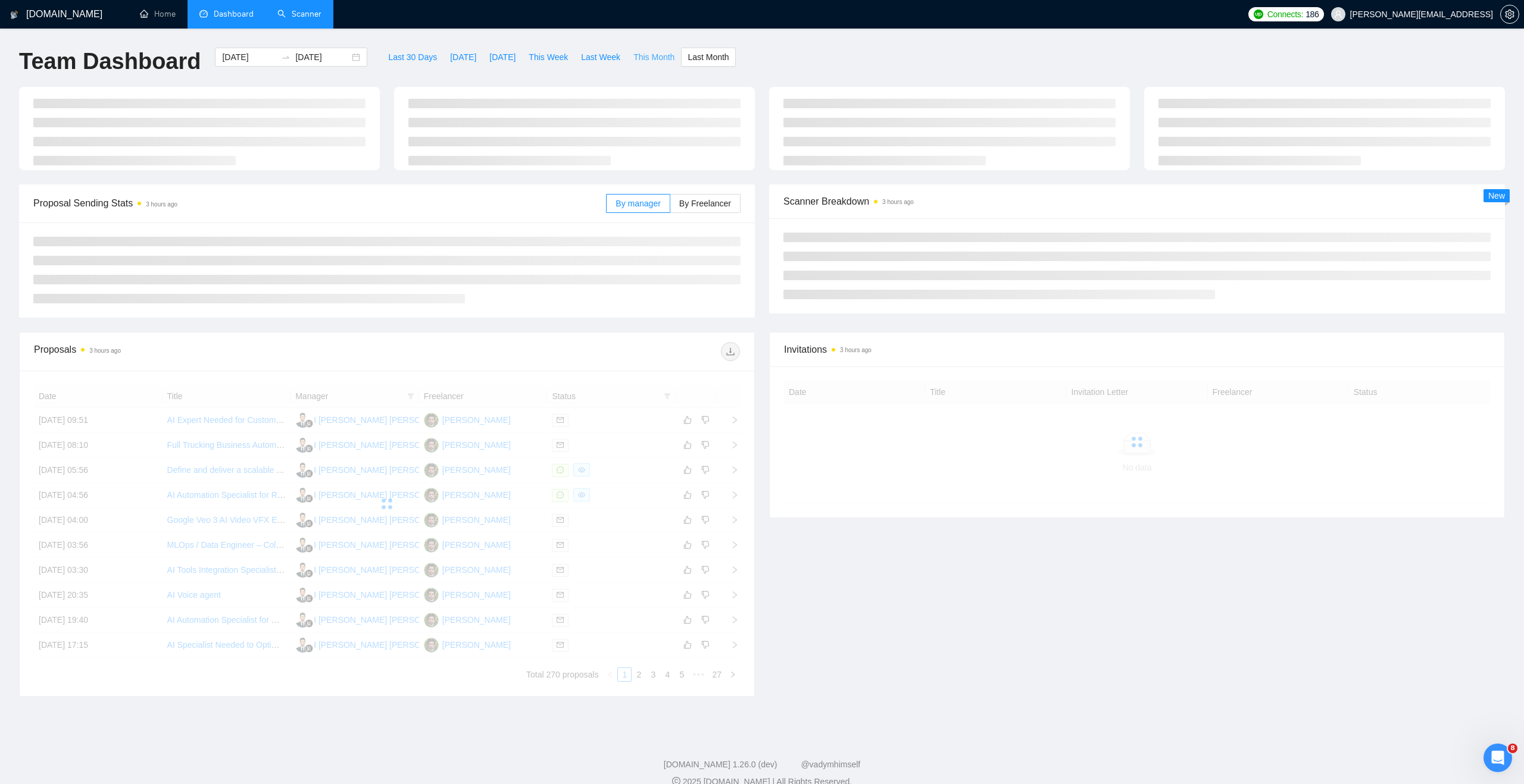
click at [654, 54] on span "This Month" at bounding box center [653, 57] width 41 height 13
type input "[DATE]"
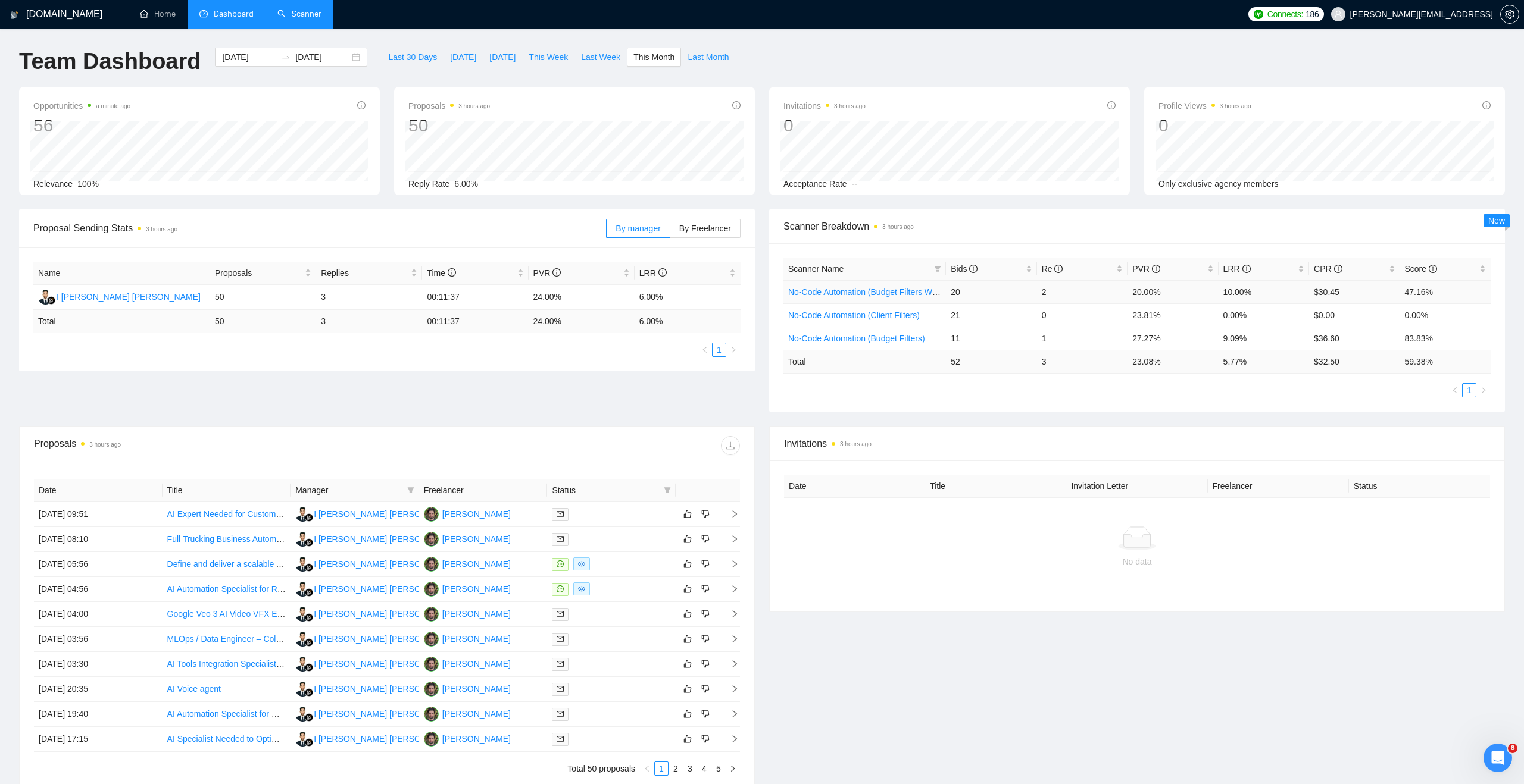
click at [893, 289] on link "No-Code Automation (Budget Filters W4, Aug)" at bounding box center [873, 292] width 170 height 10
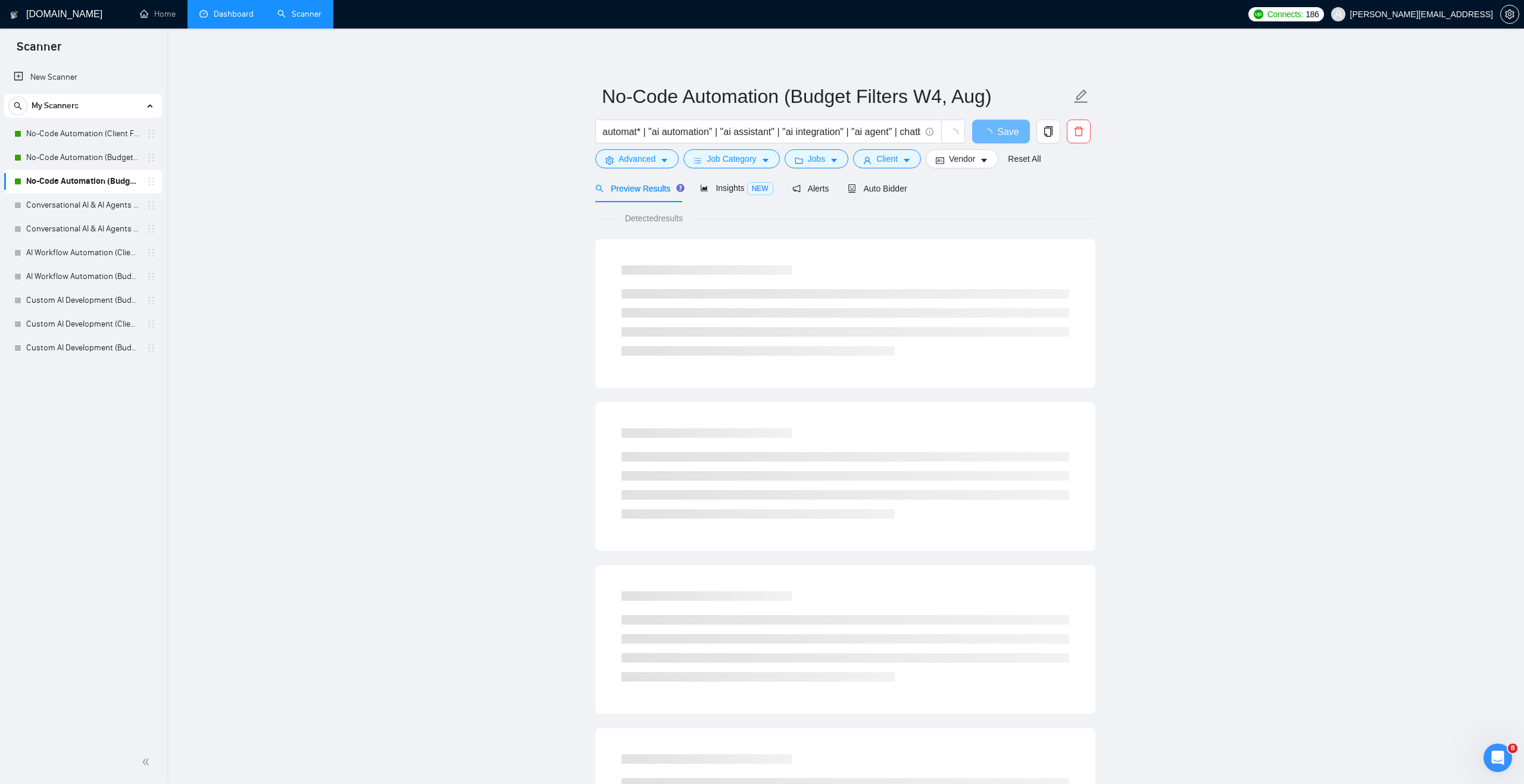
click at [242, 14] on link "Dashboard" at bounding box center [227, 14] width 54 height 10
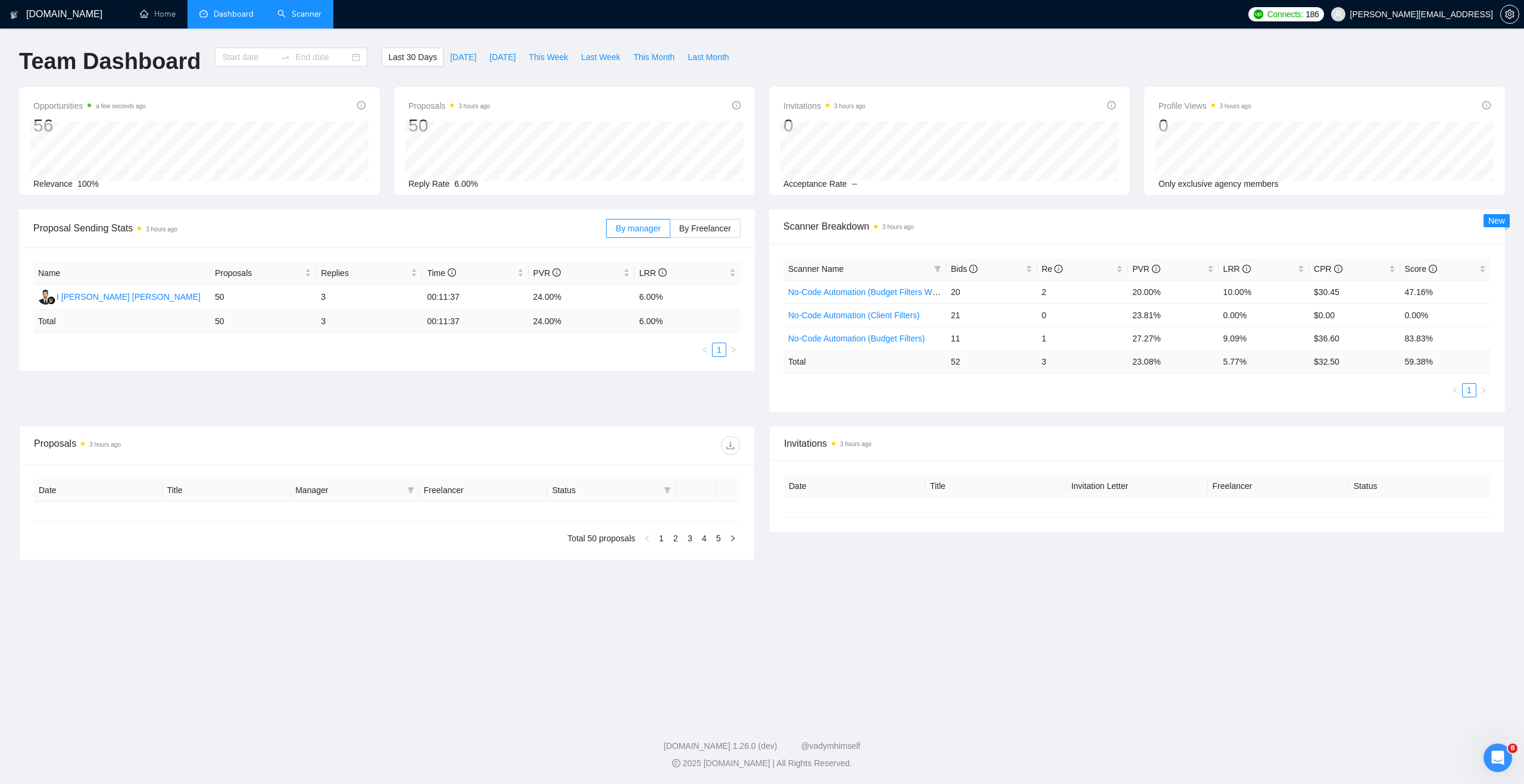
type input "[DATE]"
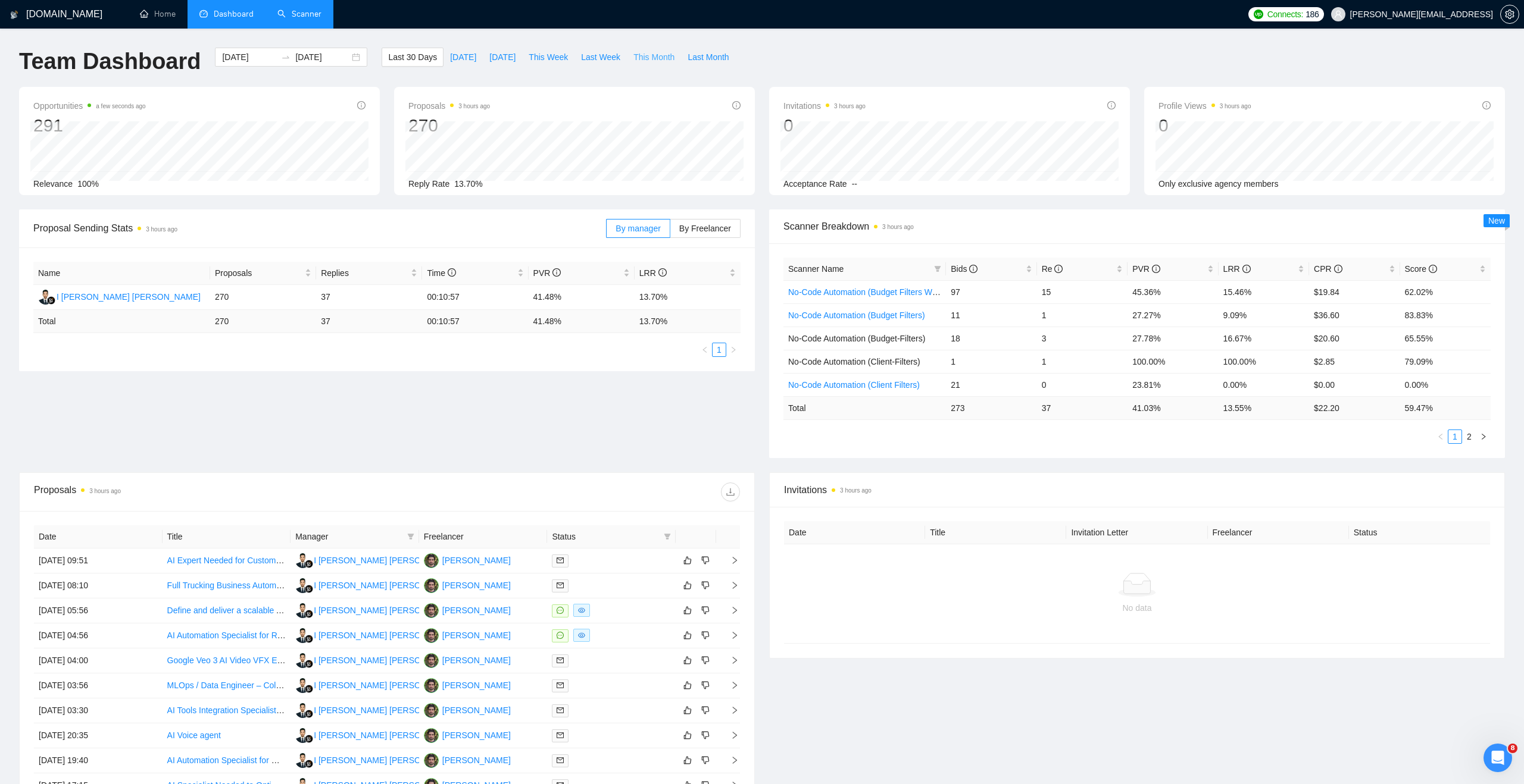
click at [656, 58] on span "This Month" at bounding box center [653, 57] width 41 height 13
type input "[DATE]"
